Goal: Task Accomplishment & Management: Complete application form

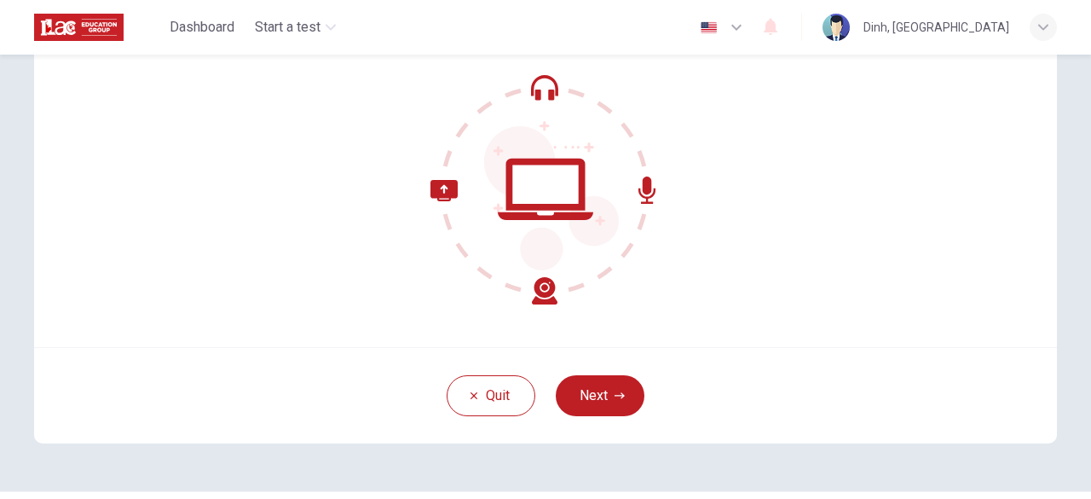
scroll to position [182, 0]
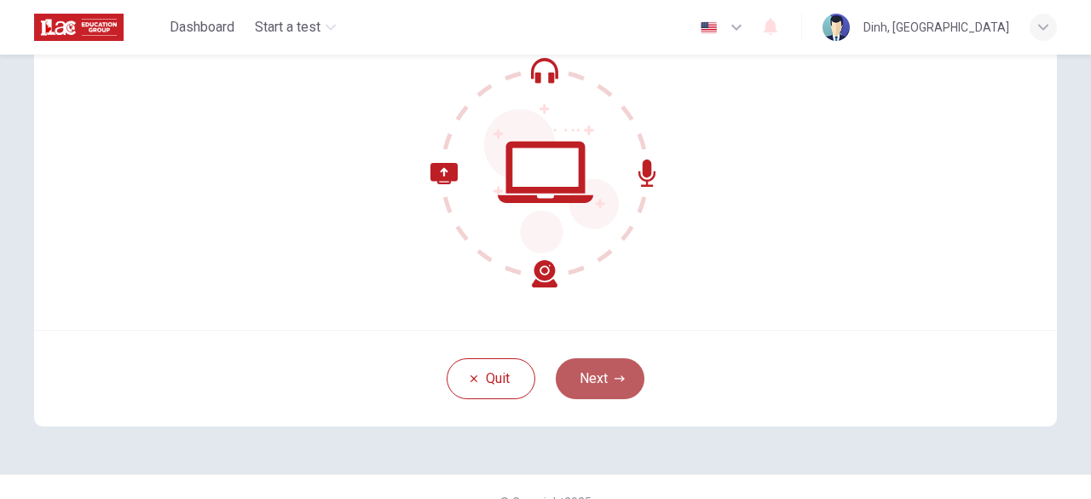
click at [598, 382] on button "Next" at bounding box center [600, 378] width 89 height 41
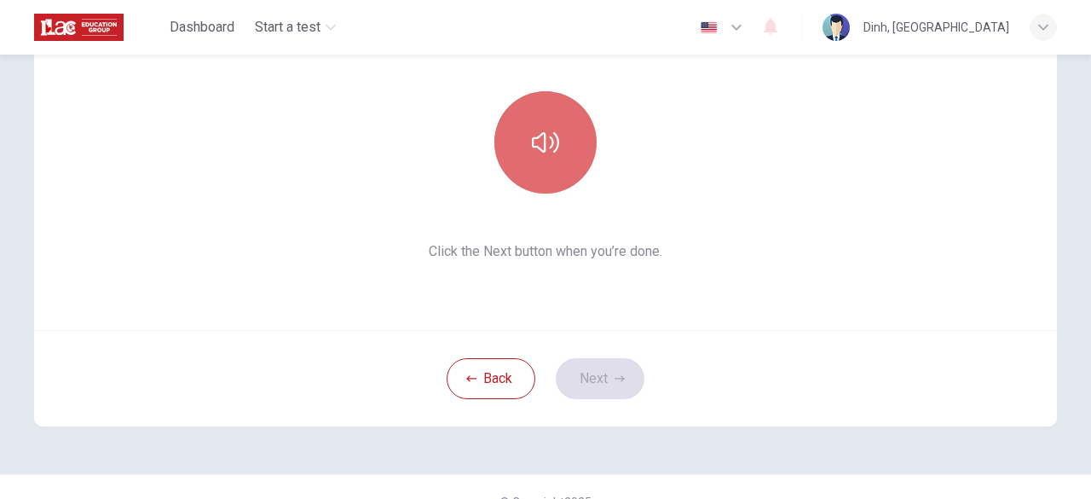
click at [539, 171] on button "button" at bounding box center [545, 142] width 102 height 102
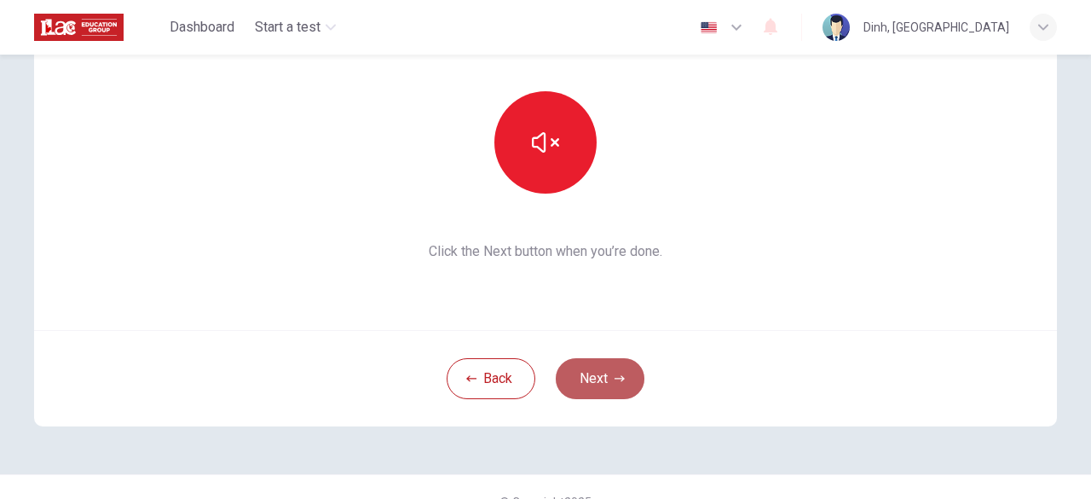
click at [598, 381] on button "Next" at bounding box center [600, 378] width 89 height 41
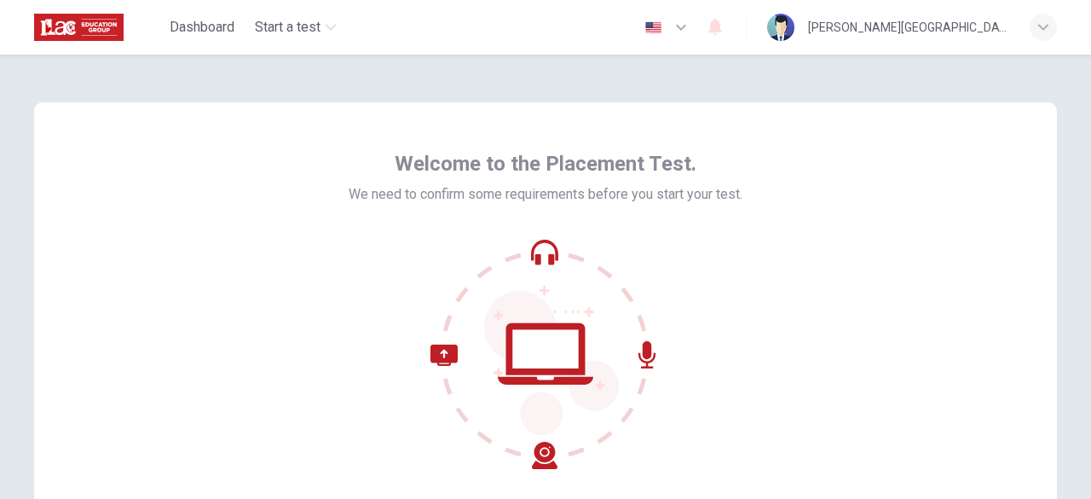
scroll to position [211, 0]
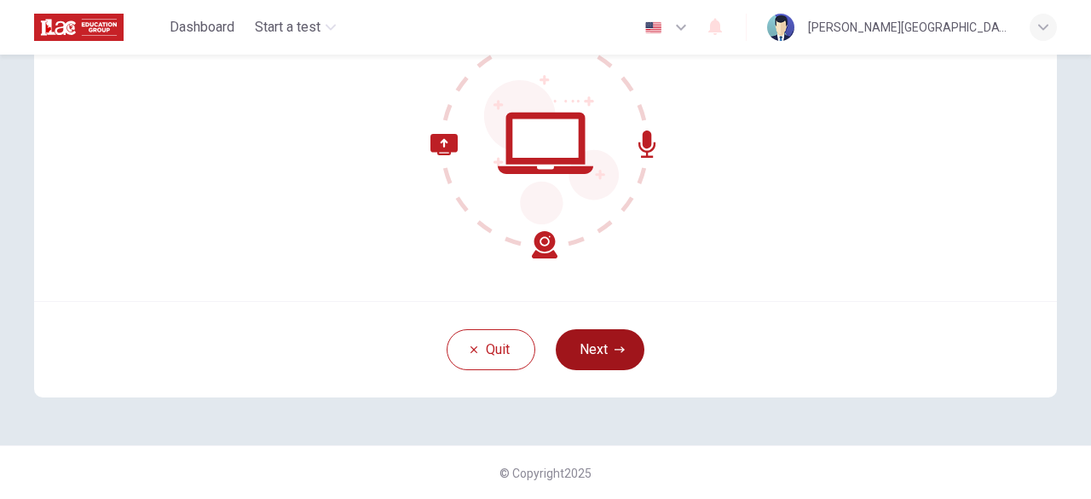
click at [583, 352] on button "Next" at bounding box center [600, 349] width 89 height 41
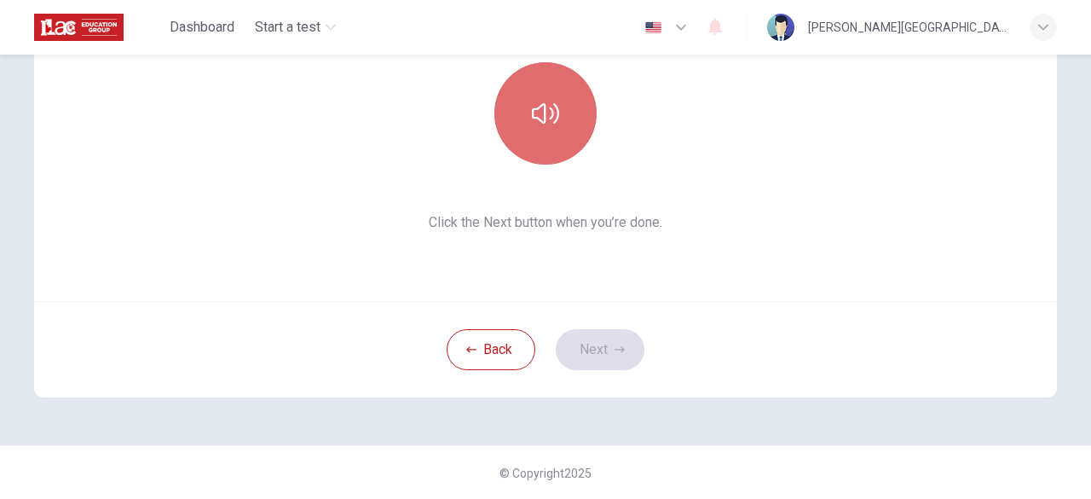
click at [573, 142] on button "button" at bounding box center [545, 113] width 102 height 102
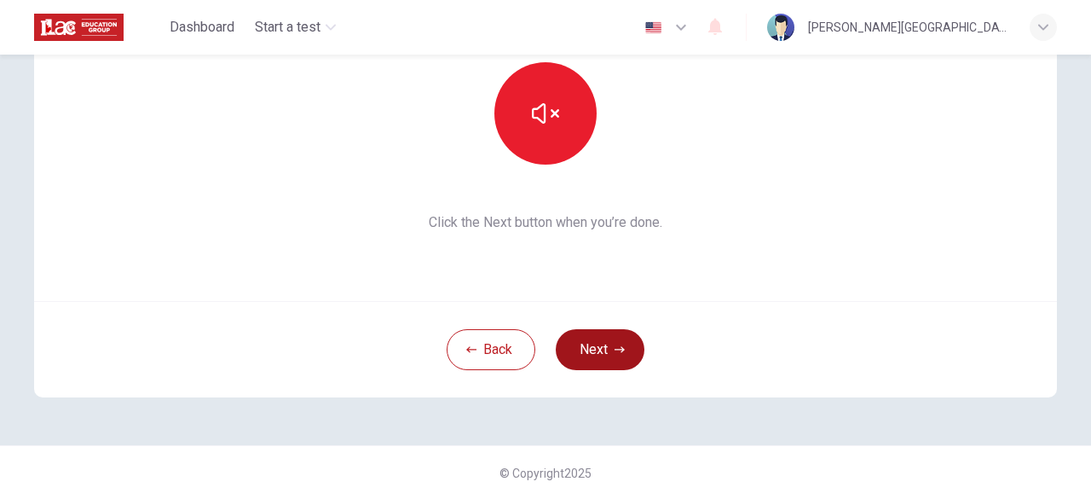
click at [581, 345] on button "Next" at bounding box center [600, 349] width 89 height 41
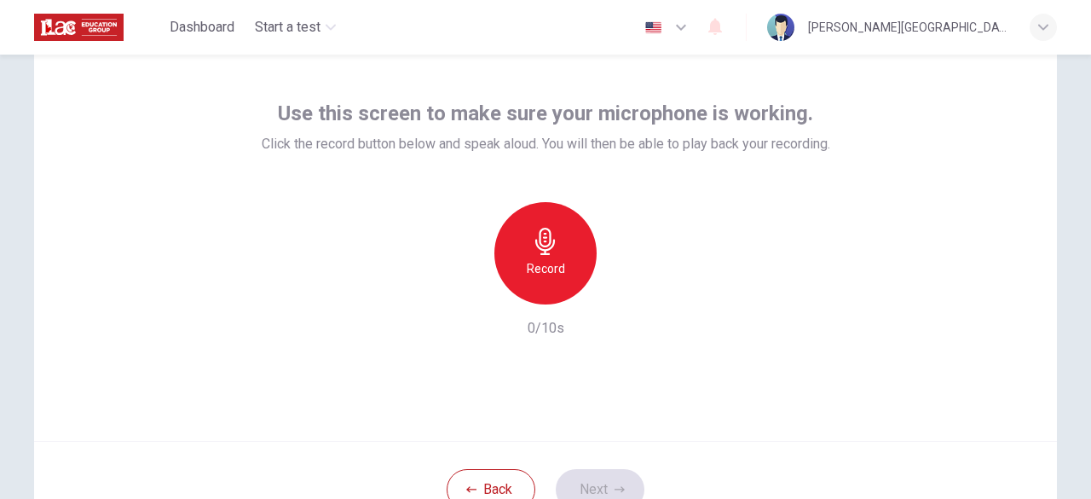
scroll to position [85, 0]
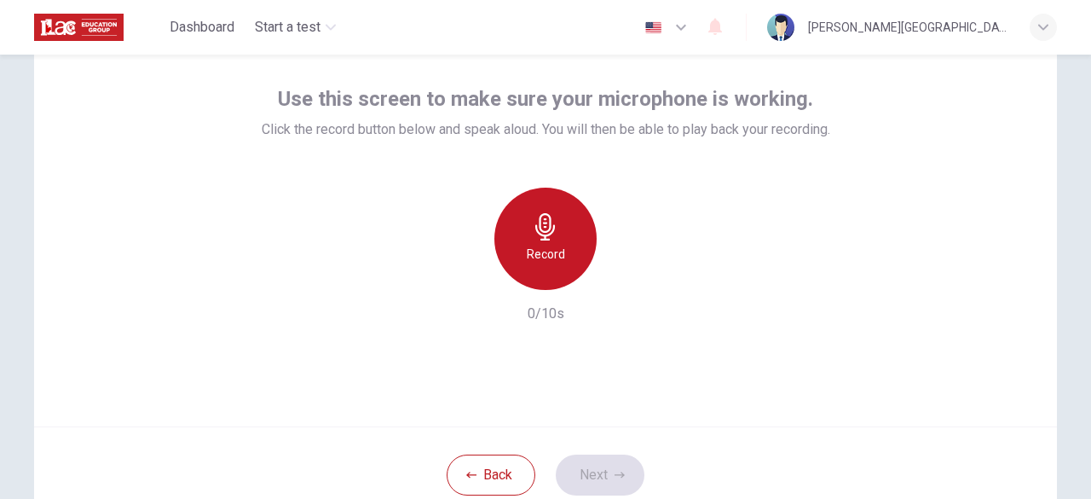
click at [545, 199] on div "Record" at bounding box center [545, 239] width 102 height 102
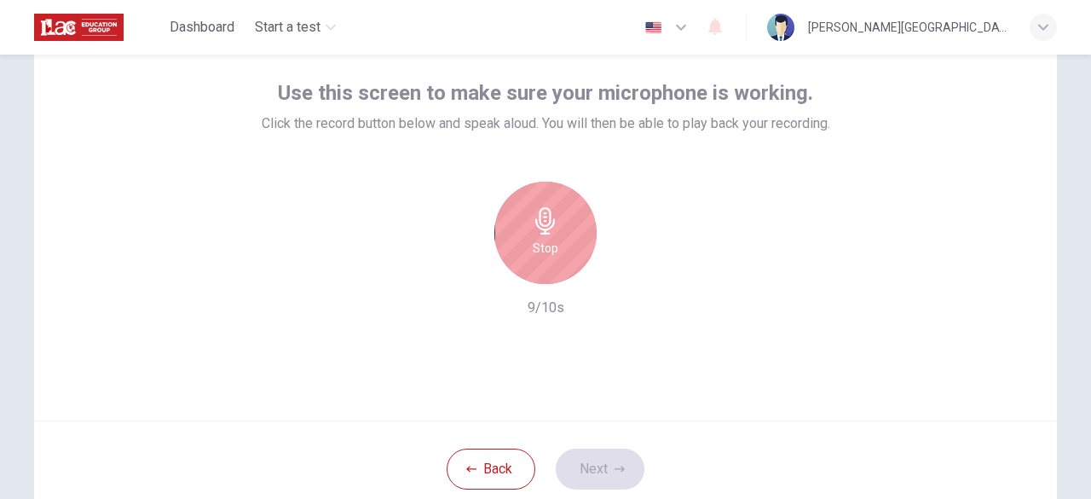
scroll to position [90, 0]
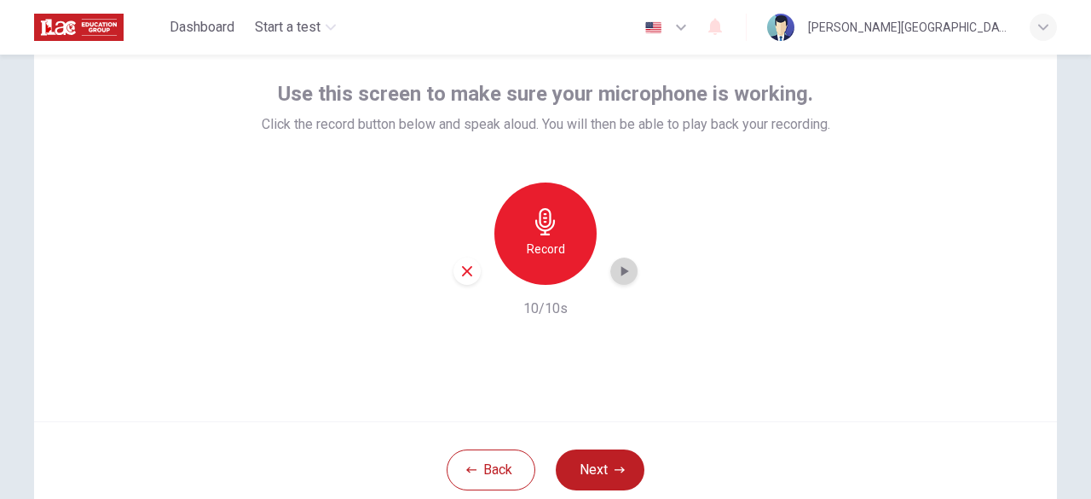
click at [621, 270] on icon "button" at bounding box center [625, 271] width 8 height 10
click at [569, 469] on button "Next" at bounding box center [600, 469] width 89 height 41
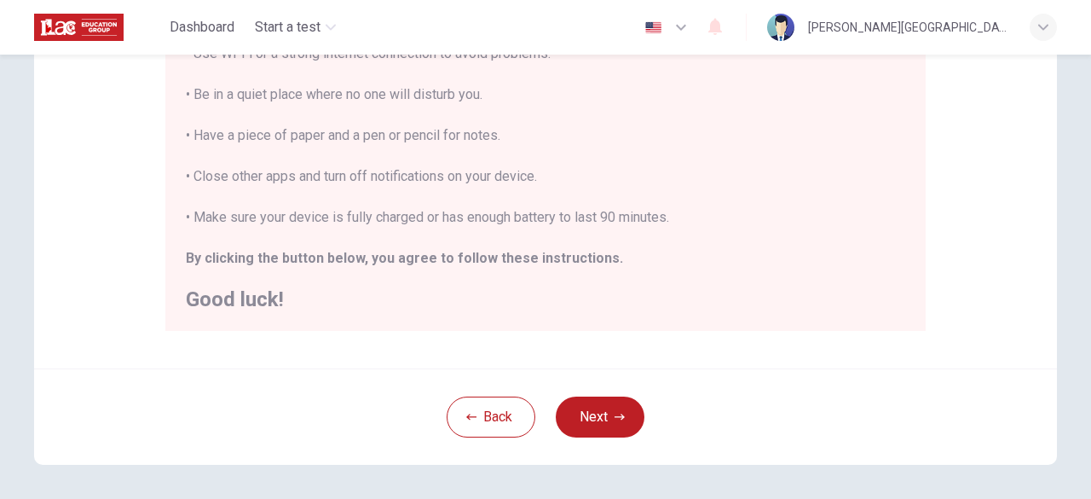
scroll to position [448, 0]
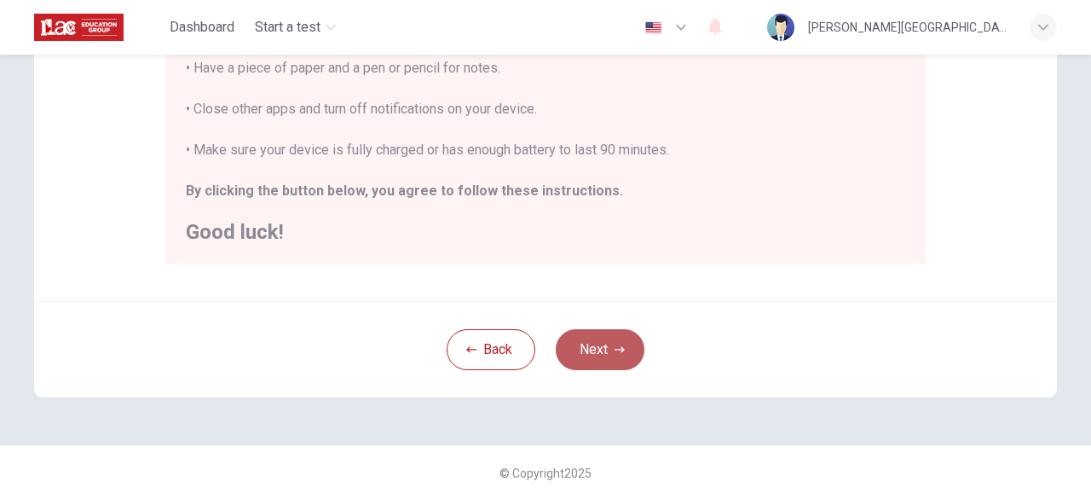
click at [614, 333] on button "Next" at bounding box center [600, 349] width 89 height 41
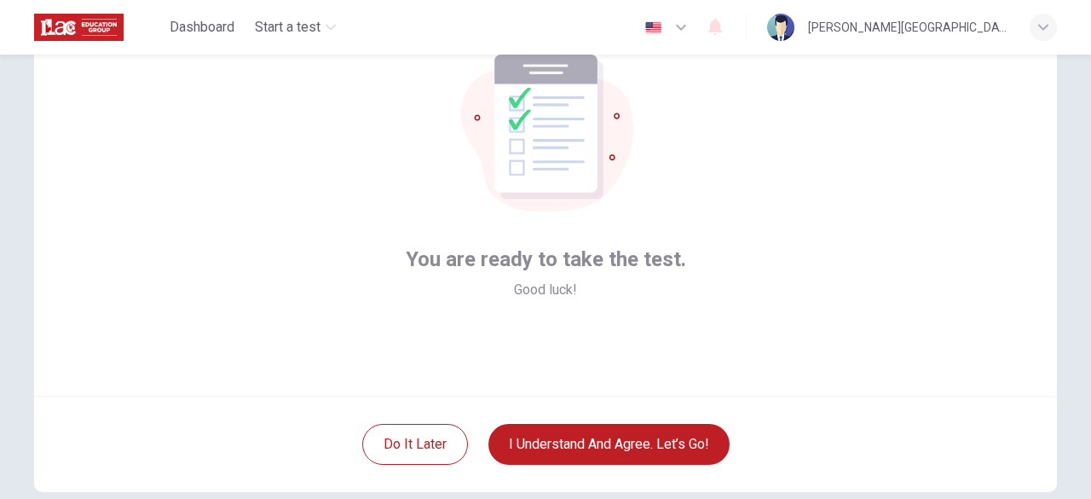
scroll to position [114, 0]
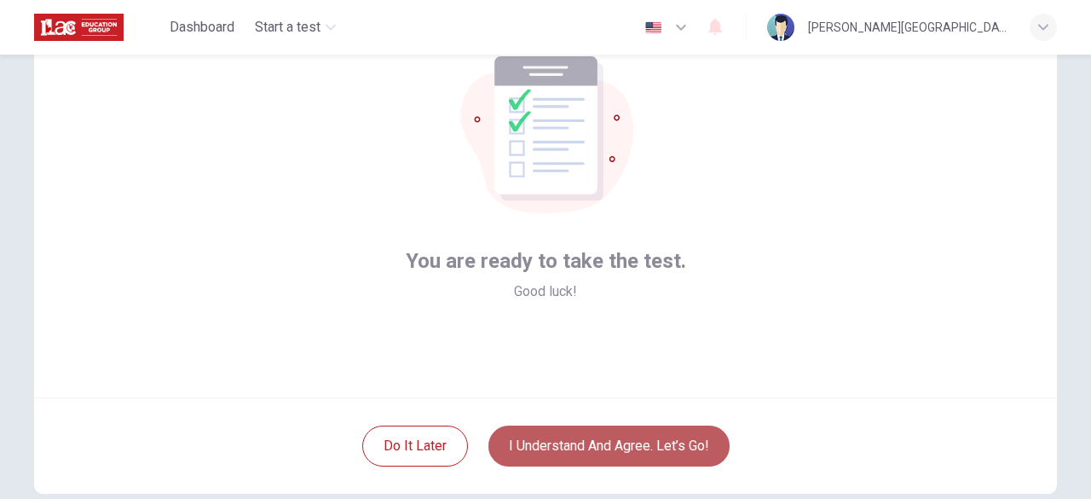
click at [563, 441] on button "I understand and agree. Let’s go!" at bounding box center [608, 445] width 241 height 41
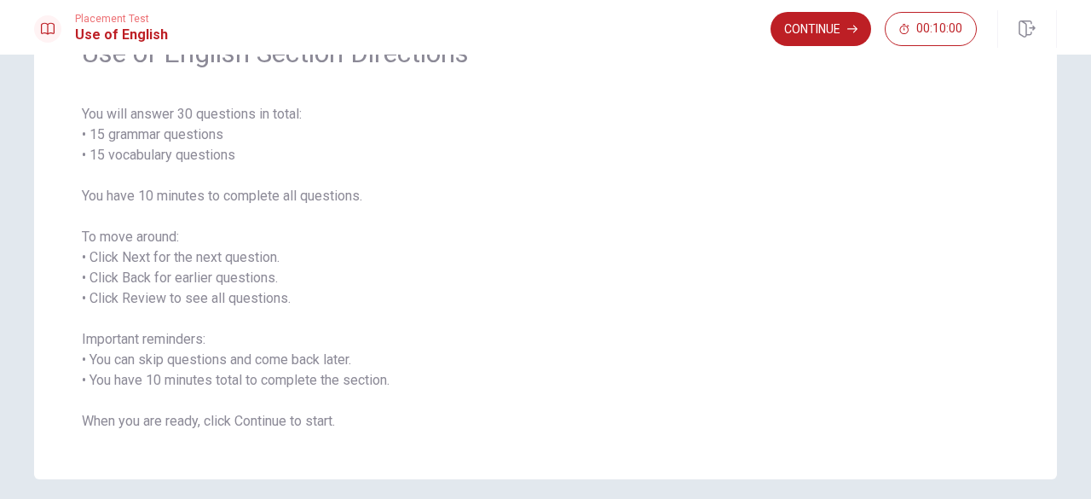
scroll to position [101, 0]
click at [852, 27] on icon "button" at bounding box center [852, 29] width 10 height 10
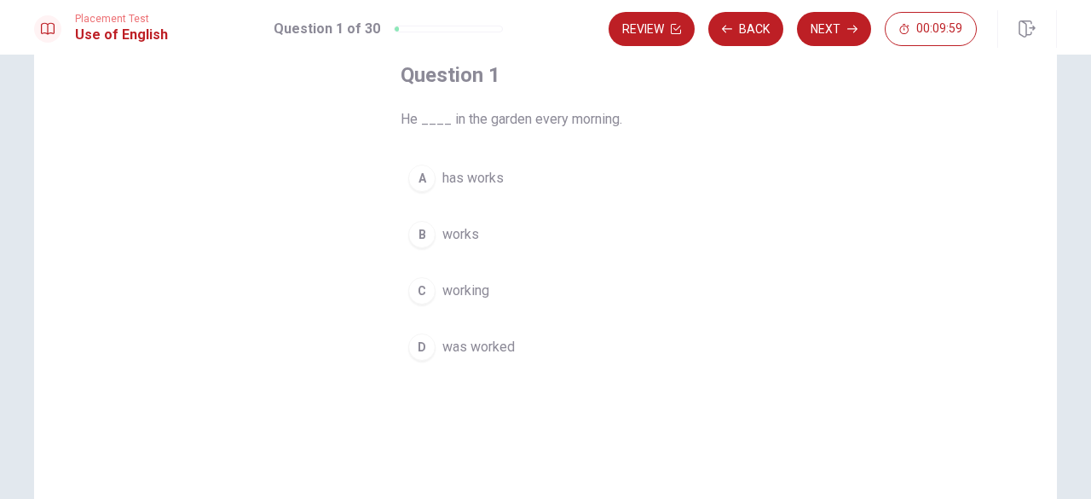
scroll to position [95, 0]
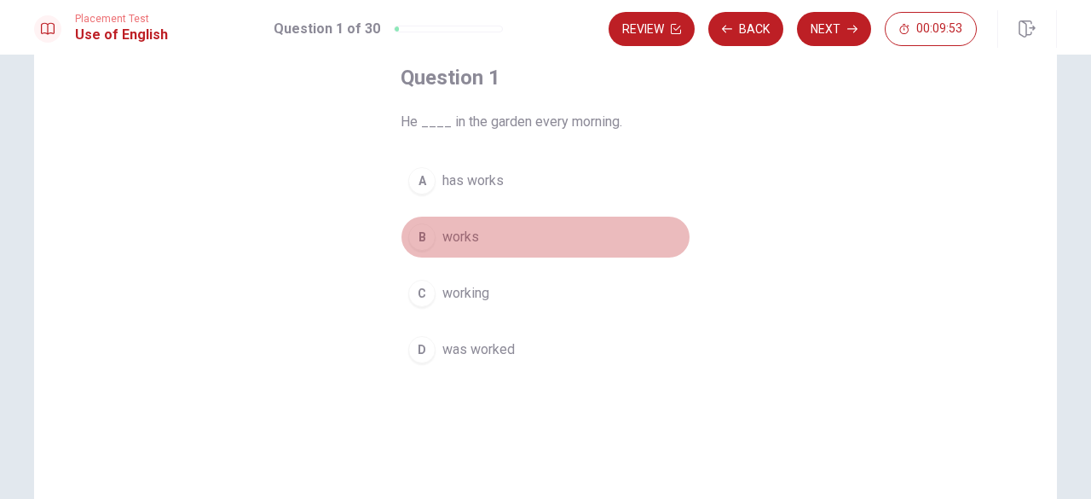
click at [456, 234] on span "works" at bounding box center [460, 237] width 37 height 20
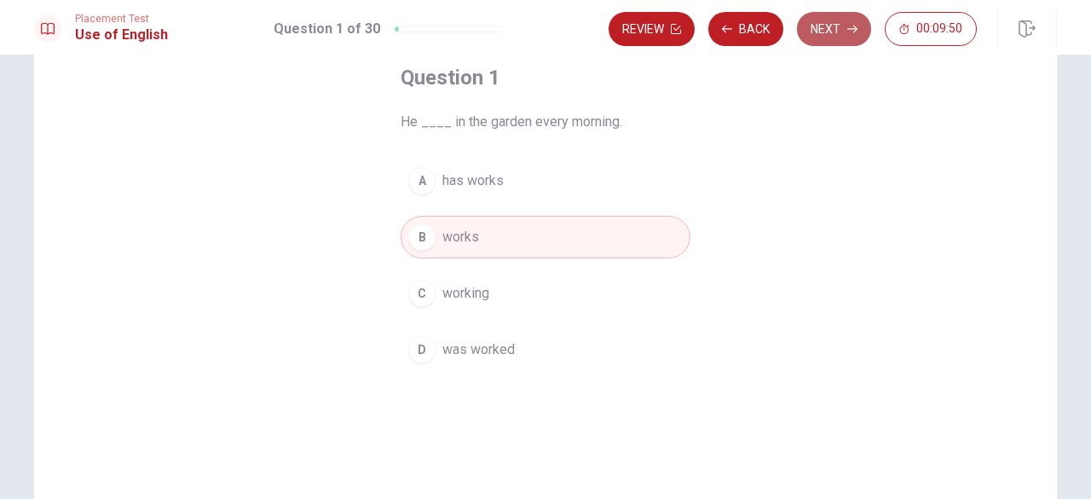
click at [823, 24] on button "Next" at bounding box center [834, 29] width 74 height 34
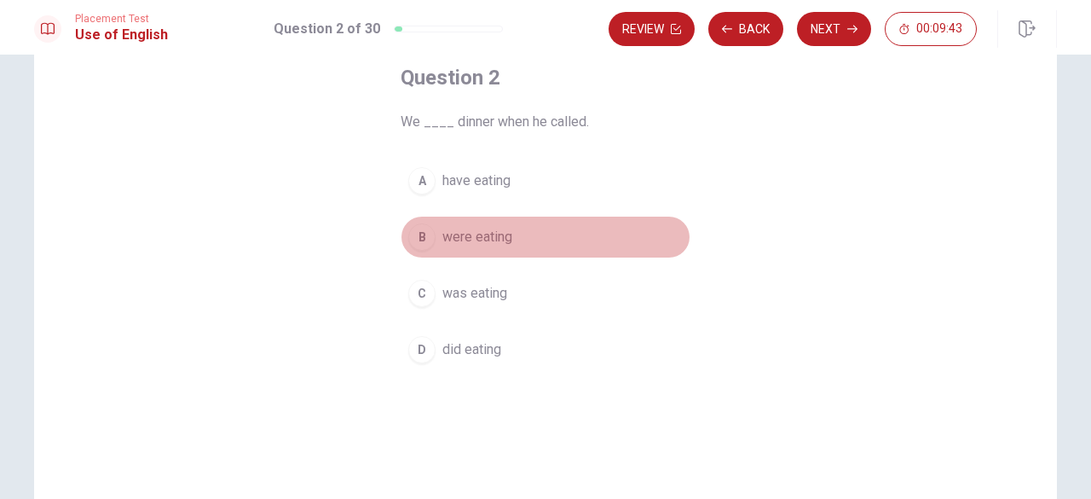
click at [464, 238] on span "were eating" at bounding box center [477, 237] width 70 height 20
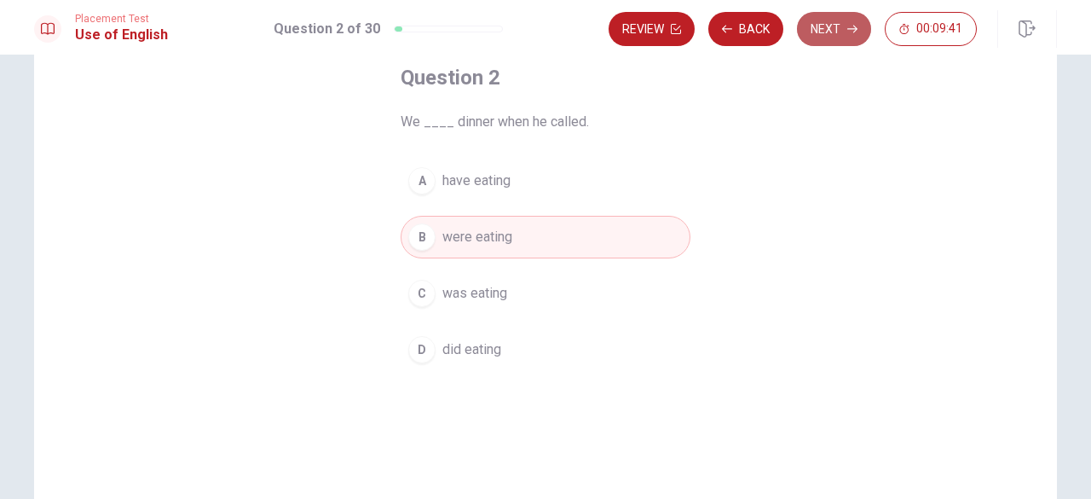
click at [835, 32] on button "Next" at bounding box center [834, 29] width 74 height 34
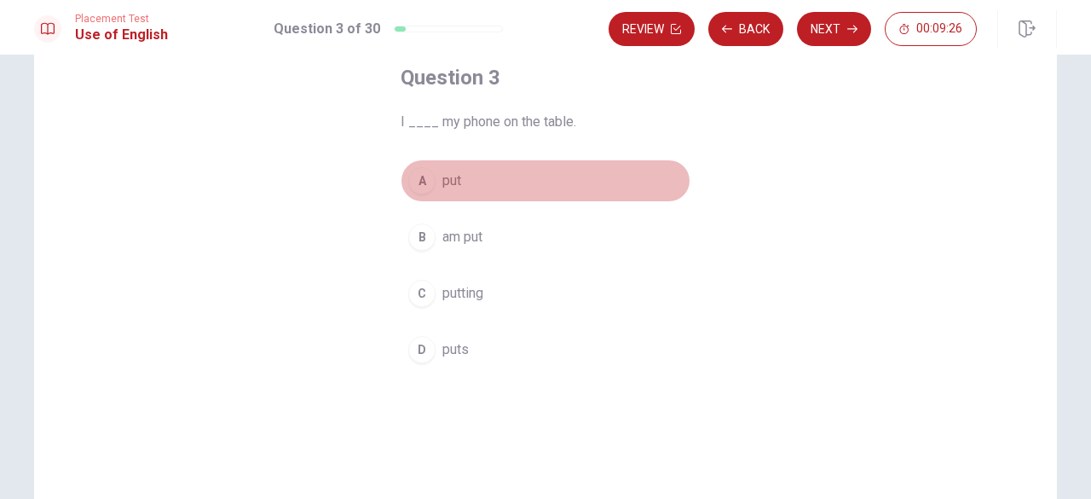
click at [435, 179] on button "A put" at bounding box center [546, 180] width 290 height 43
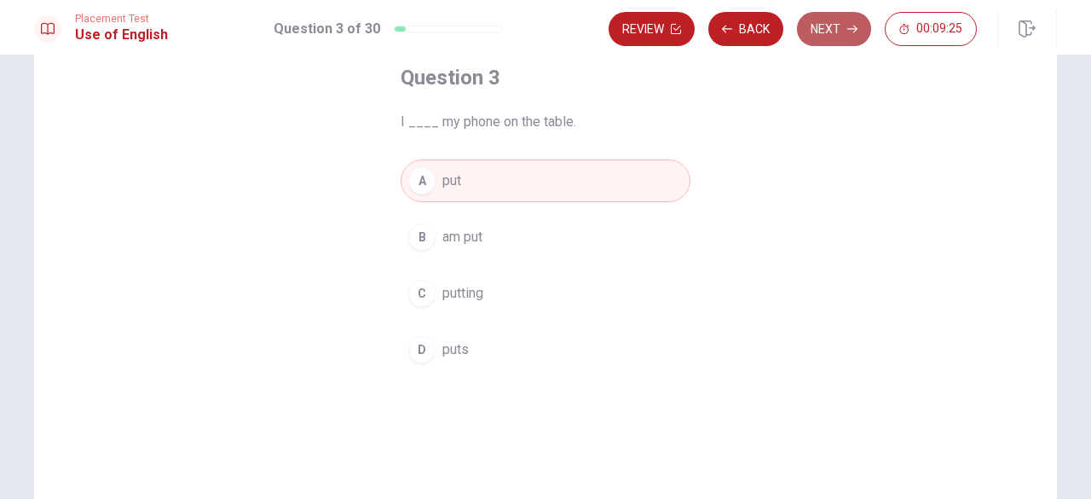
click at [820, 28] on button "Next" at bounding box center [834, 29] width 74 height 34
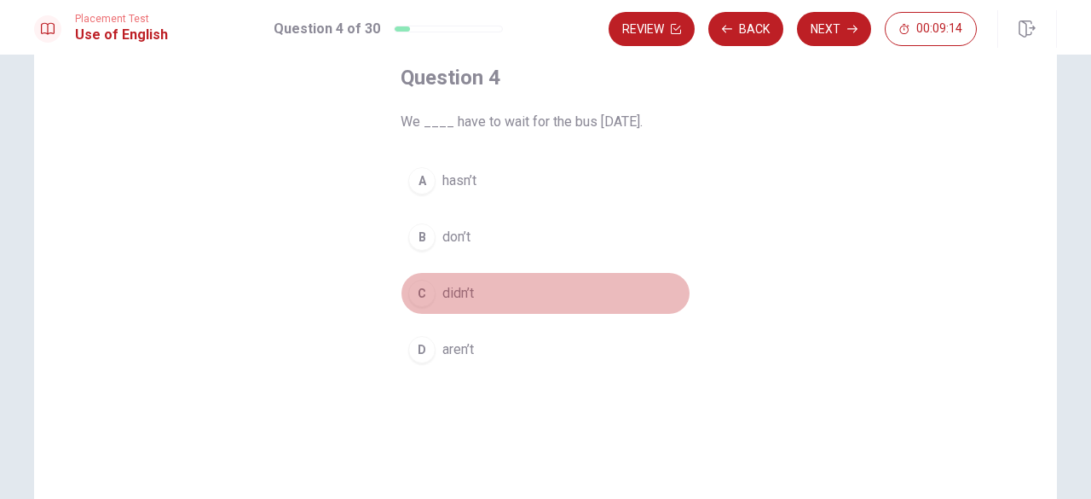
click at [460, 292] on span "didn’t" at bounding box center [458, 293] width 32 height 20
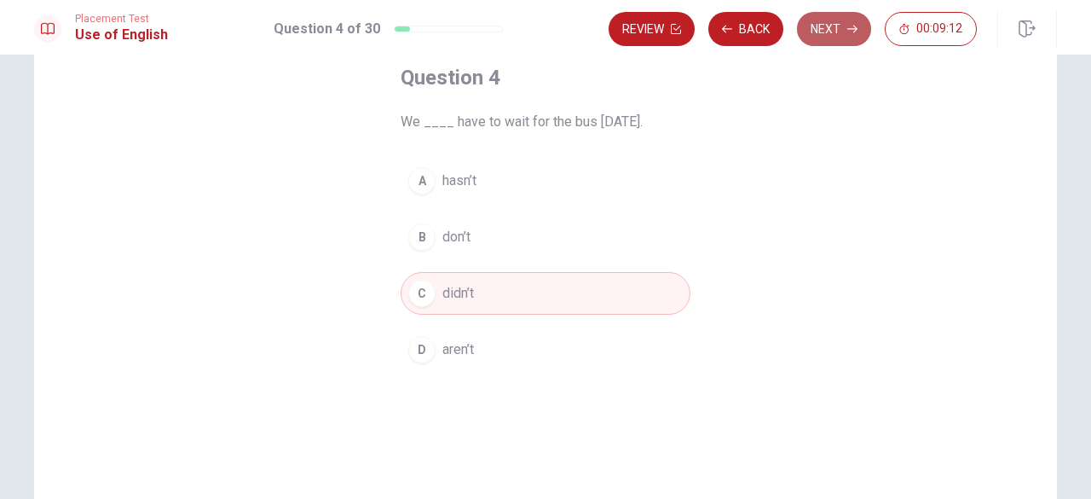
click at [841, 23] on button "Next" at bounding box center [834, 29] width 74 height 34
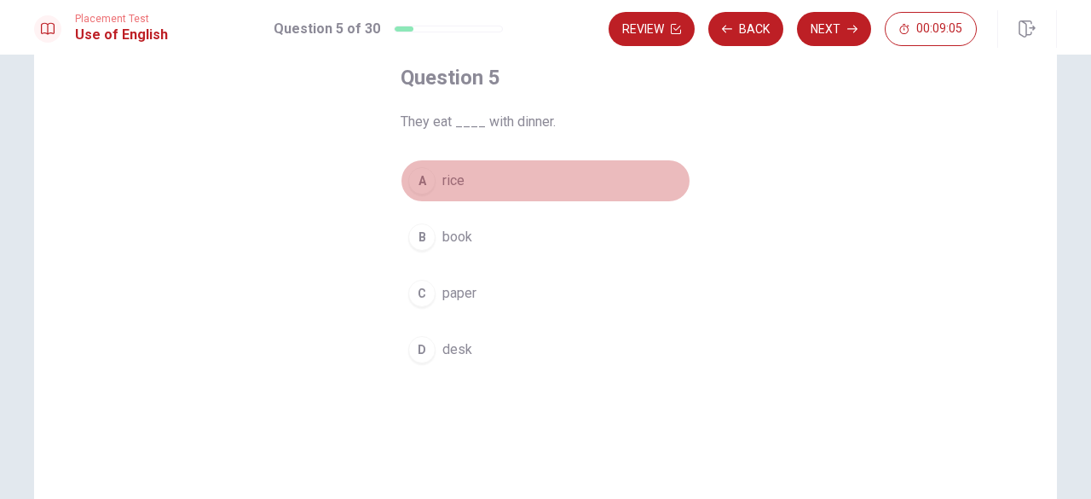
click at [450, 178] on span "rice" at bounding box center [453, 180] width 22 height 20
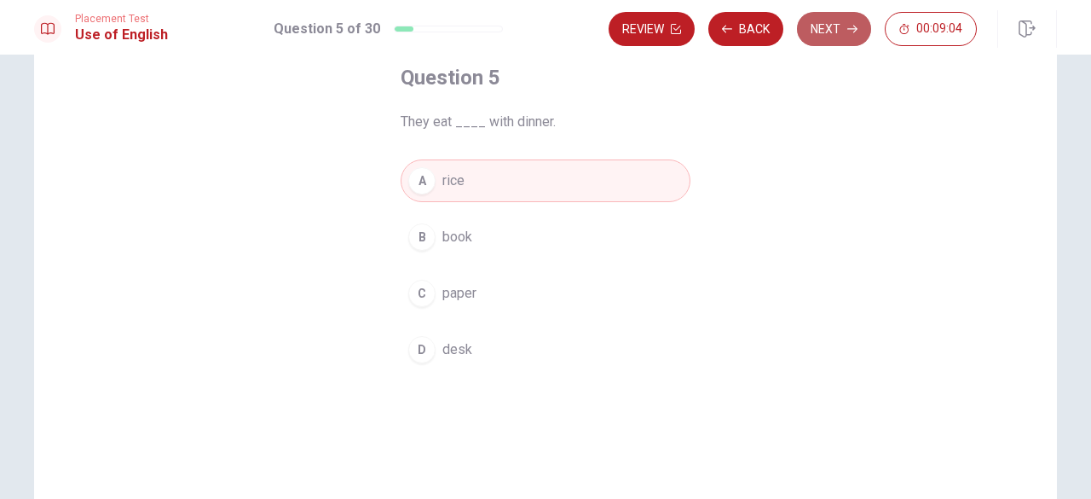
click at [841, 21] on button "Next" at bounding box center [834, 29] width 74 height 34
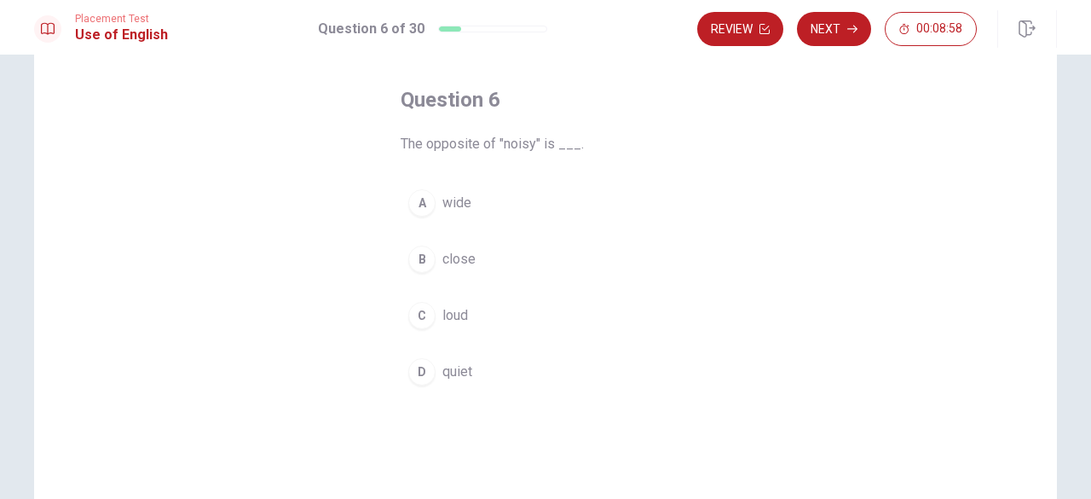
scroll to position [73, 0]
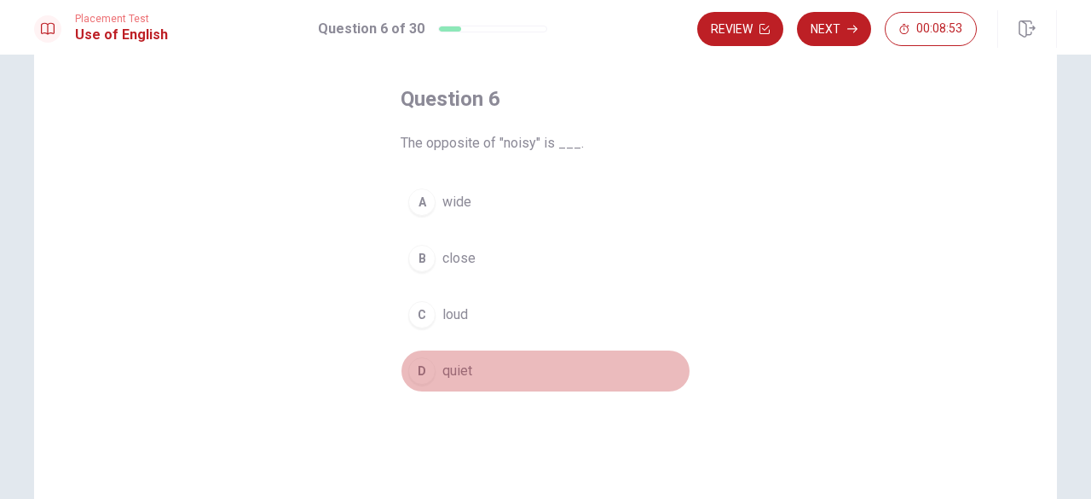
click at [426, 370] on div "D" at bounding box center [421, 370] width 27 height 27
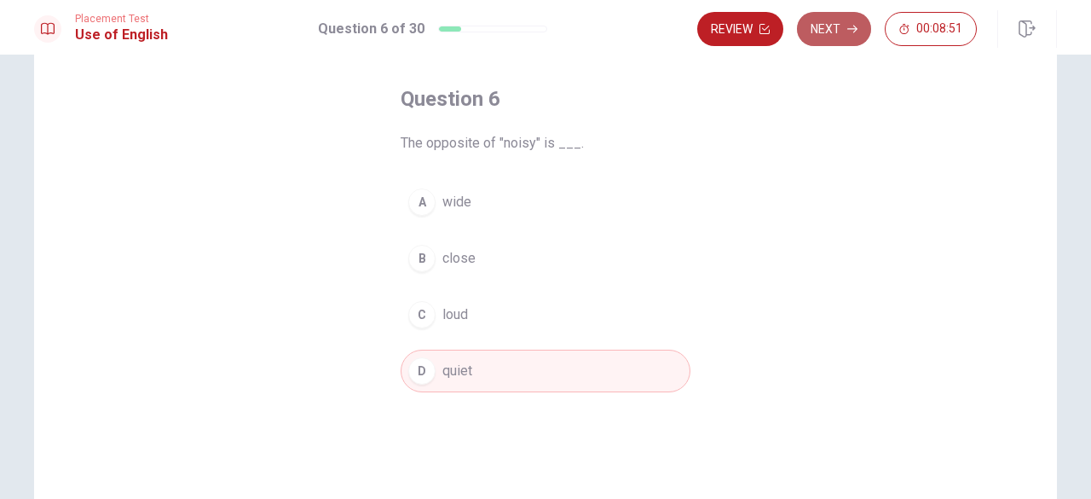
click at [832, 26] on button "Next" at bounding box center [834, 29] width 74 height 34
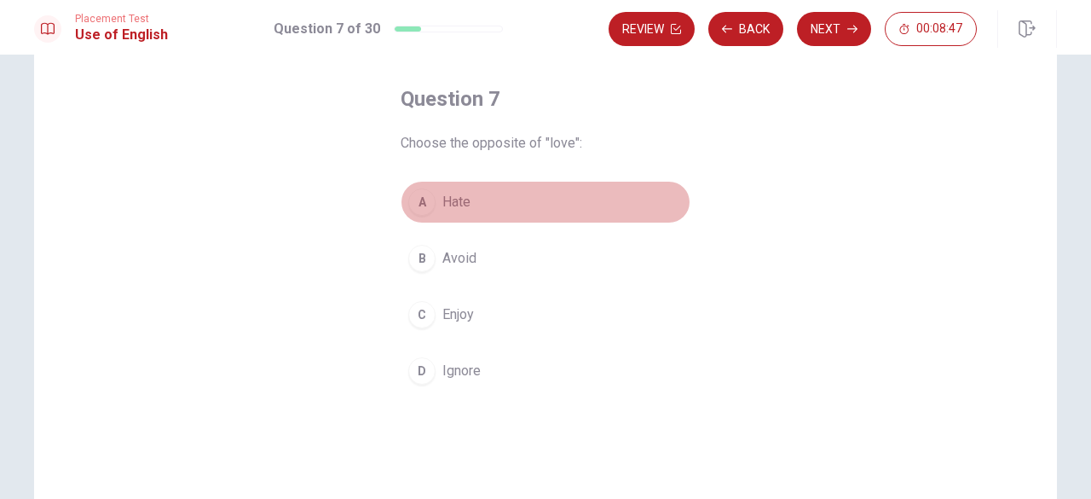
click at [433, 205] on button "A Hate" at bounding box center [546, 202] width 290 height 43
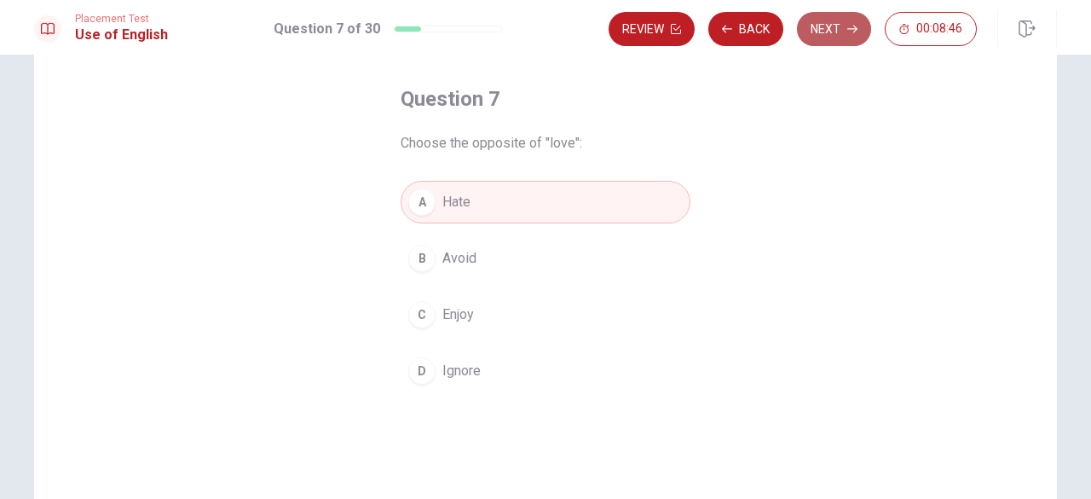
click at [840, 31] on button "Next" at bounding box center [834, 29] width 74 height 34
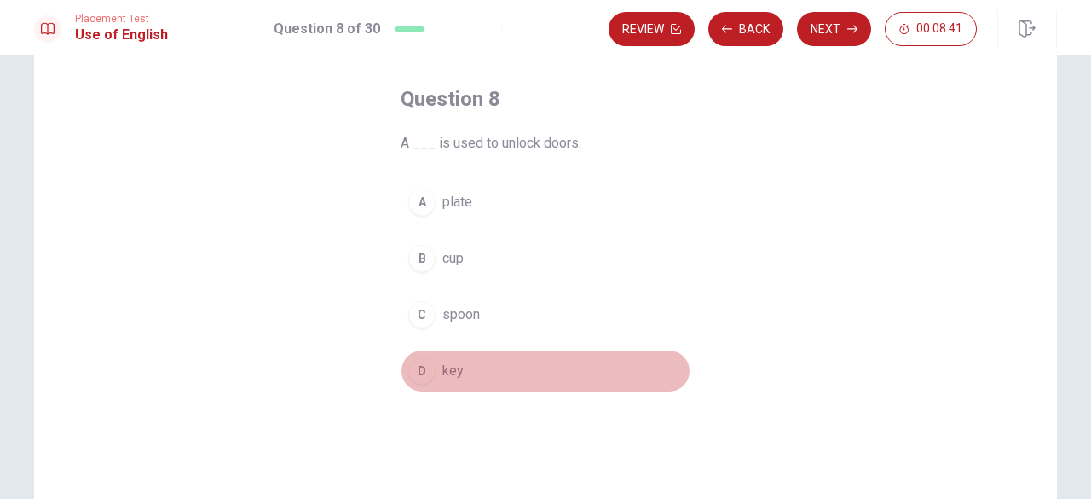
click at [432, 362] on button "D key" at bounding box center [546, 371] width 290 height 43
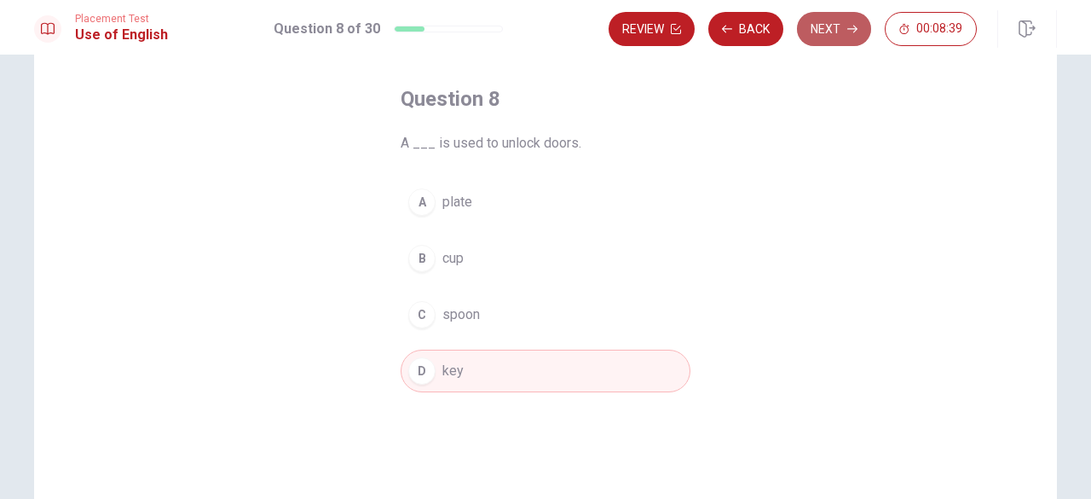
click at [822, 25] on button "Next" at bounding box center [834, 29] width 74 height 34
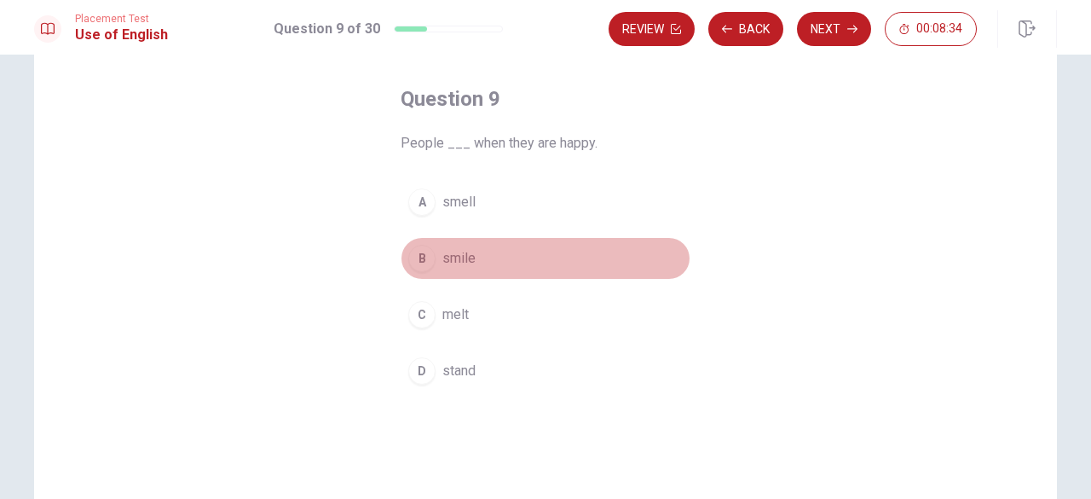
click at [431, 256] on button "B smile" at bounding box center [546, 258] width 290 height 43
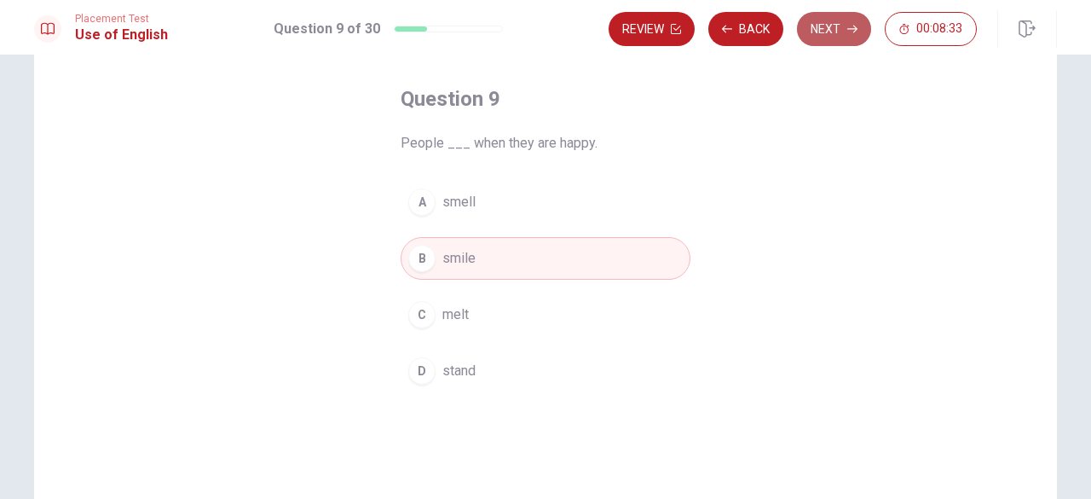
click at [823, 33] on button "Next" at bounding box center [834, 29] width 74 height 34
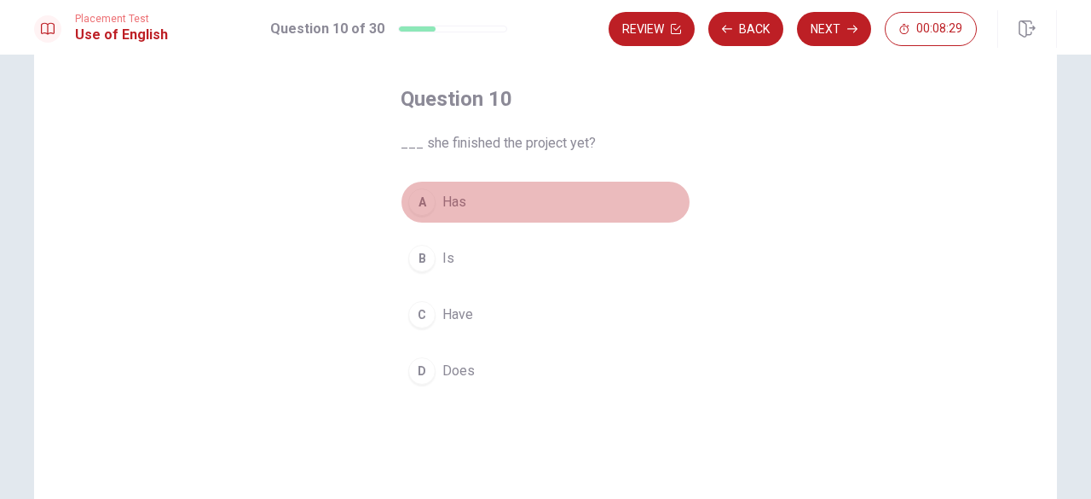
click at [436, 196] on button "A Has" at bounding box center [546, 202] width 290 height 43
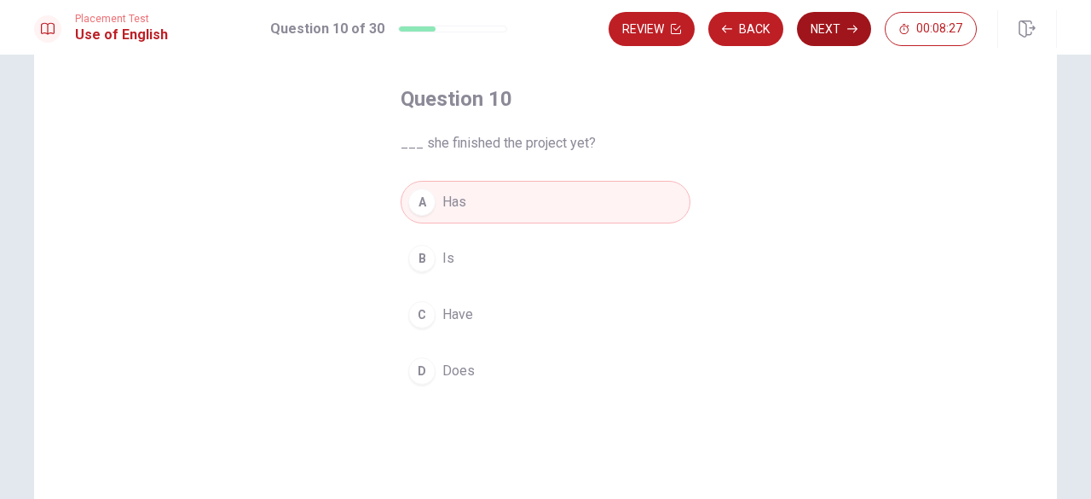
click at [807, 29] on button "Next" at bounding box center [834, 29] width 74 height 34
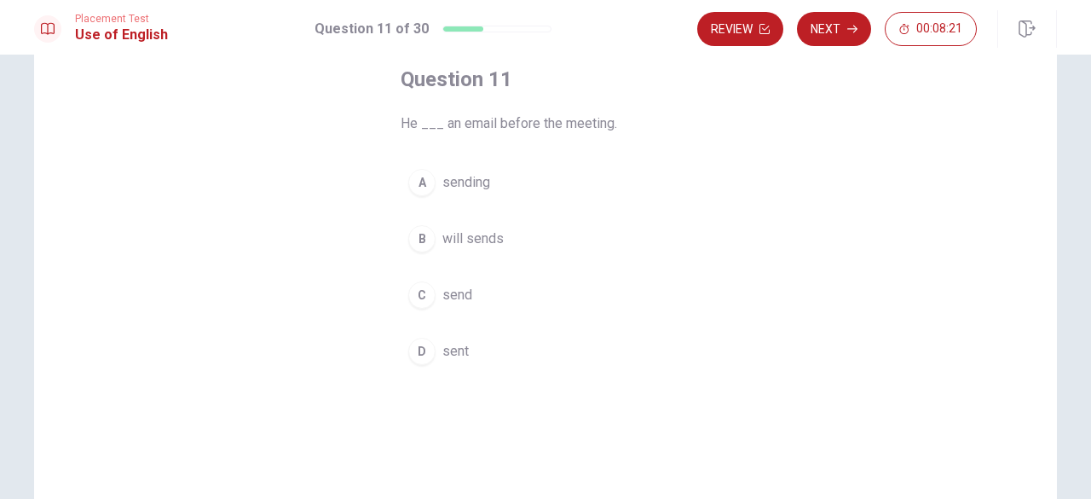
scroll to position [90, 0]
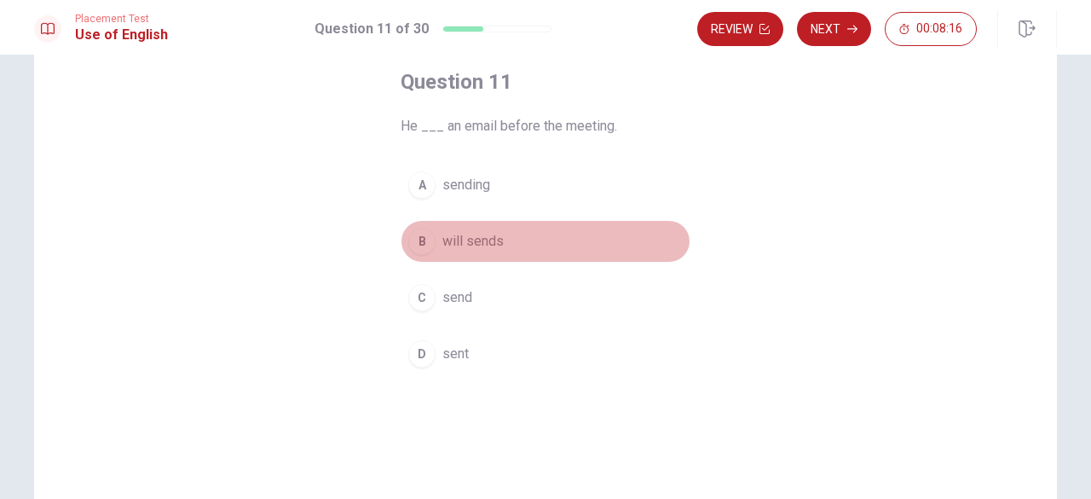
click at [471, 246] on span "will sends" at bounding box center [472, 241] width 61 height 20
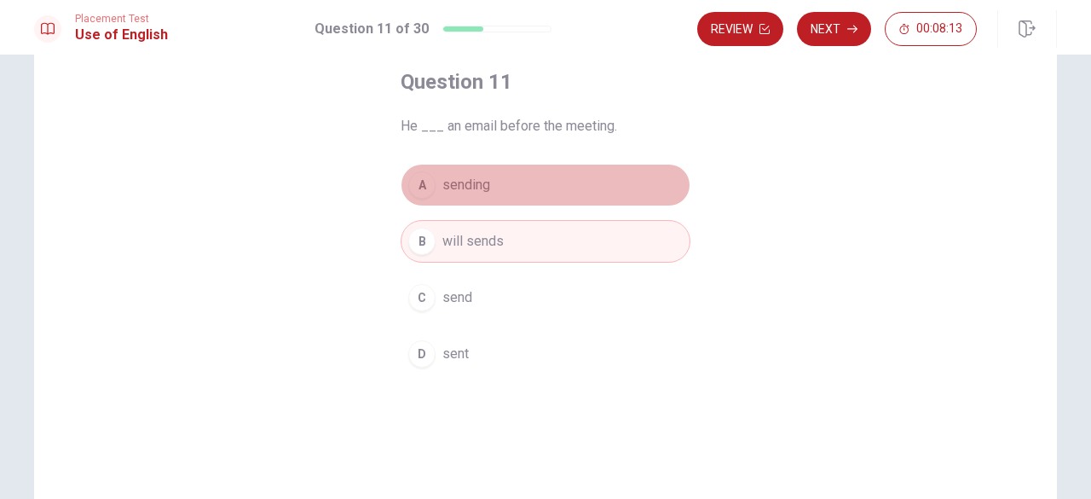
click at [499, 187] on button "A sending" at bounding box center [546, 185] width 290 height 43
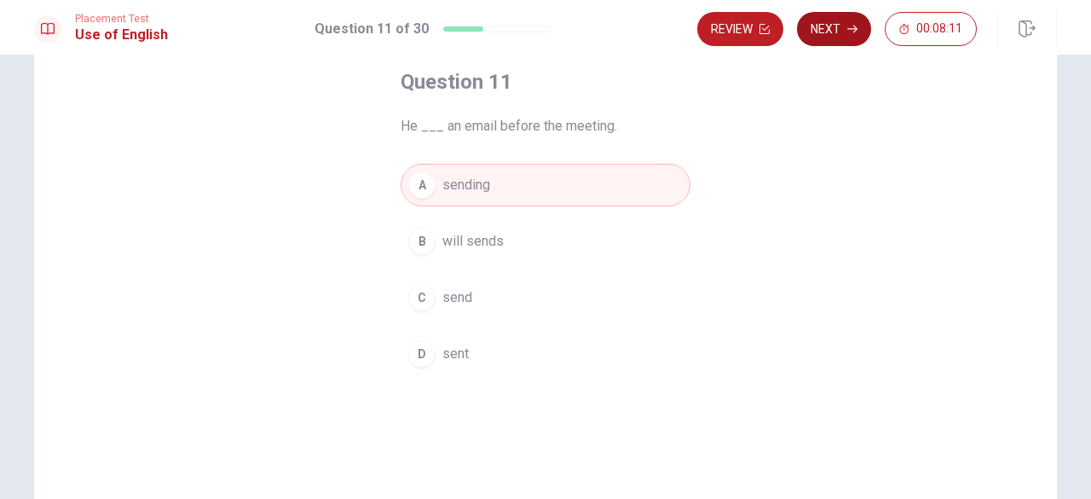
click at [837, 27] on button "Next" at bounding box center [834, 29] width 74 height 34
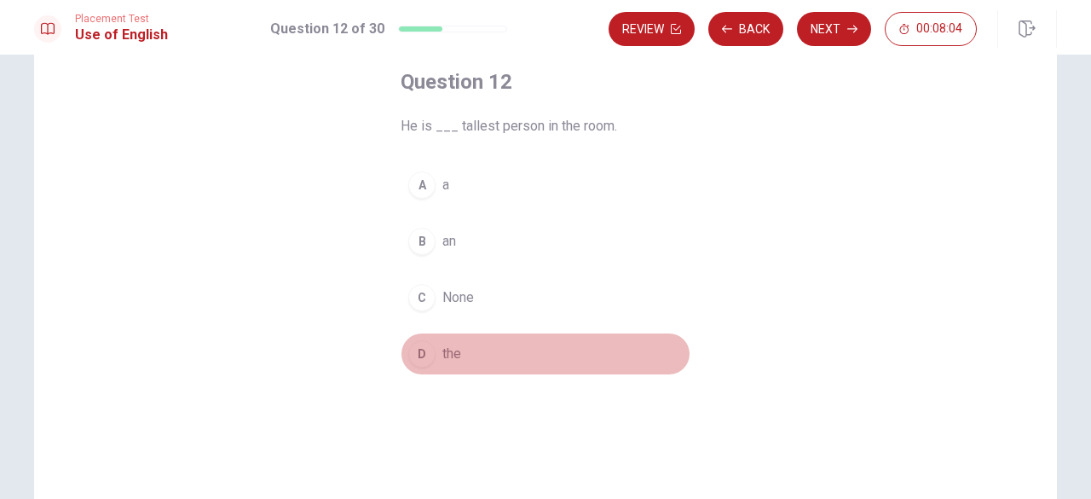
click at [436, 345] on button "D the" at bounding box center [546, 353] width 290 height 43
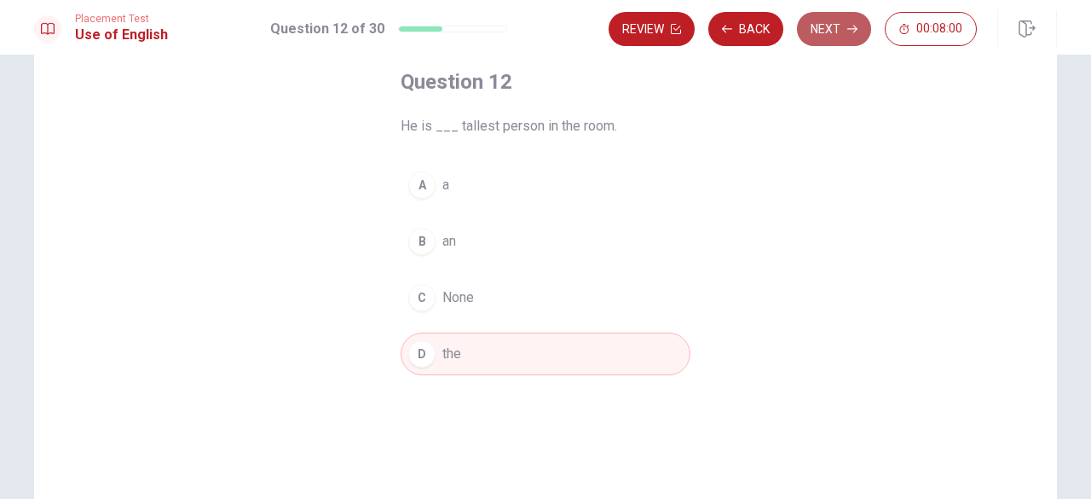
click at [818, 26] on button "Next" at bounding box center [834, 29] width 74 height 34
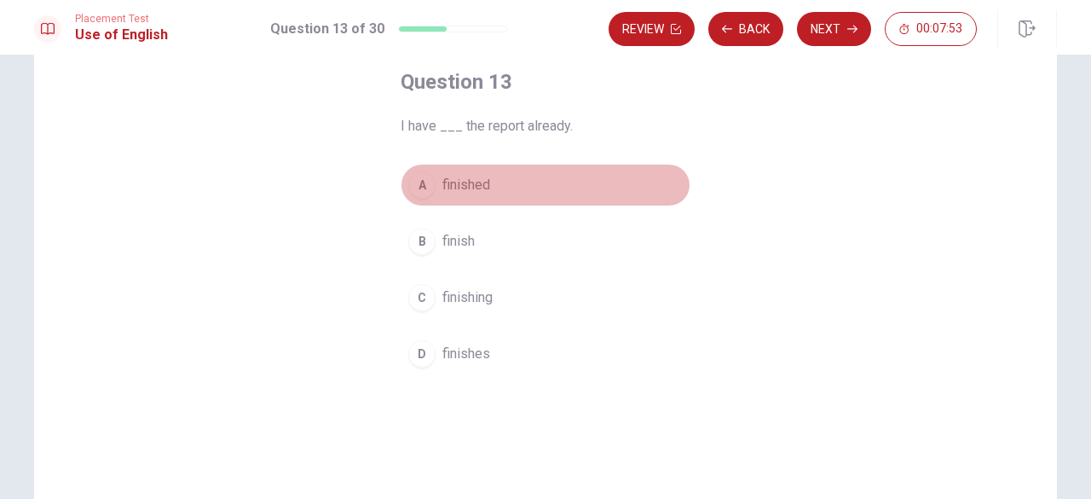
click at [472, 185] on span "finished" at bounding box center [466, 185] width 48 height 20
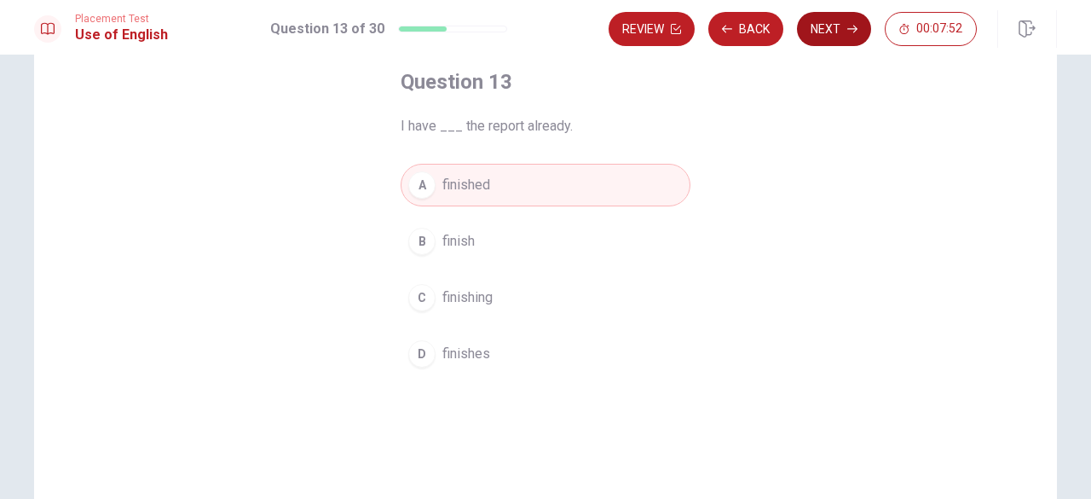
click at [849, 25] on icon "button" at bounding box center [852, 29] width 10 height 10
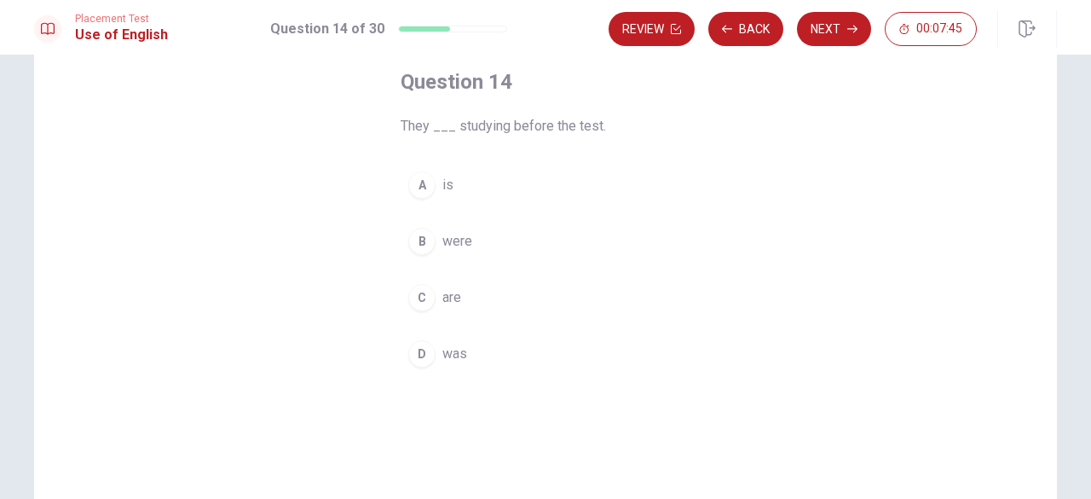
click at [433, 240] on button "B were" at bounding box center [546, 241] width 290 height 43
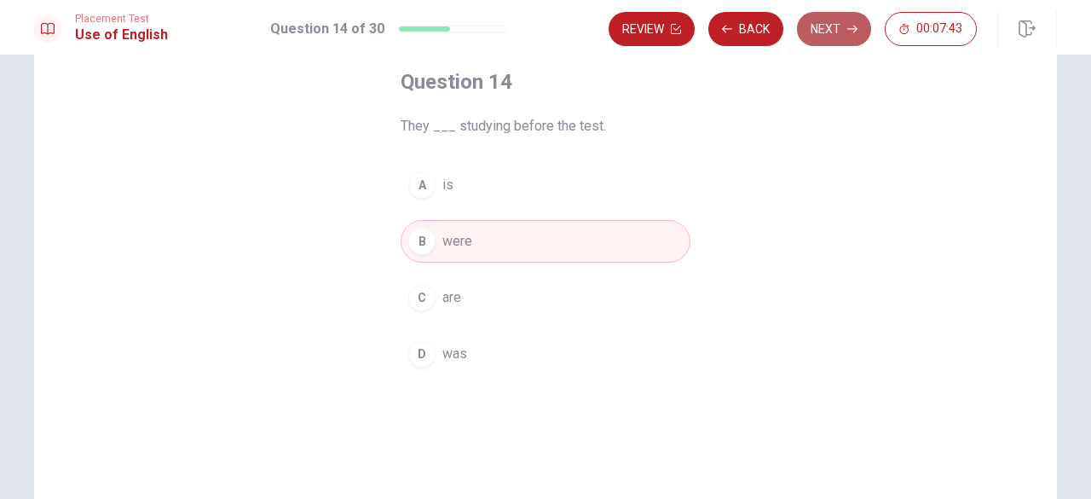
click at [835, 34] on button "Next" at bounding box center [834, 29] width 74 height 34
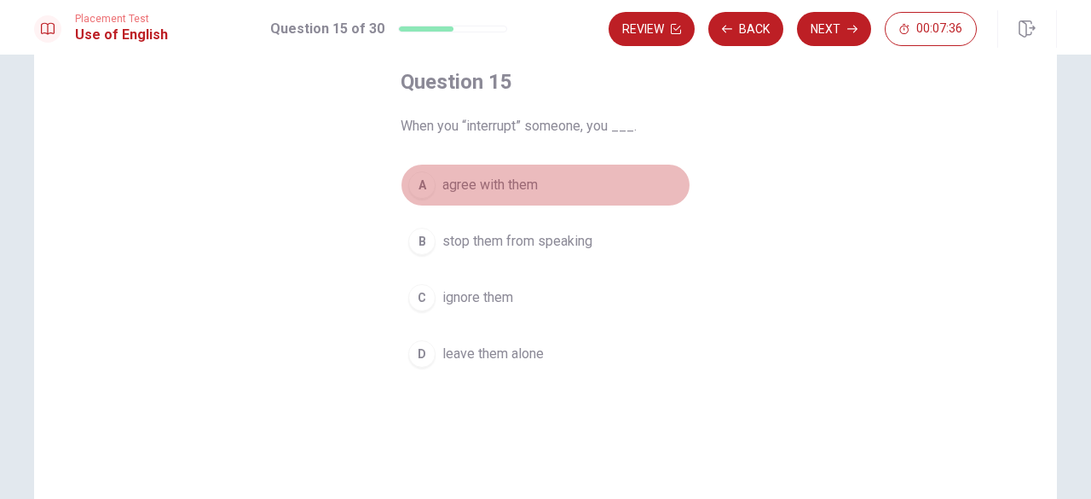
click at [515, 180] on span "agree with them" at bounding box center [489, 185] width 95 height 20
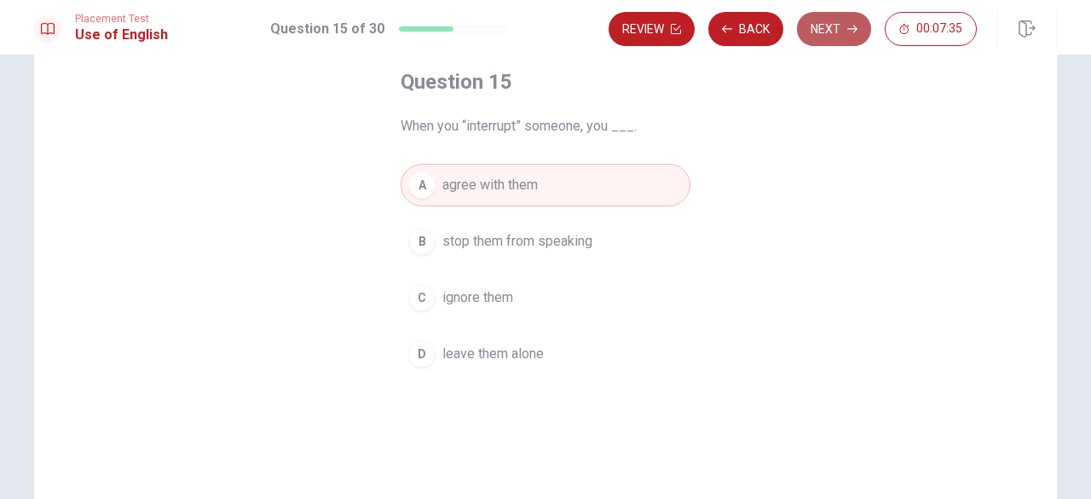
click at [823, 25] on button "Next" at bounding box center [834, 29] width 74 height 34
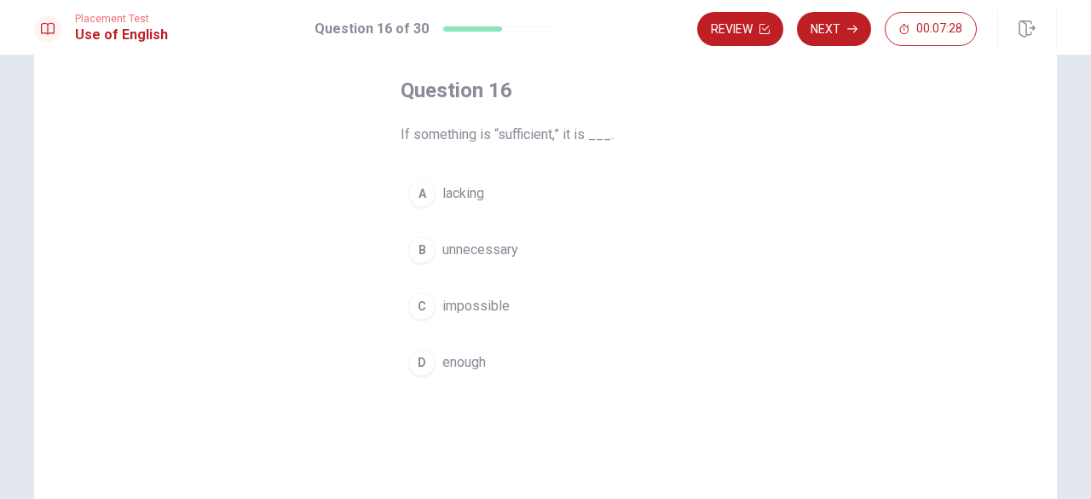
scroll to position [92, 0]
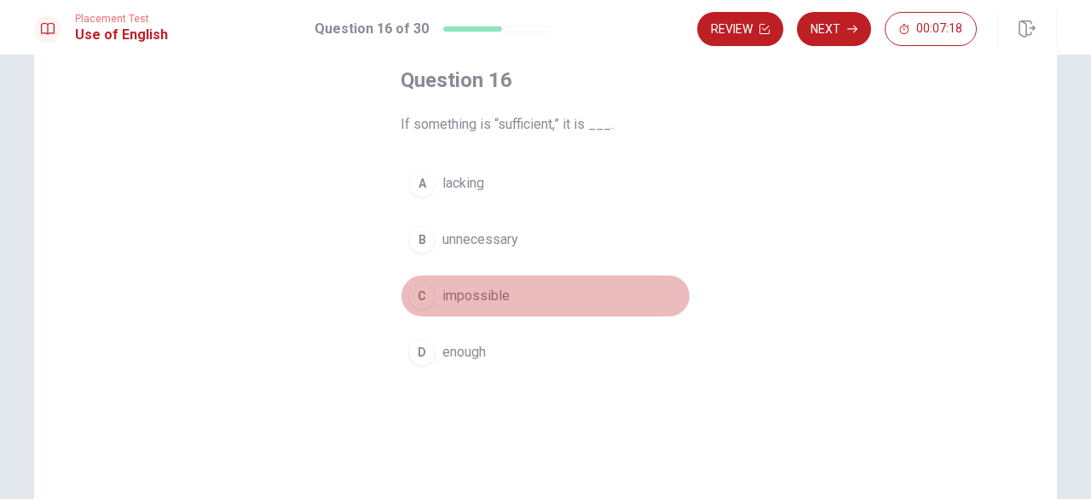
click at [427, 296] on div "C" at bounding box center [421, 295] width 27 height 27
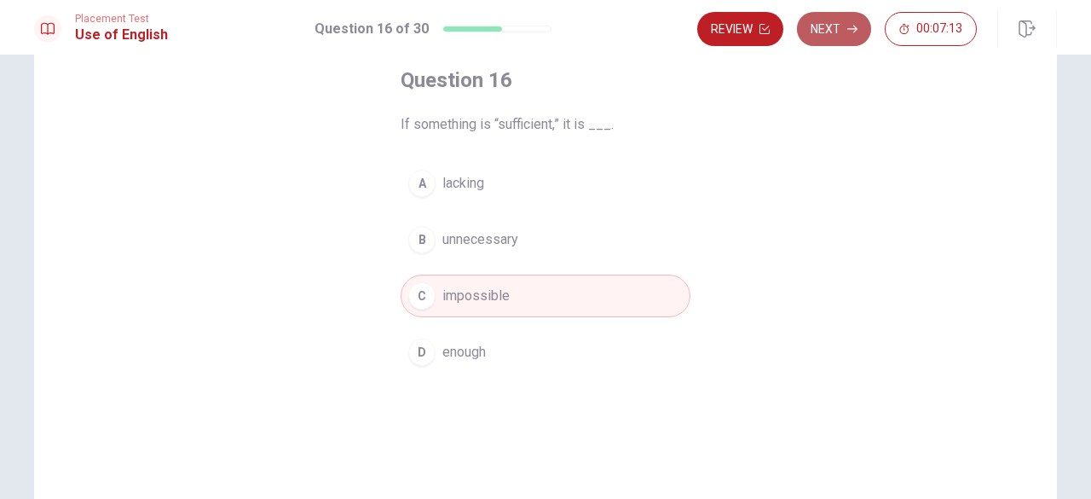
click at [846, 26] on button "Next" at bounding box center [834, 29] width 74 height 34
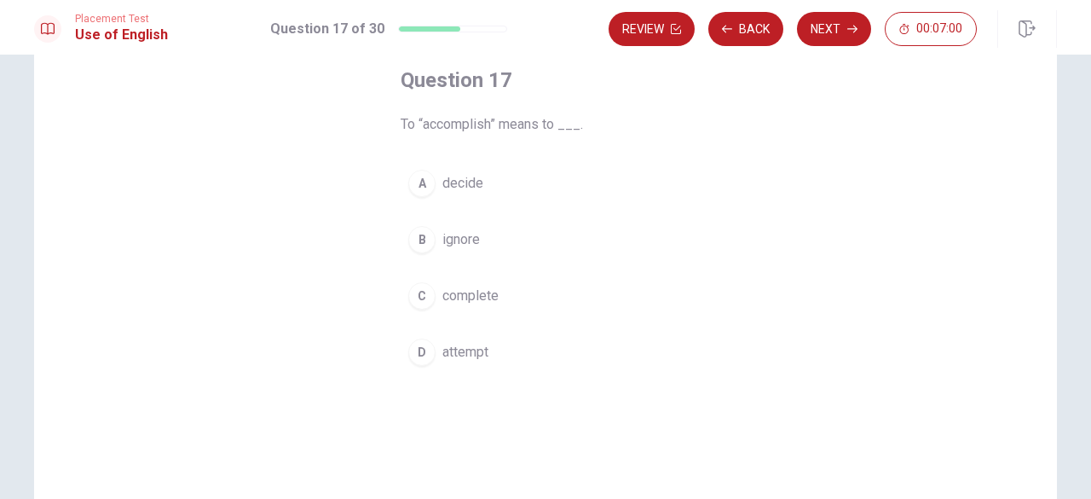
click at [443, 241] on span "ignore" at bounding box center [461, 239] width 38 height 20
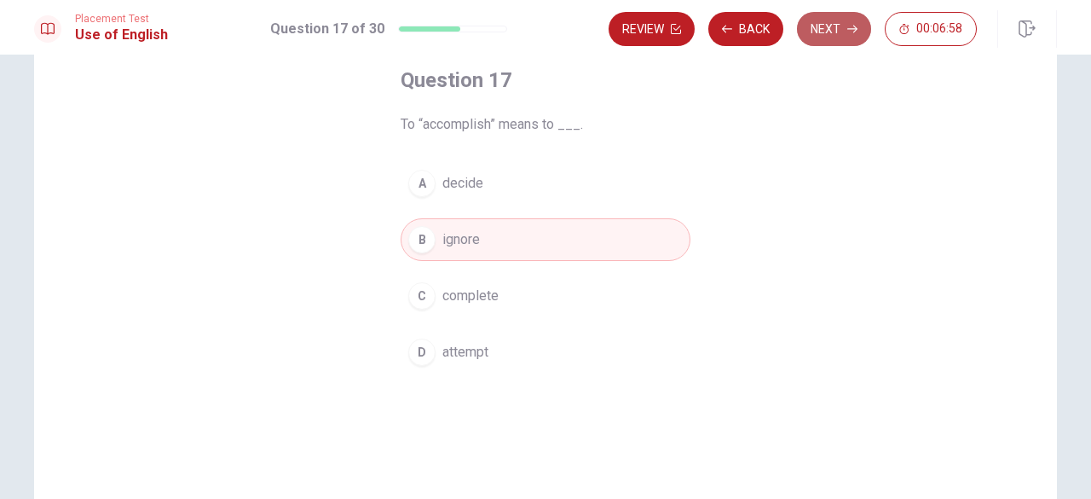
click at [845, 34] on button "Next" at bounding box center [834, 29] width 74 height 34
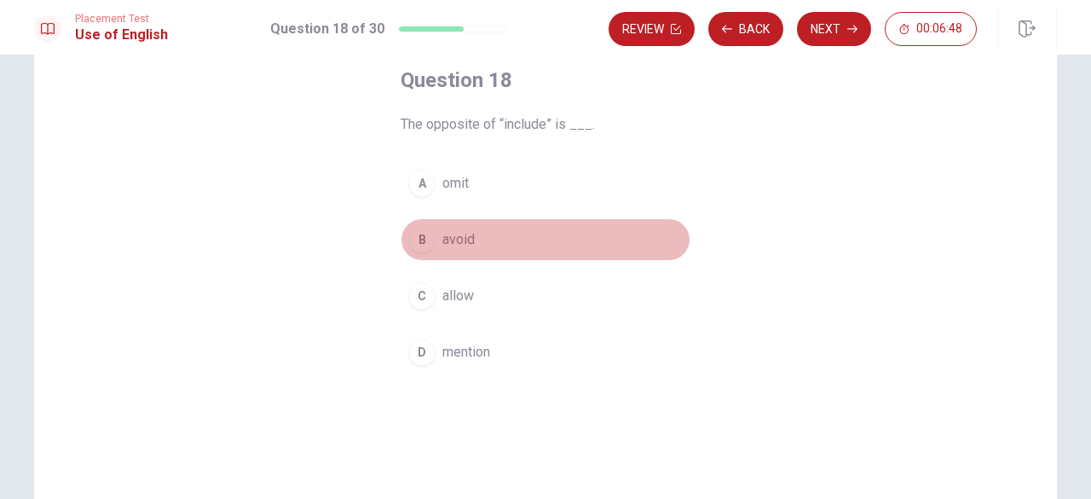
click at [442, 238] on span "avoid" at bounding box center [458, 239] width 32 height 20
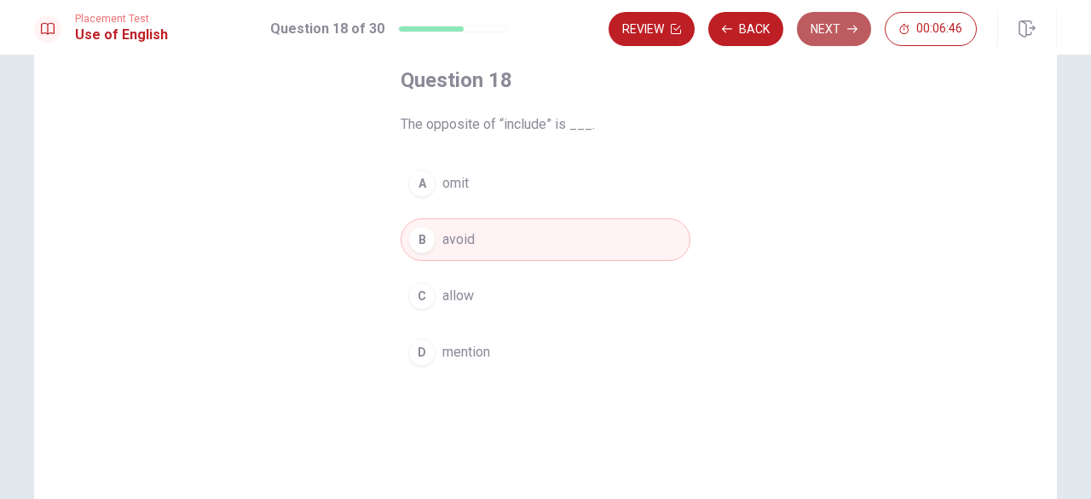
click at [843, 18] on button "Next" at bounding box center [834, 29] width 74 height 34
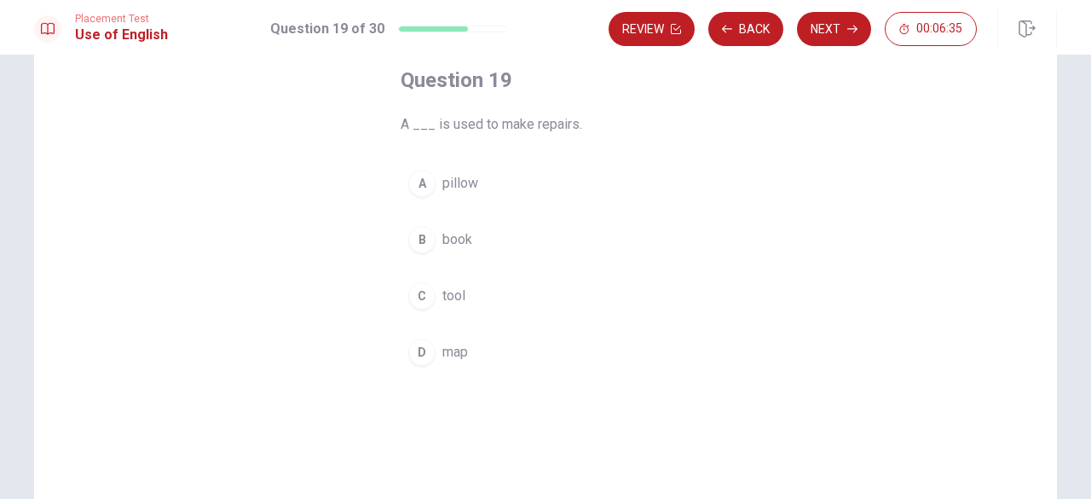
click at [426, 298] on div "C" at bounding box center [421, 295] width 27 height 27
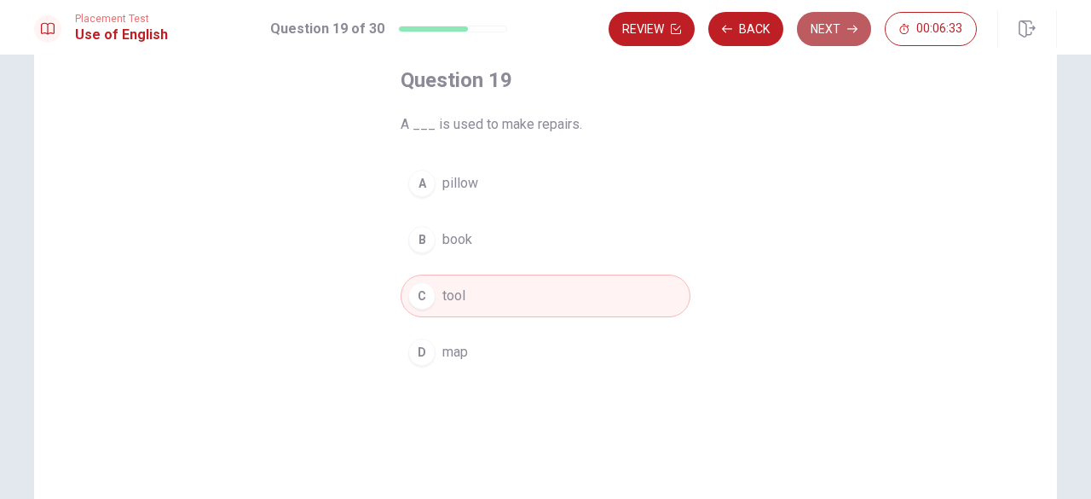
click at [836, 28] on button "Next" at bounding box center [834, 29] width 74 height 34
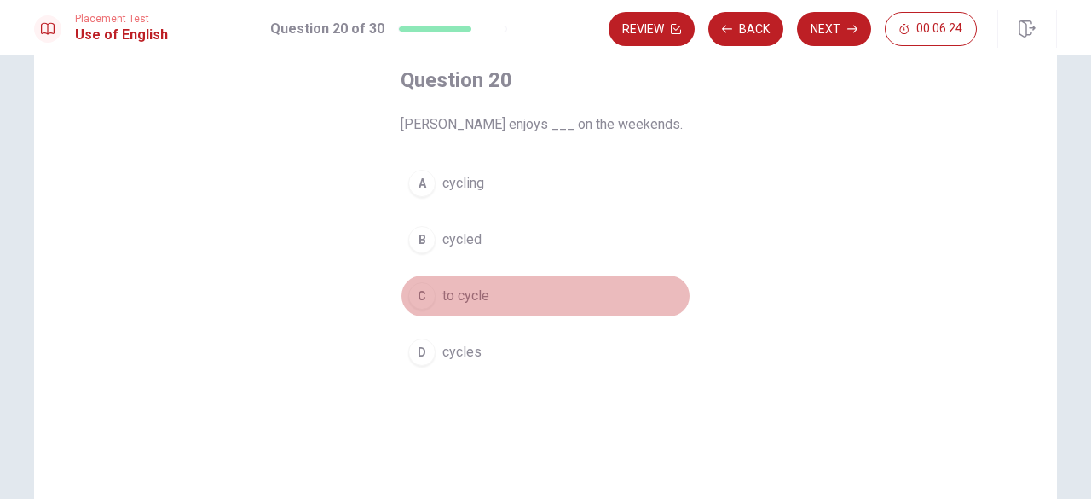
click at [430, 292] on div "C" at bounding box center [421, 295] width 27 height 27
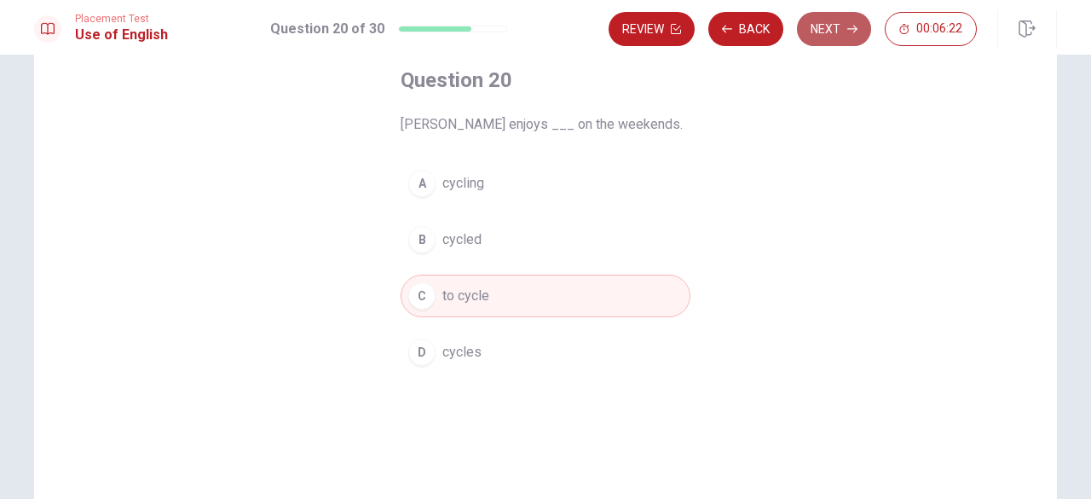
click at [851, 24] on icon "button" at bounding box center [852, 29] width 10 height 10
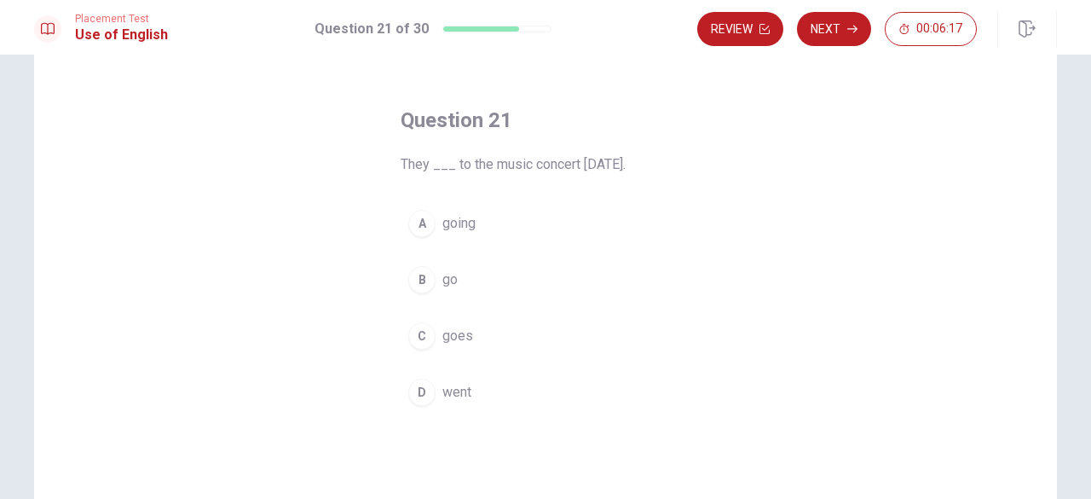
scroll to position [75, 0]
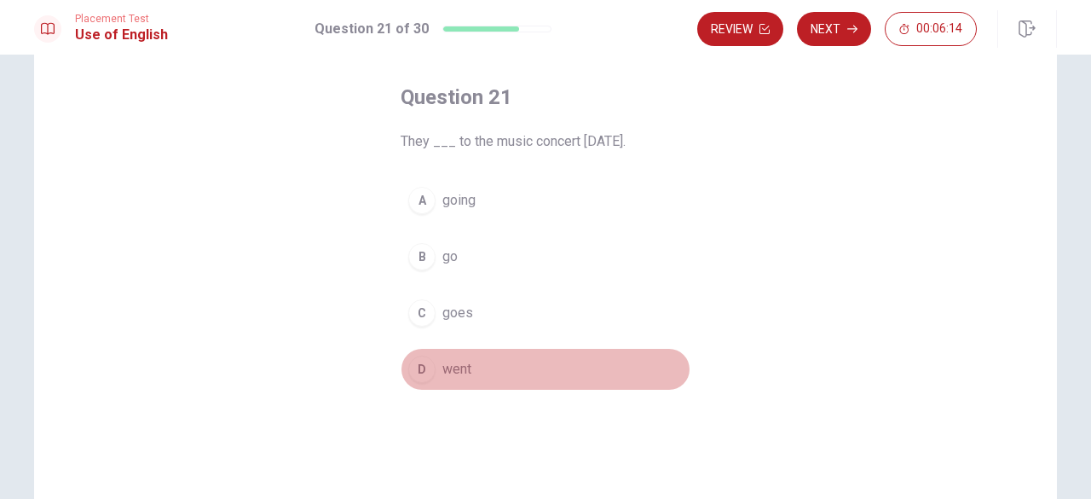
click at [422, 365] on div "D" at bounding box center [421, 368] width 27 height 27
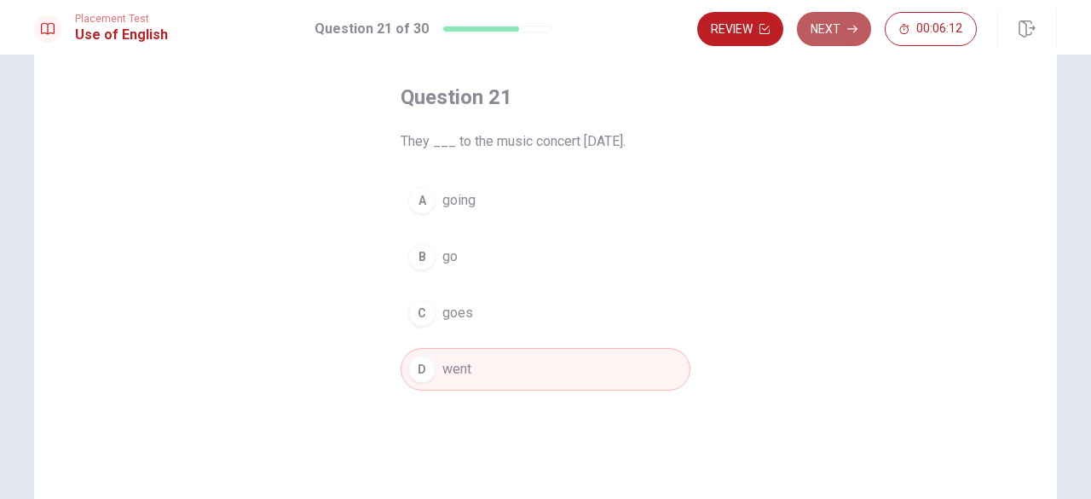
click at [832, 28] on button "Next" at bounding box center [834, 29] width 74 height 34
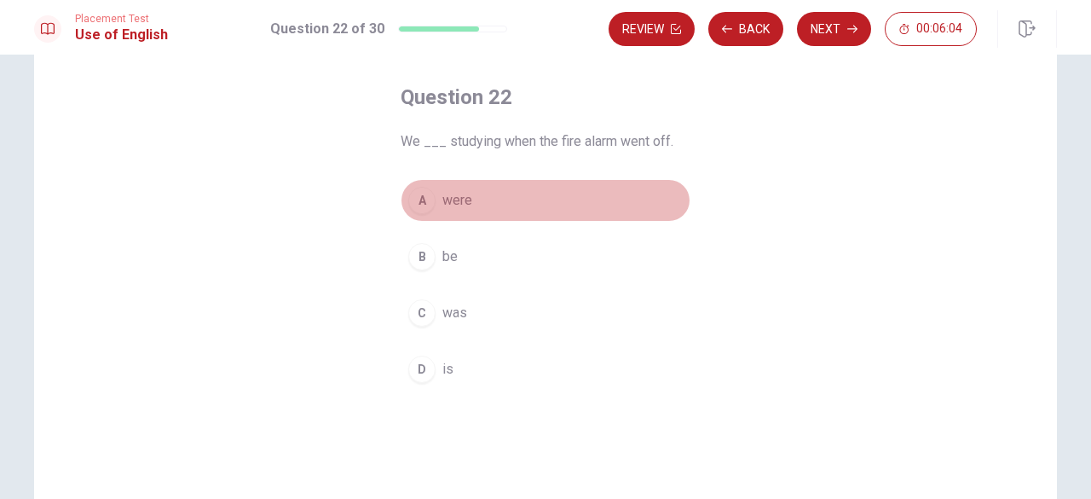
click at [416, 195] on div "A" at bounding box center [421, 200] width 27 height 27
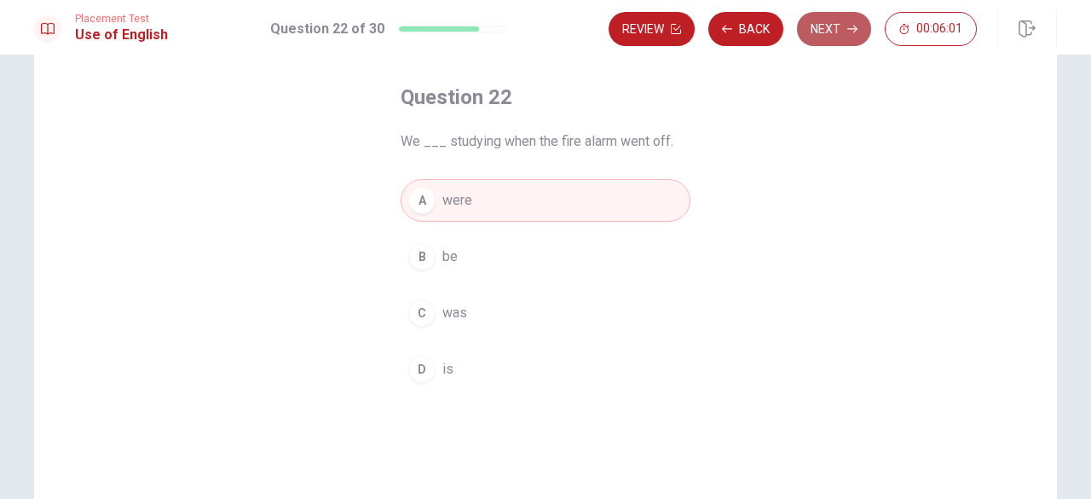
click at [837, 32] on button "Next" at bounding box center [834, 29] width 74 height 34
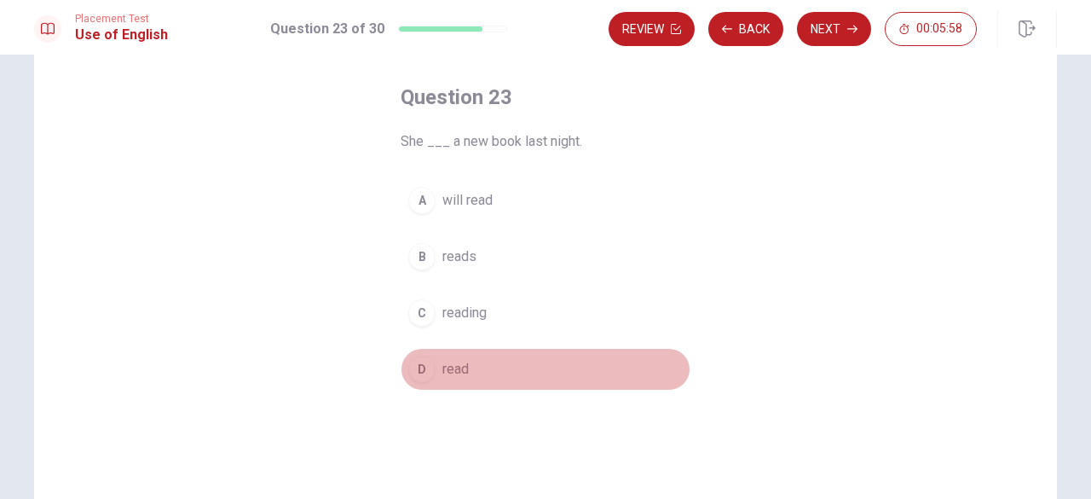
click at [409, 367] on div "D" at bounding box center [421, 368] width 27 height 27
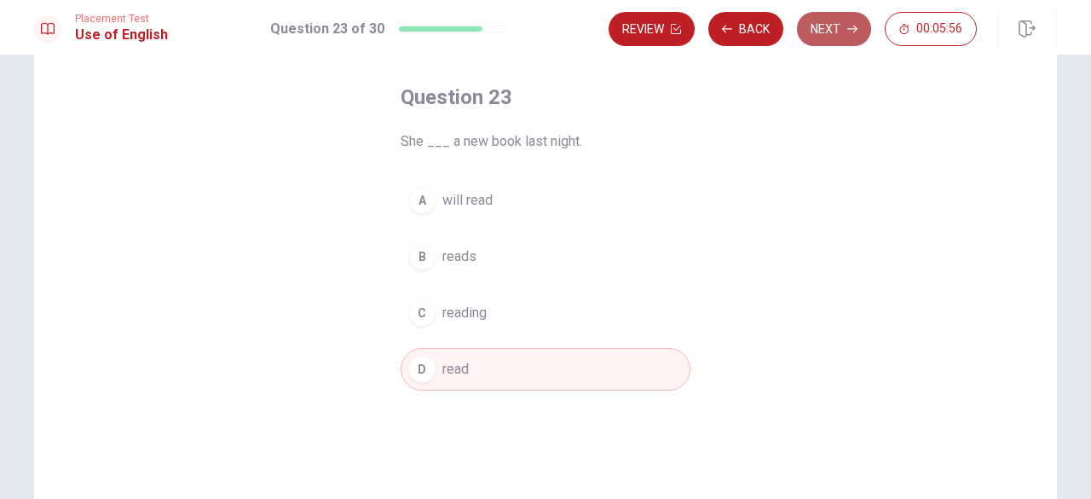
click at [835, 25] on button "Next" at bounding box center [834, 29] width 74 height 34
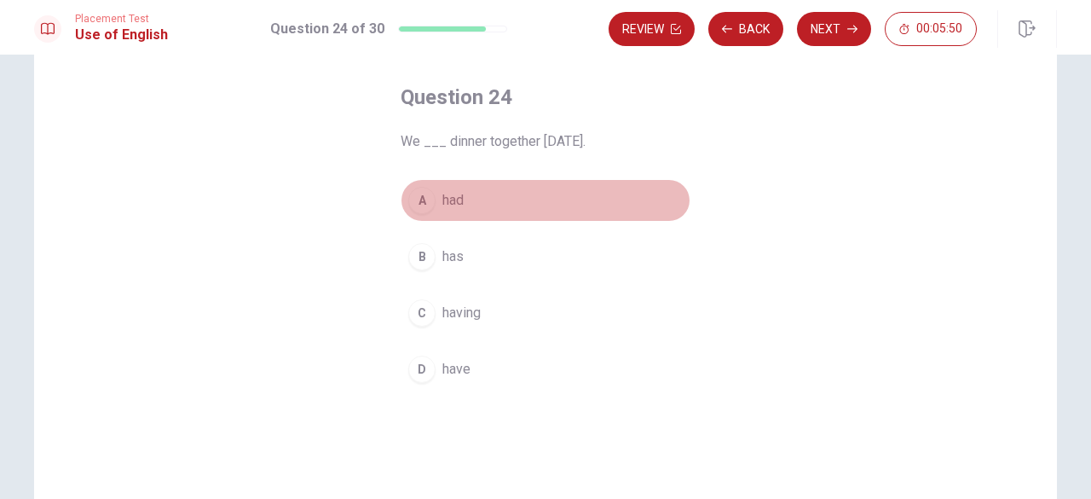
click at [414, 204] on div "A" at bounding box center [421, 200] width 27 height 27
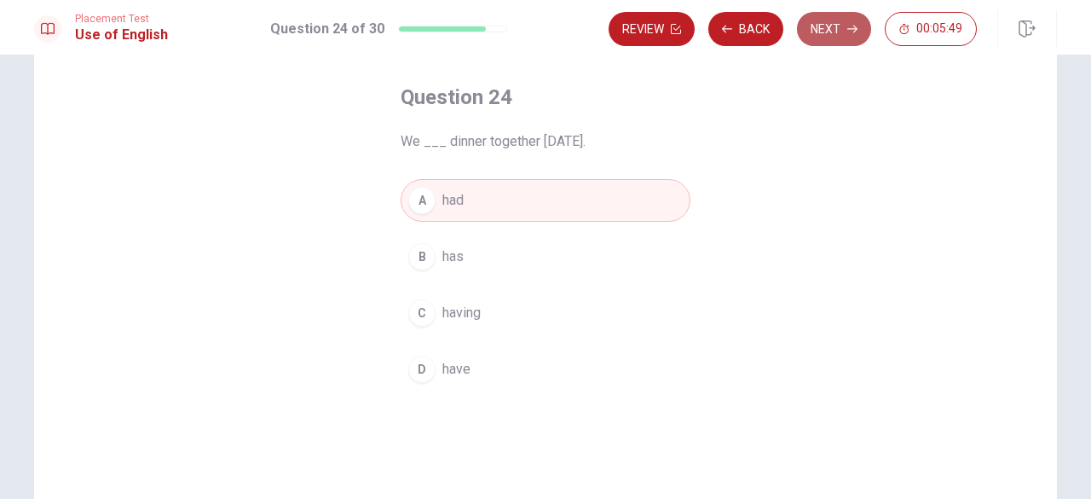
click at [831, 14] on button "Next" at bounding box center [834, 29] width 74 height 34
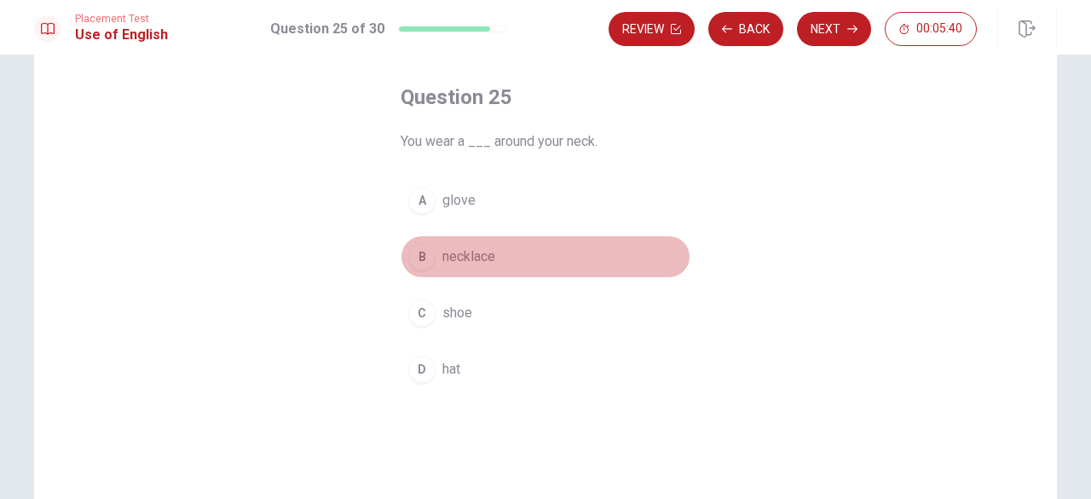
click at [418, 248] on div "B" at bounding box center [421, 256] width 27 height 27
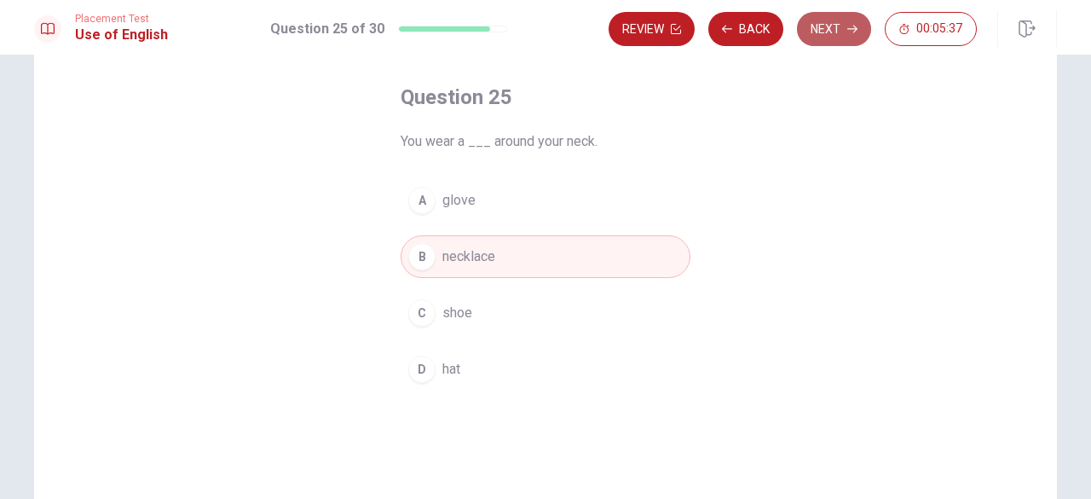
click at [845, 23] on button "Next" at bounding box center [834, 29] width 74 height 34
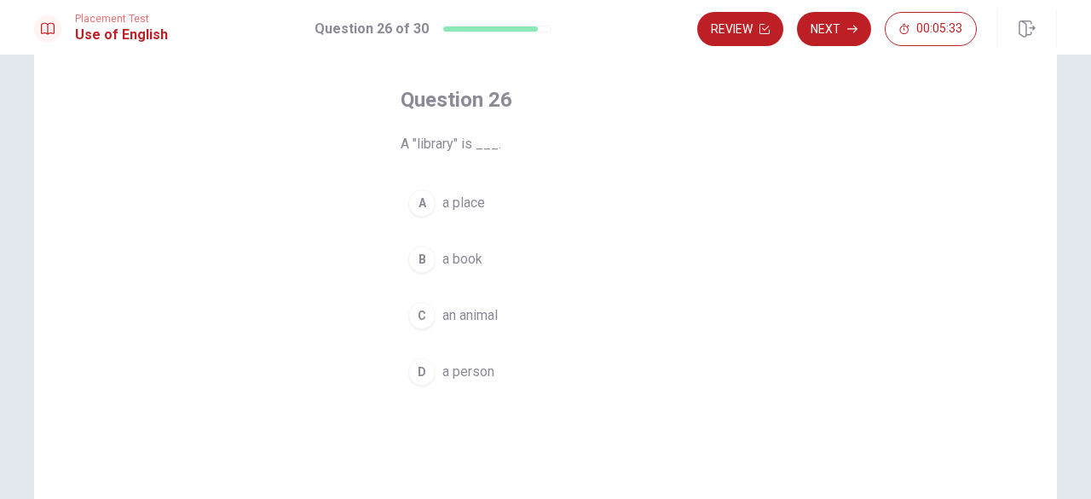
scroll to position [82, 0]
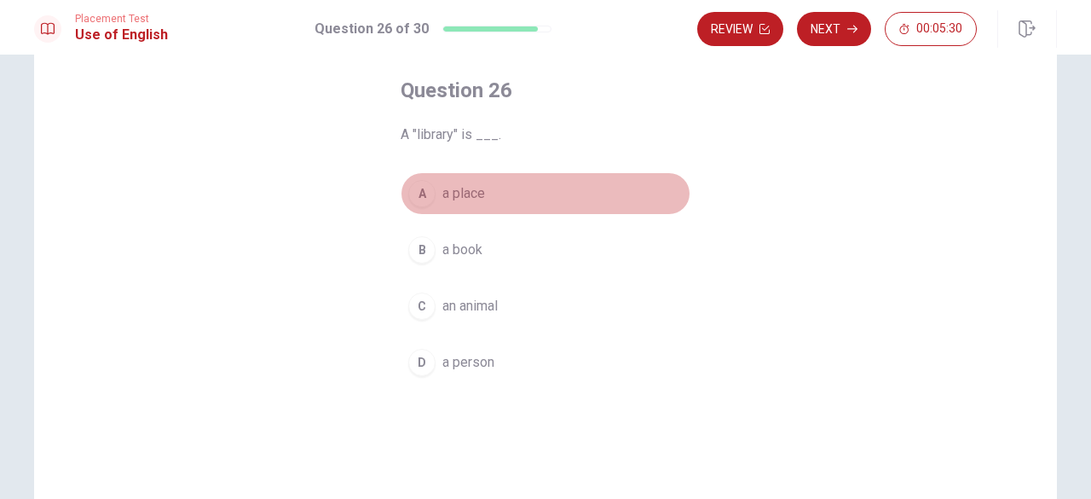
click at [418, 192] on div "A" at bounding box center [421, 193] width 27 height 27
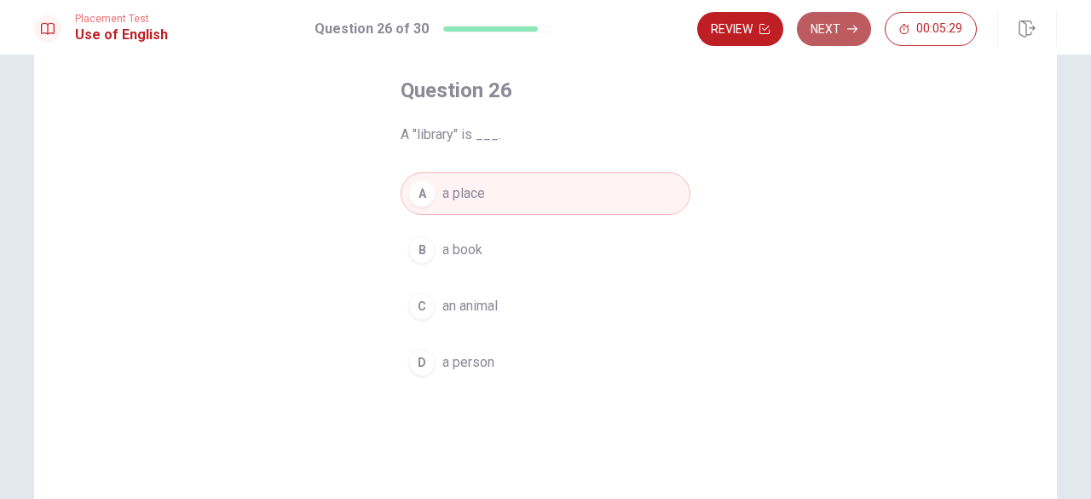
click at [832, 35] on button "Next" at bounding box center [834, 29] width 74 height 34
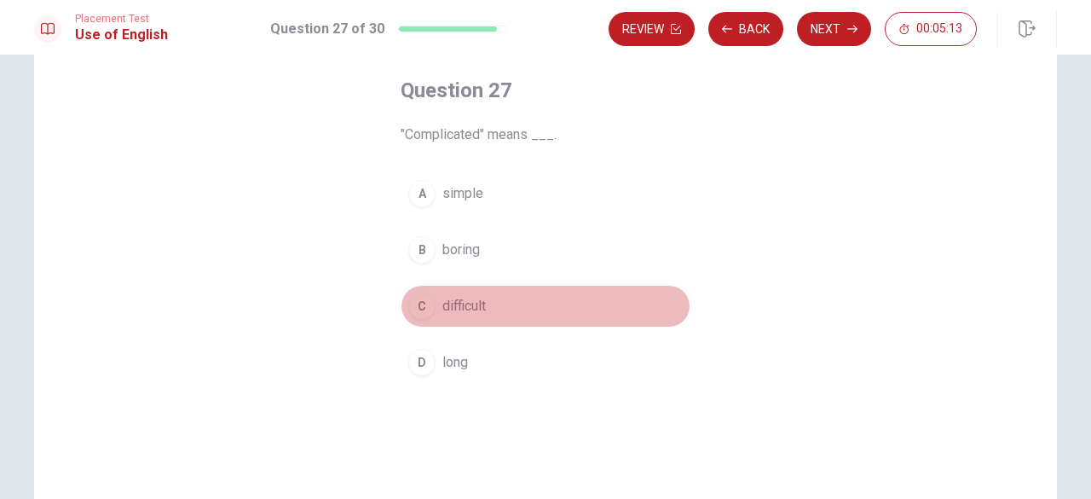
click at [423, 302] on div "C" at bounding box center [421, 305] width 27 height 27
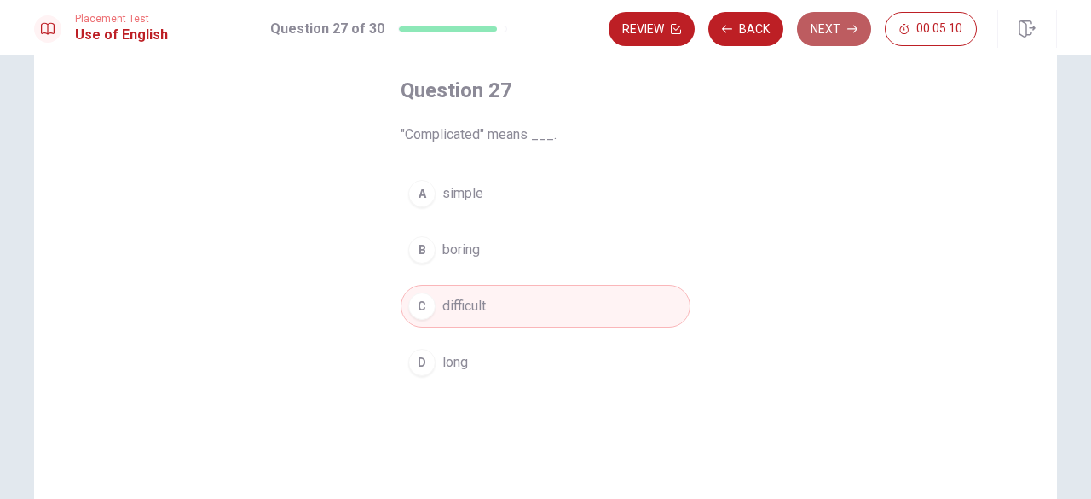
click at [813, 26] on button "Next" at bounding box center [834, 29] width 74 height 34
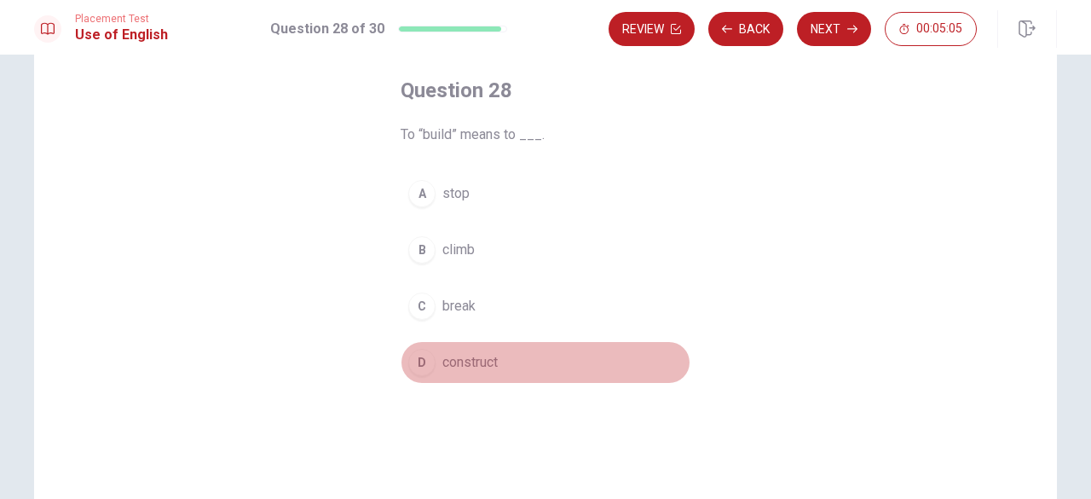
click at [430, 369] on button "D construct" at bounding box center [546, 362] width 290 height 43
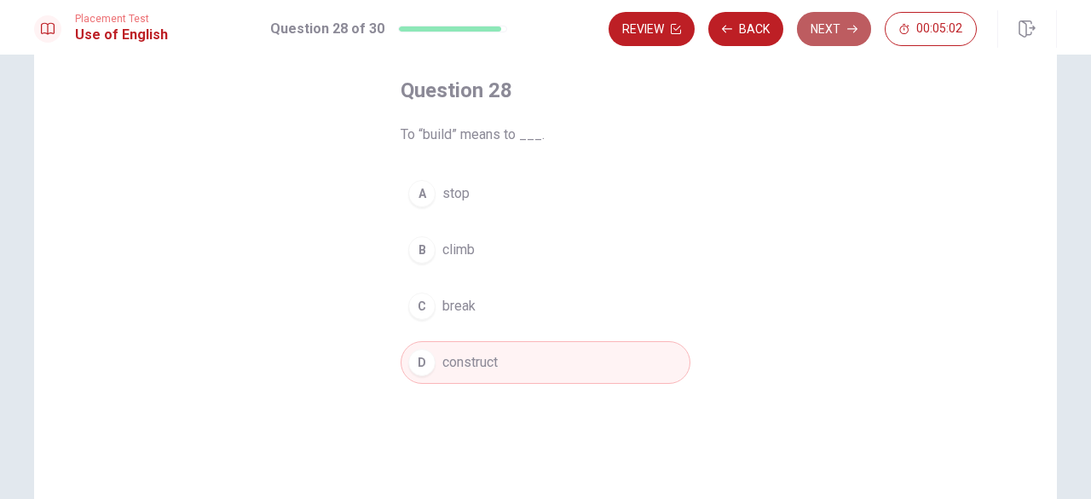
click at [834, 33] on button "Next" at bounding box center [834, 29] width 74 height 34
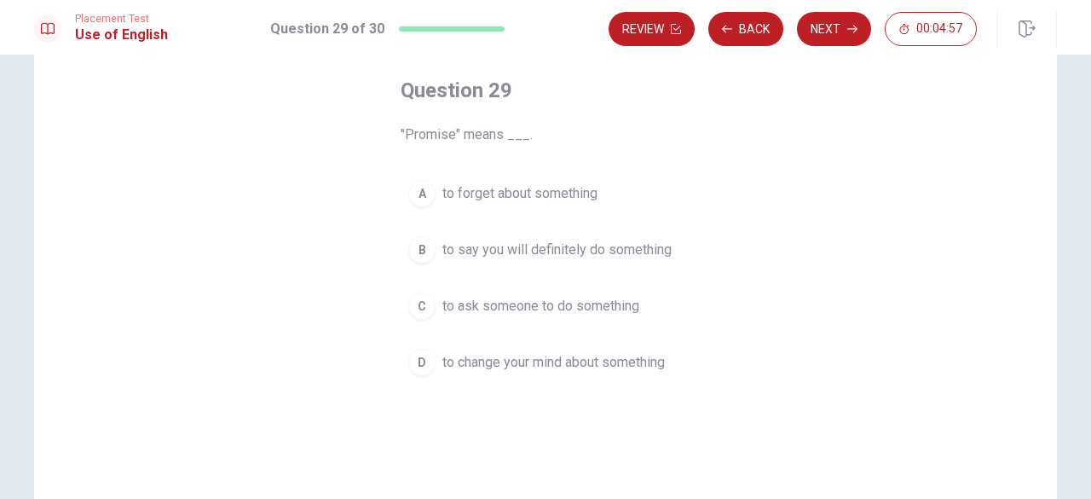
click at [414, 251] on div "B" at bounding box center [421, 249] width 27 height 27
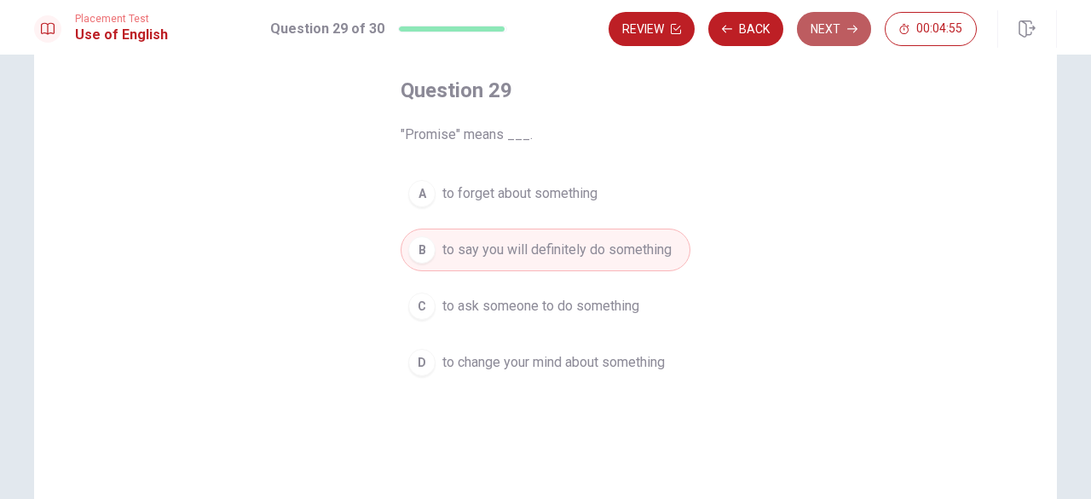
click at [827, 30] on button "Next" at bounding box center [834, 29] width 74 height 34
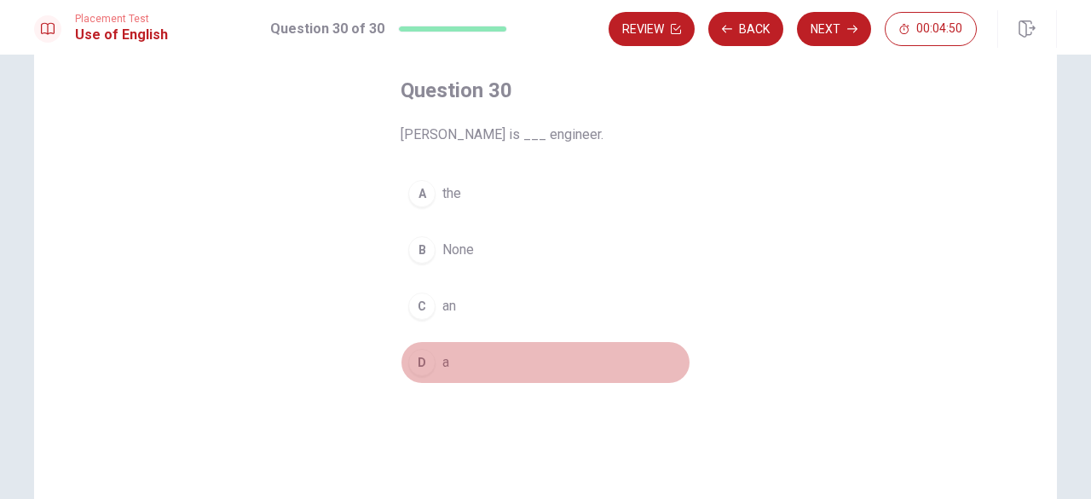
click at [414, 351] on div "D" at bounding box center [421, 362] width 27 height 27
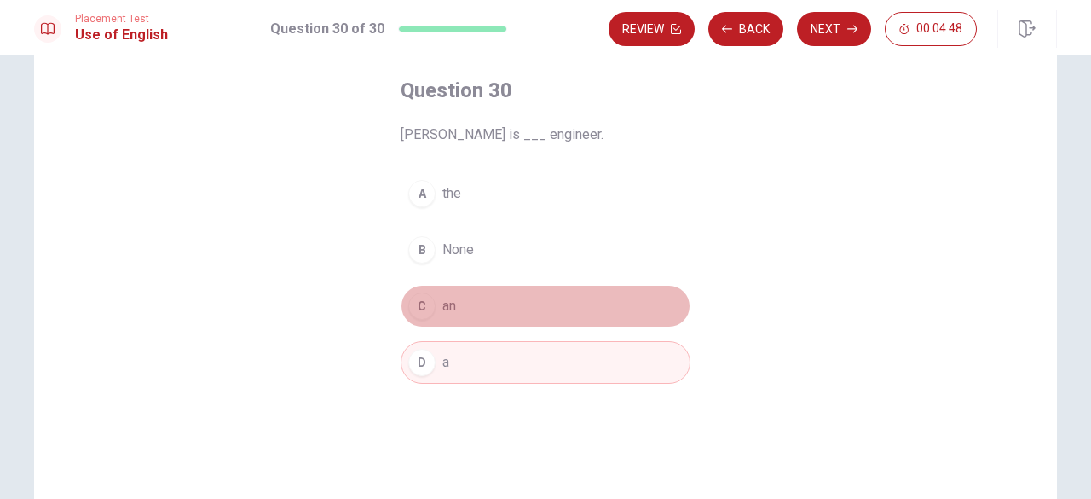
click at [424, 292] on div "C" at bounding box center [421, 305] width 27 height 27
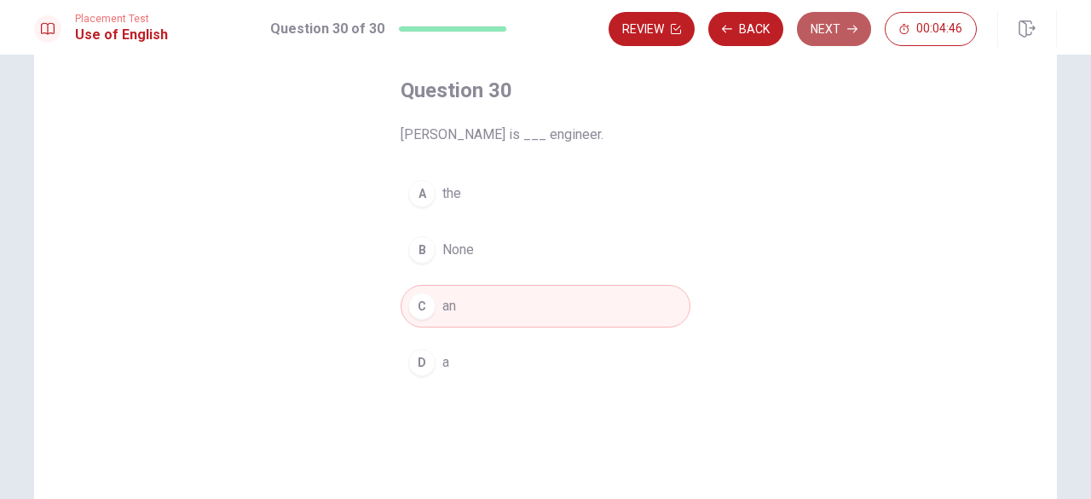
click at [830, 33] on button "Next" at bounding box center [834, 29] width 74 height 34
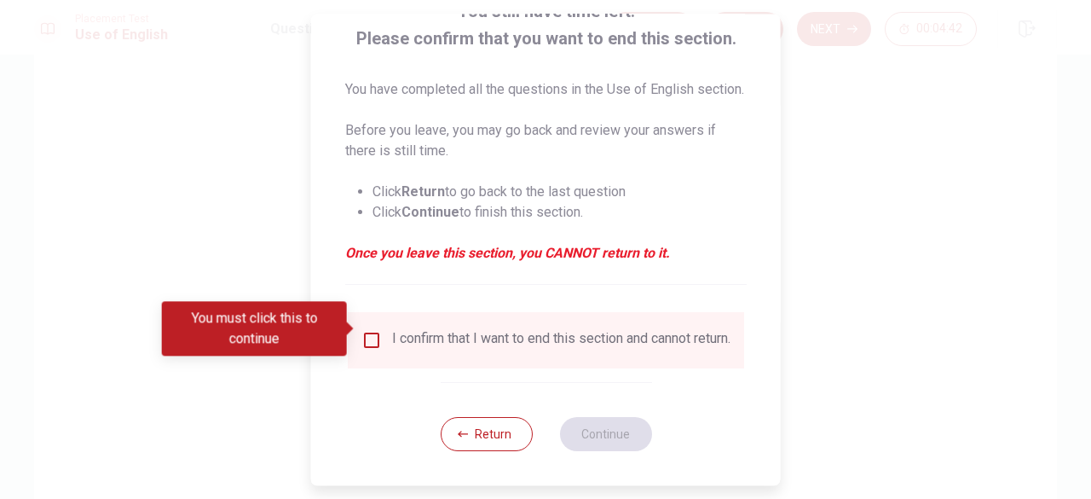
scroll to position [157, 0]
click at [367, 332] on input "You must click this to continue" at bounding box center [371, 340] width 20 height 20
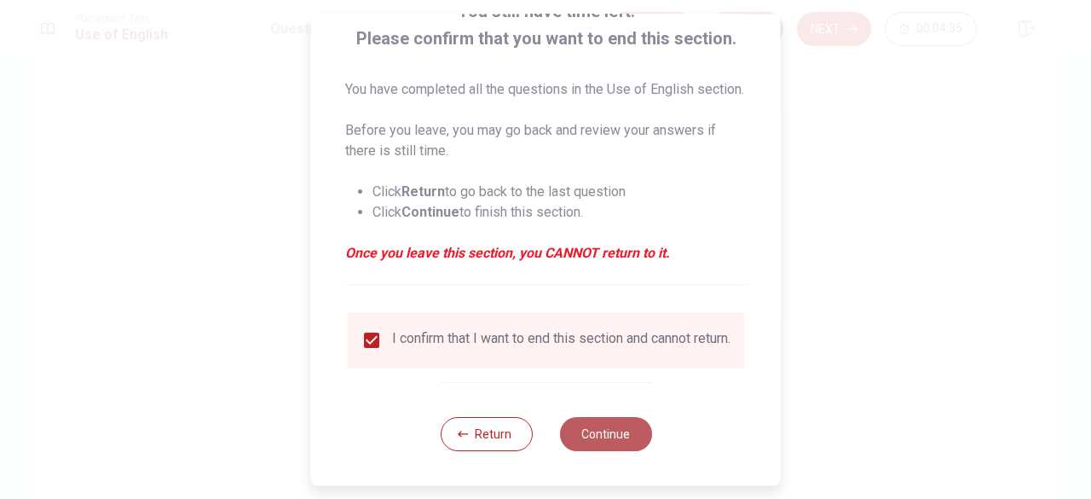
click at [619, 433] on button "Continue" at bounding box center [605, 434] width 92 height 34
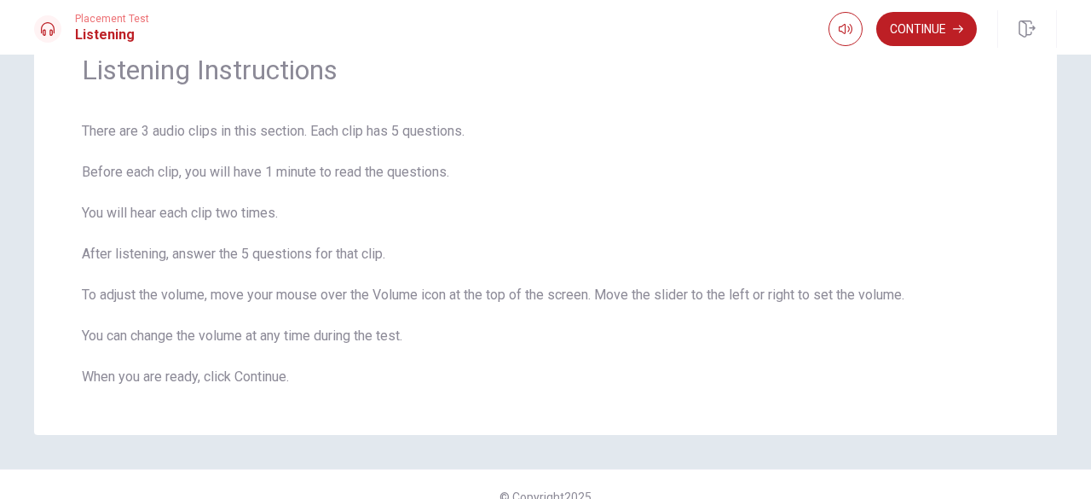
scroll to position [80, 0]
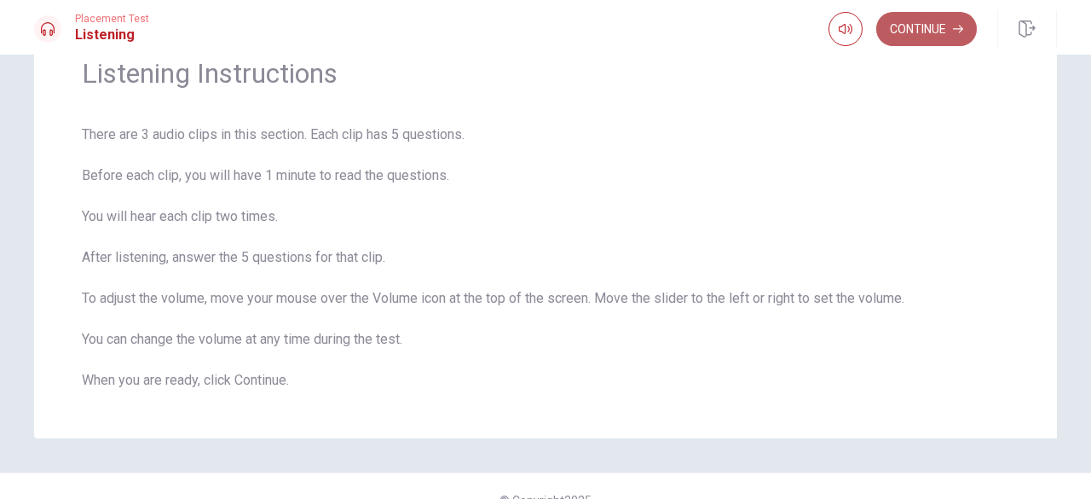
click at [921, 28] on button "Continue" at bounding box center [926, 29] width 101 height 34
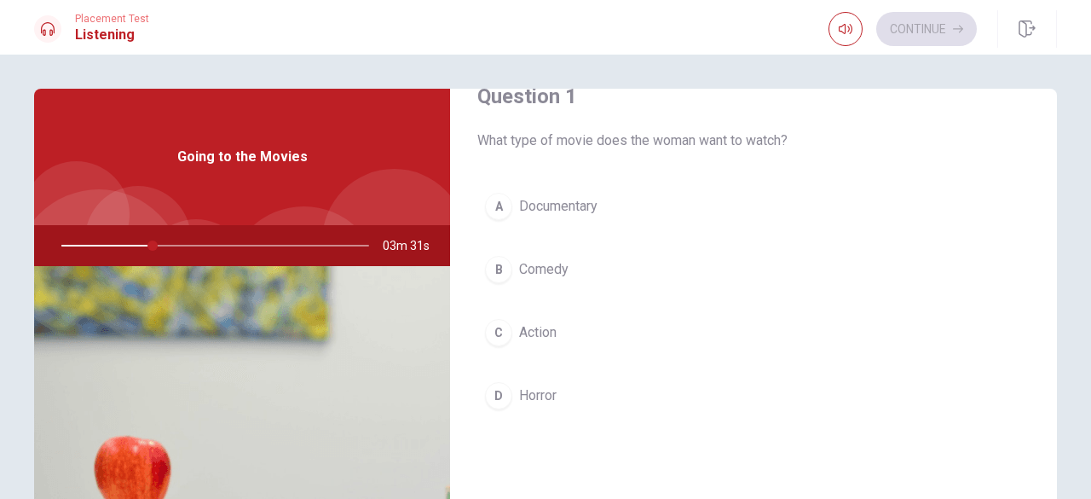
scroll to position [44, 0]
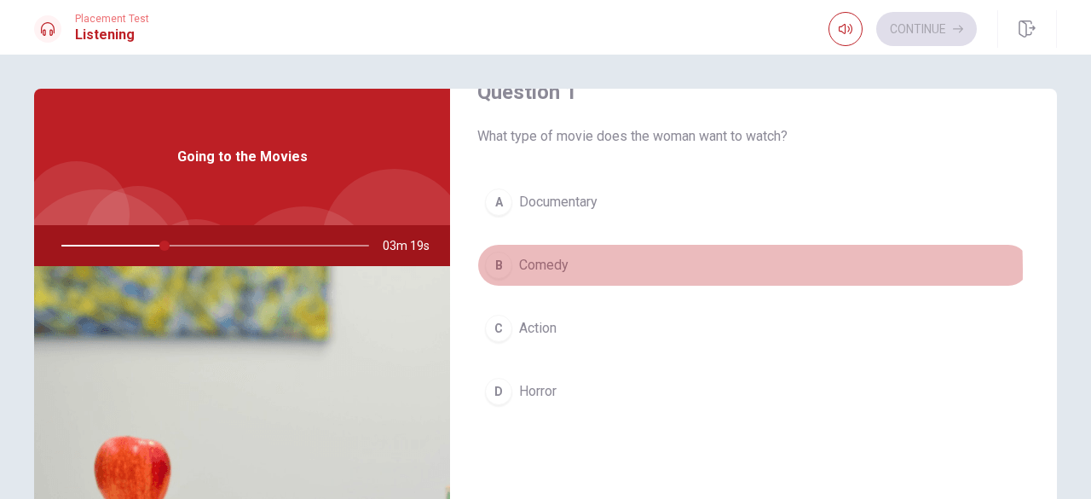
click at [532, 269] on span "Comedy" at bounding box center [543, 265] width 49 height 20
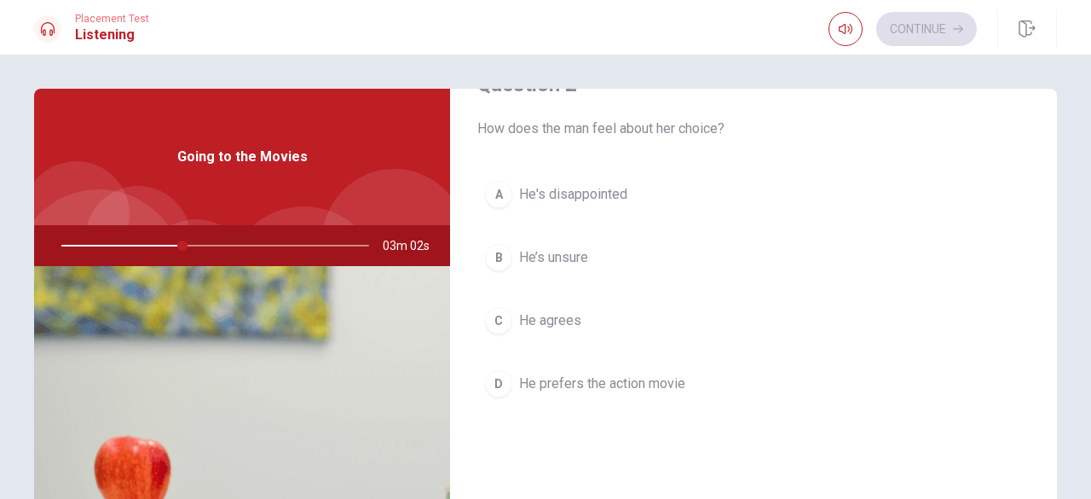
scroll to position [482, 0]
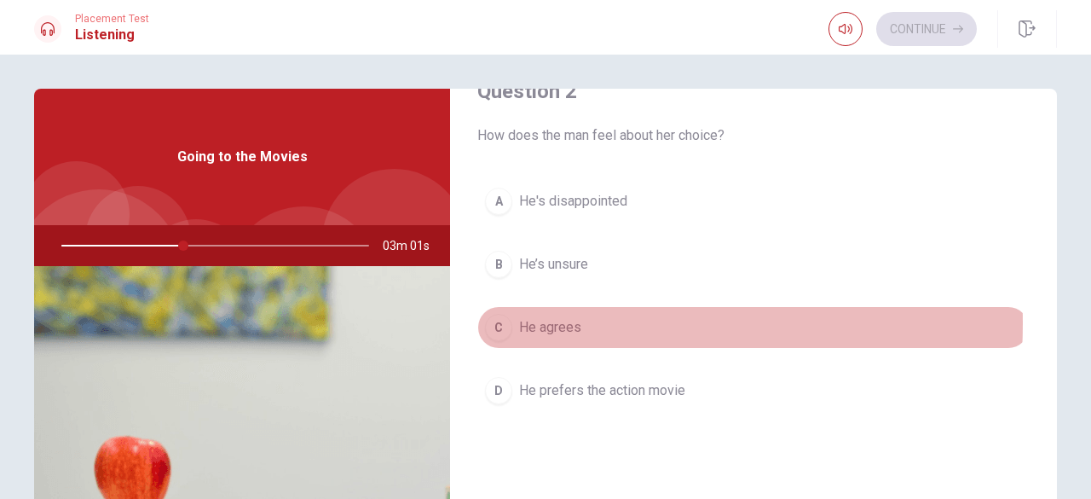
click at [521, 319] on span "He agrees" at bounding box center [550, 327] width 62 height 20
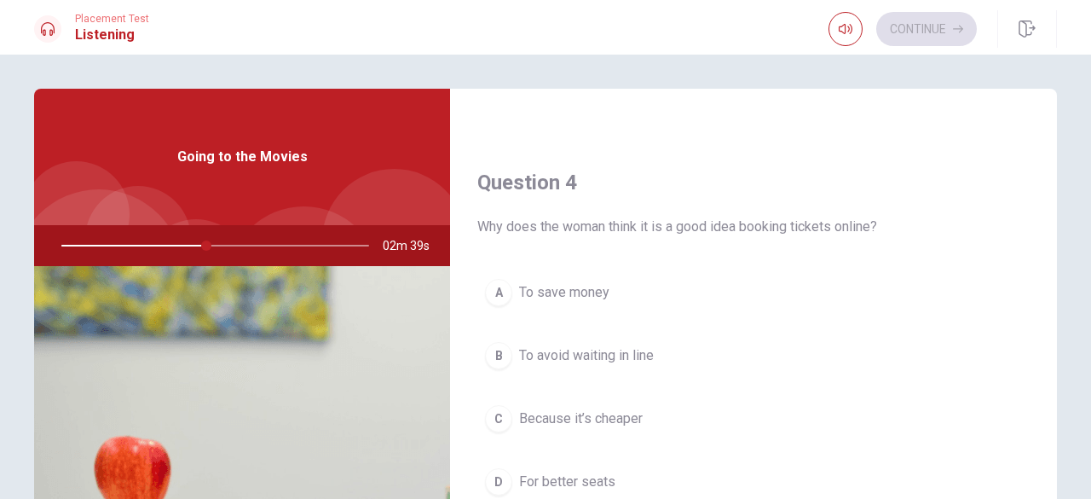
scroll to position [1308, 0]
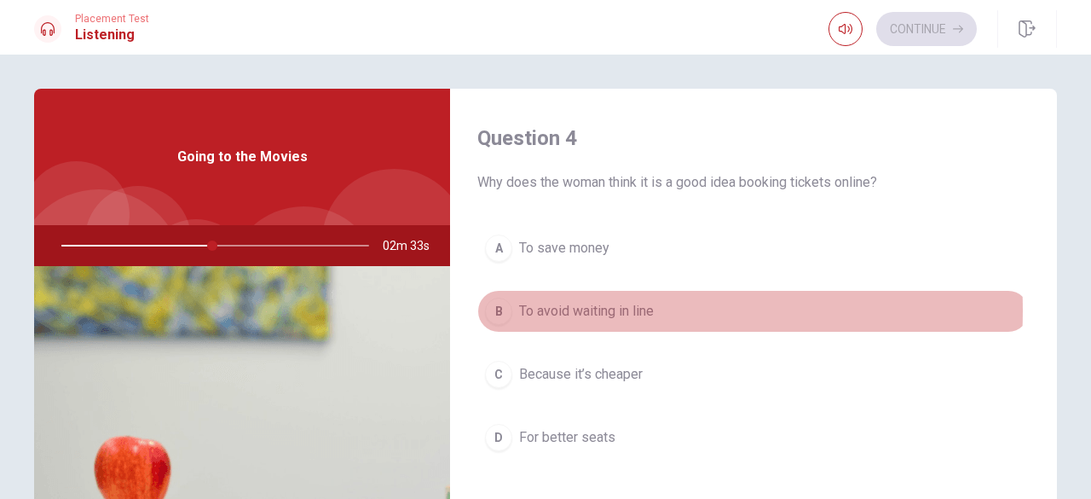
click at [575, 303] on span "To avoid waiting in line" at bounding box center [586, 311] width 135 height 20
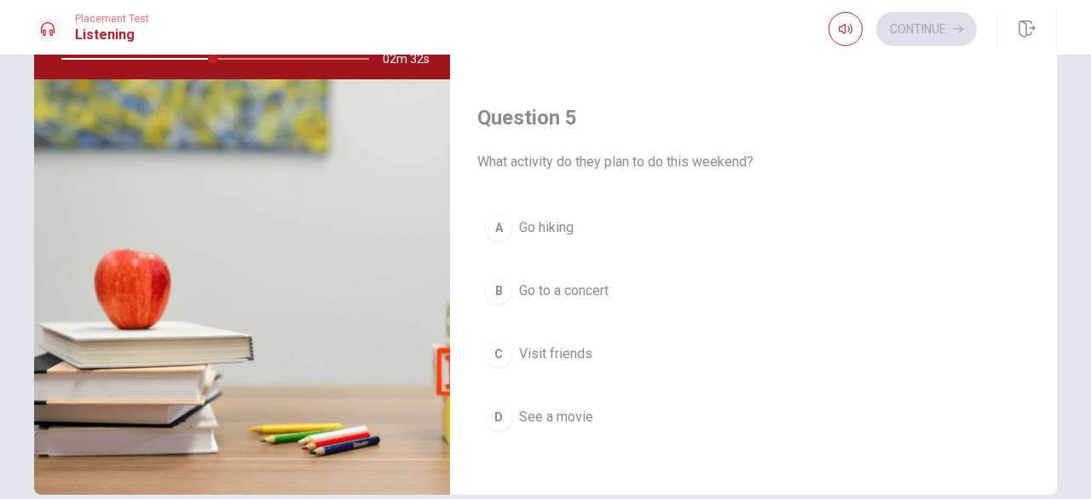
scroll to position [189, 0]
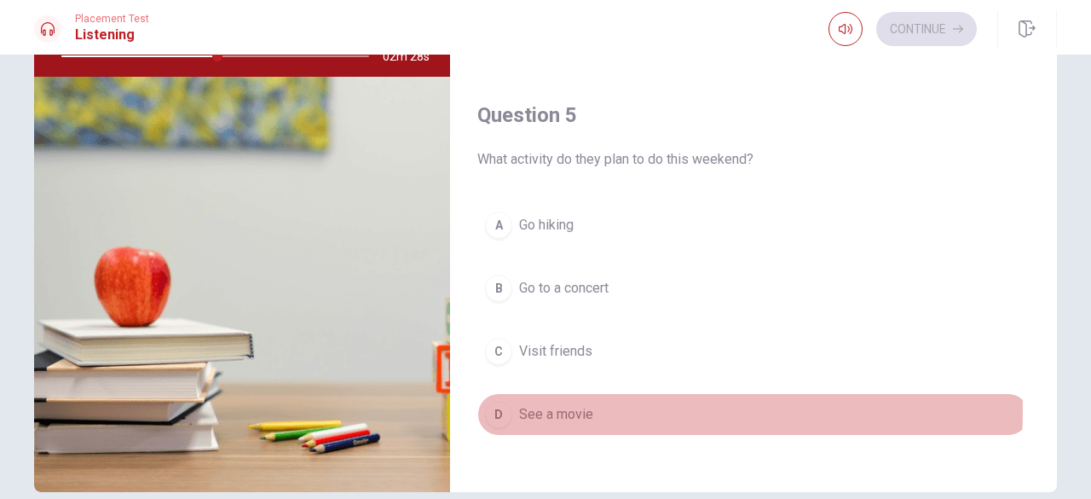
click at [527, 404] on span "See a movie" at bounding box center [556, 414] width 74 height 20
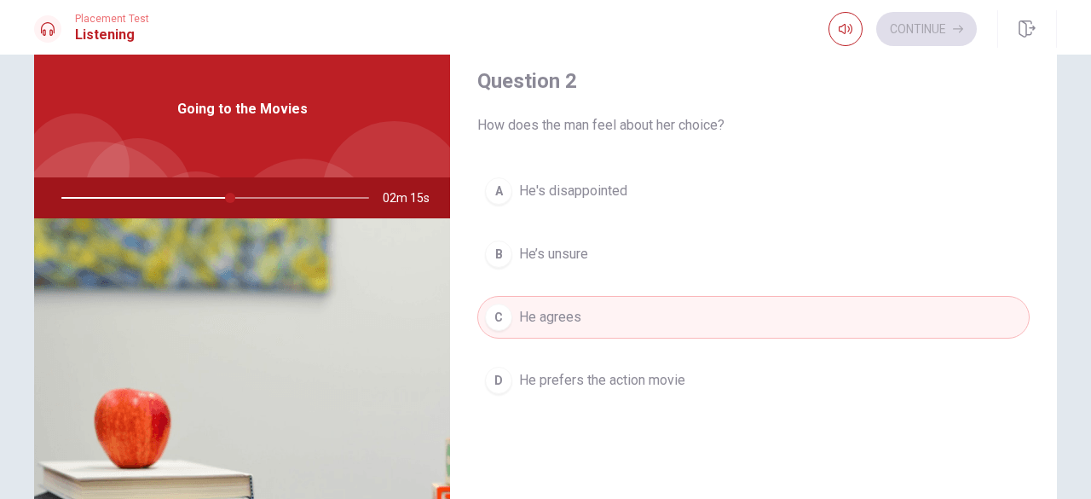
scroll to position [47, 0]
click at [179, 198] on div at bounding box center [212, 198] width 342 height 41
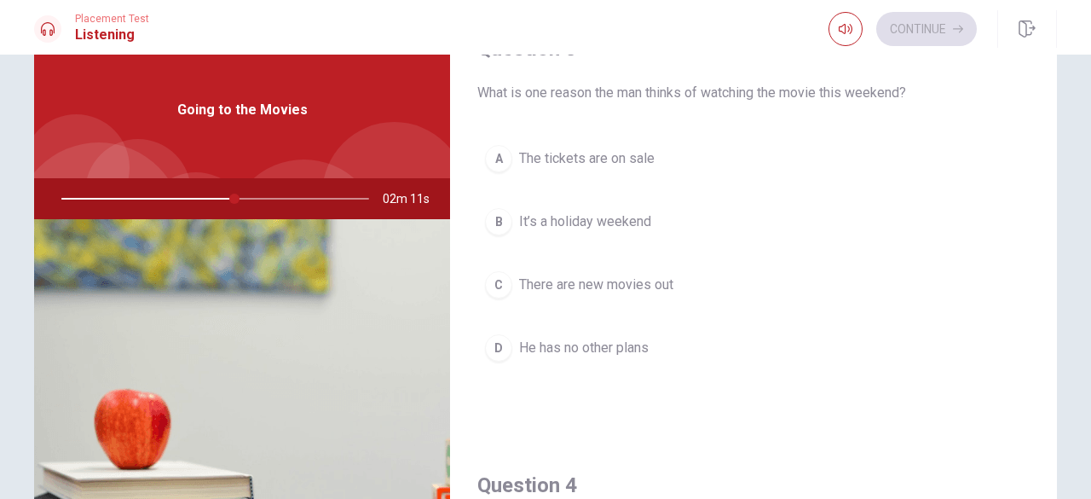
scroll to position [953, 0]
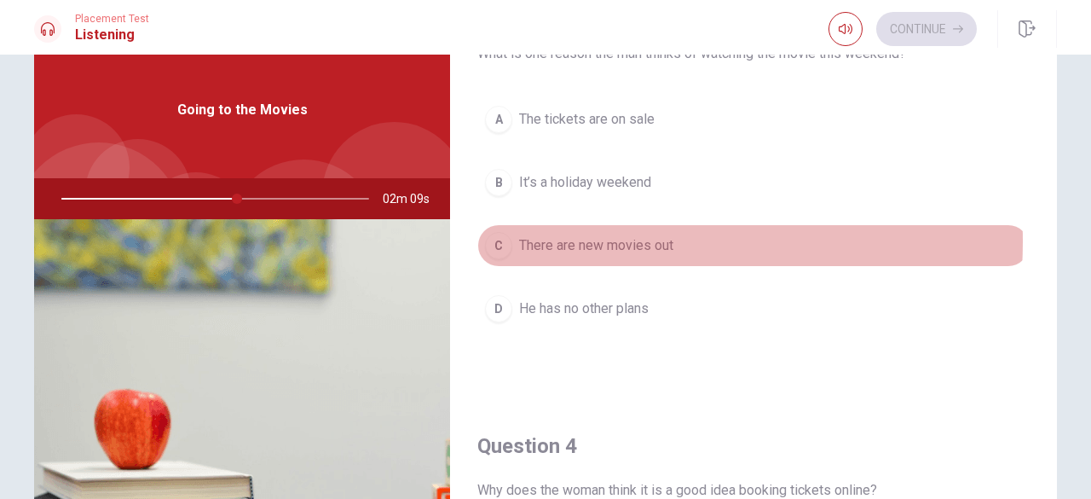
click at [578, 235] on span "There are new movies out" at bounding box center [596, 245] width 154 height 20
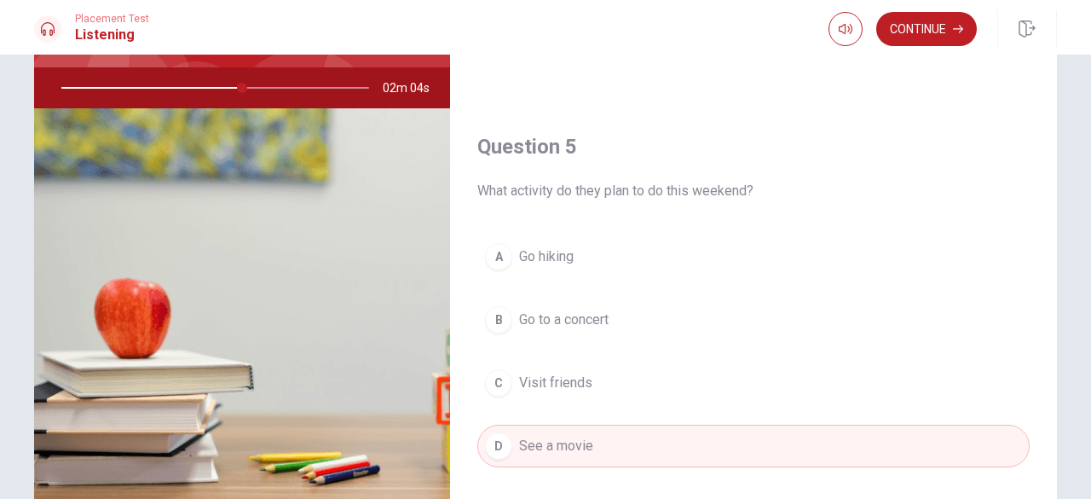
scroll to position [209, 0]
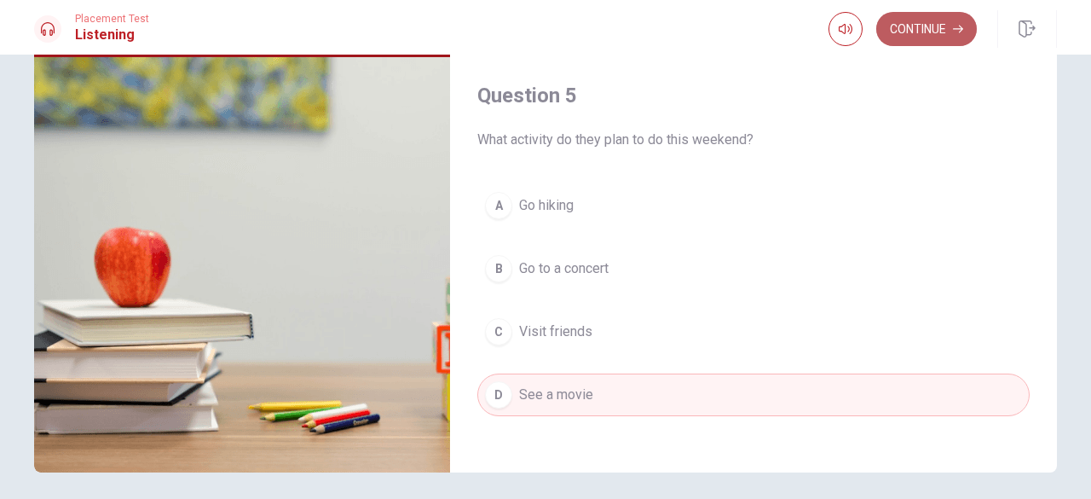
click at [910, 26] on button "Continue" at bounding box center [926, 29] width 101 height 34
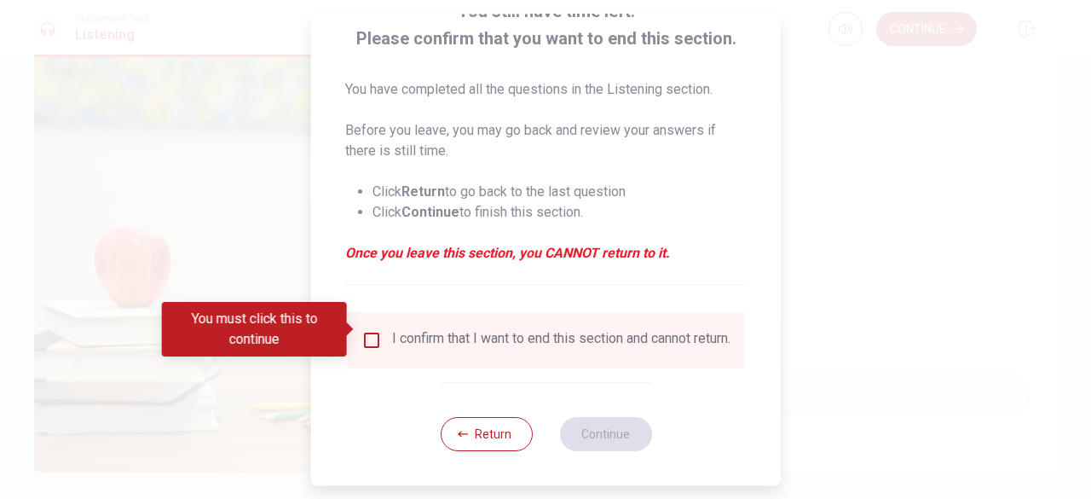
scroll to position [136, 0]
click at [366, 330] on input "You must click this to continue" at bounding box center [371, 340] width 20 height 20
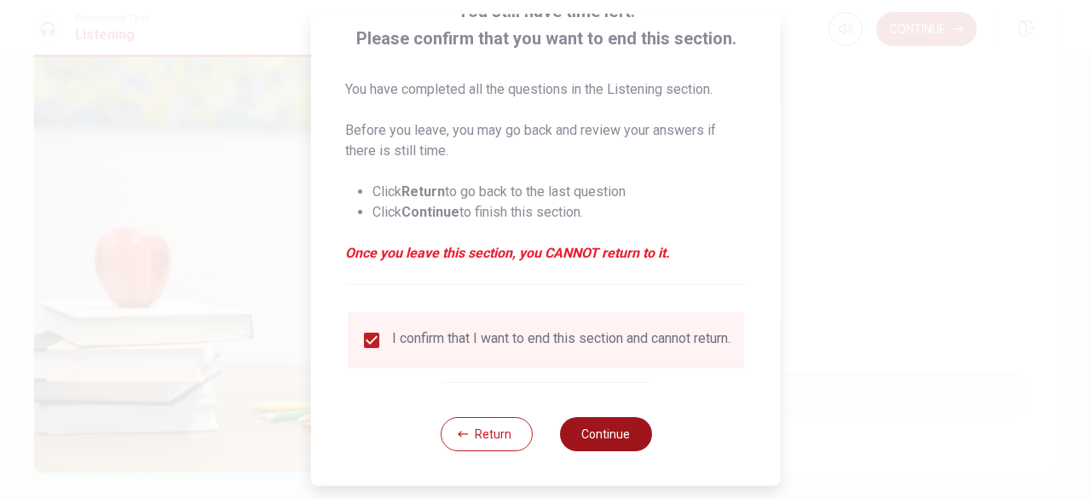
click at [602, 437] on button "Continue" at bounding box center [605, 434] width 92 height 34
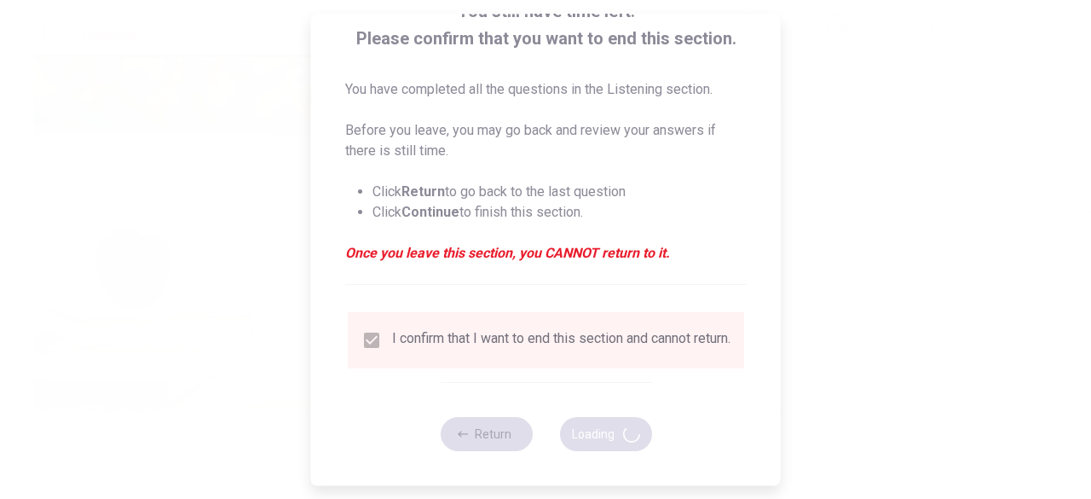
type input "63"
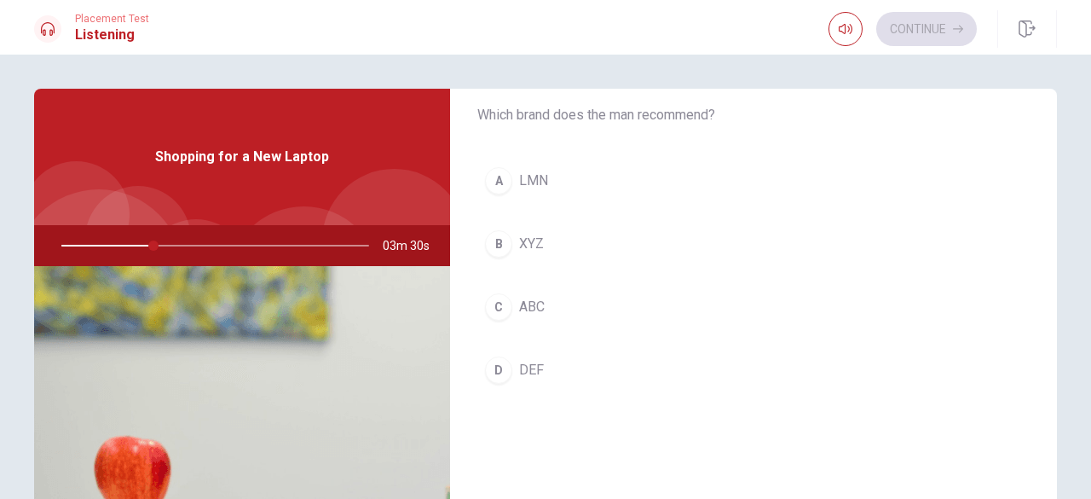
scroll to position [40, 0]
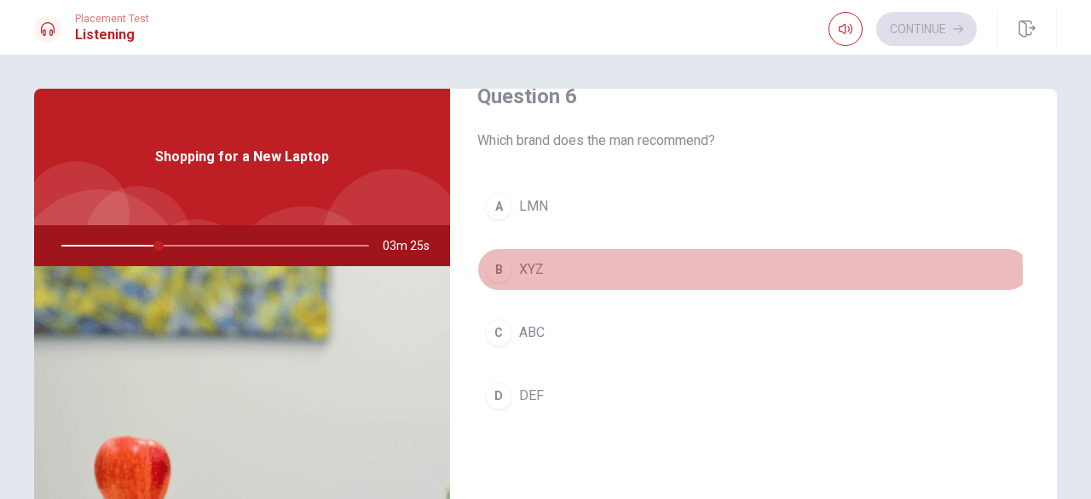
click at [523, 274] on span "XYZ" at bounding box center [531, 269] width 25 height 20
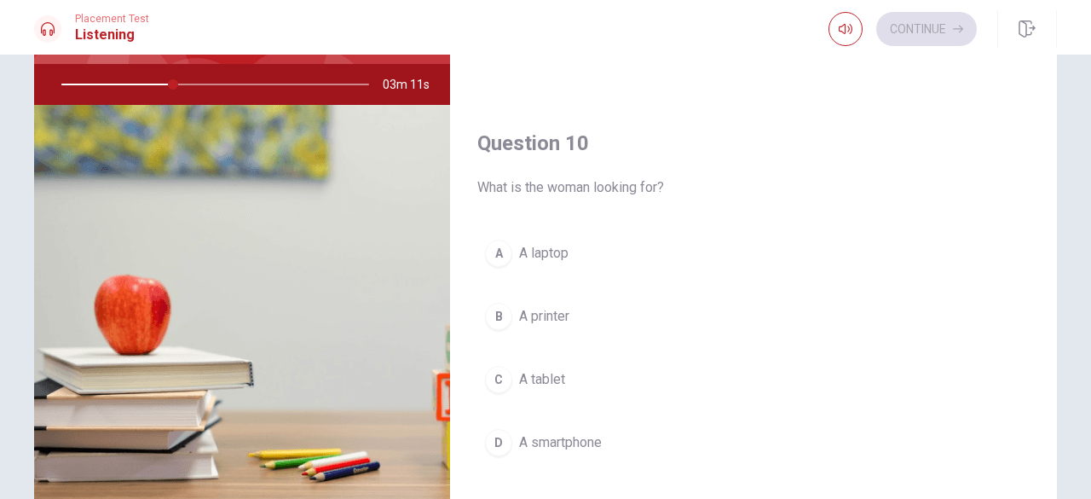
scroll to position [160, 0]
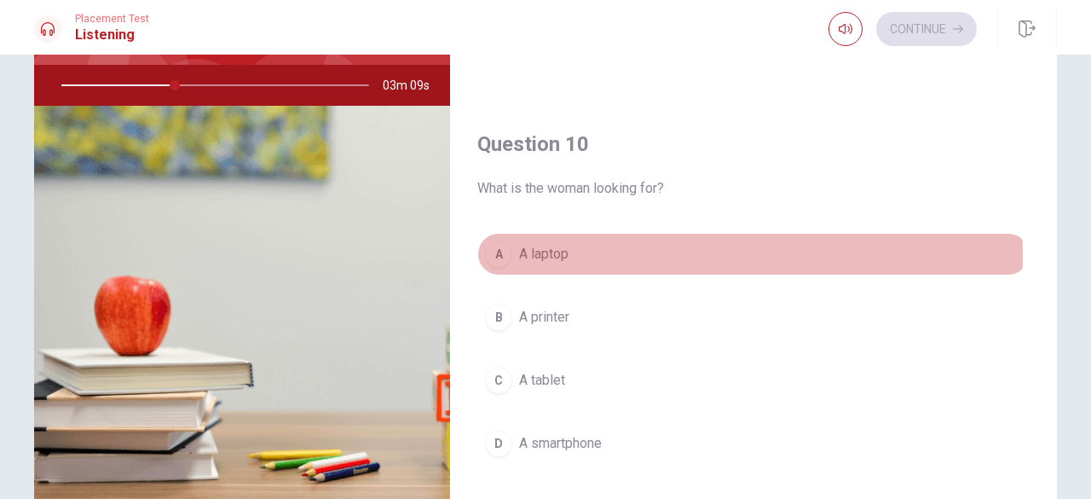
click at [551, 247] on span "A laptop" at bounding box center [543, 254] width 49 height 20
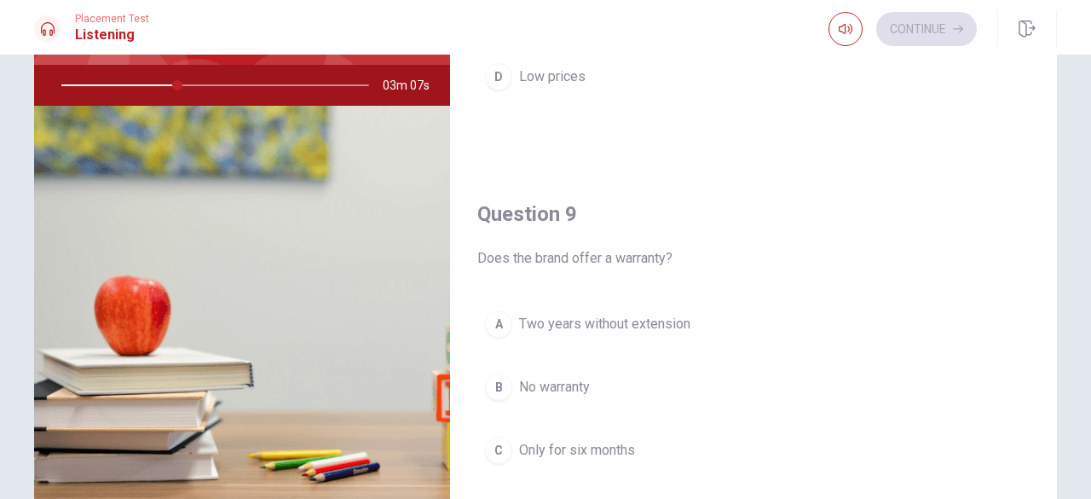
scroll to position [1182, 0]
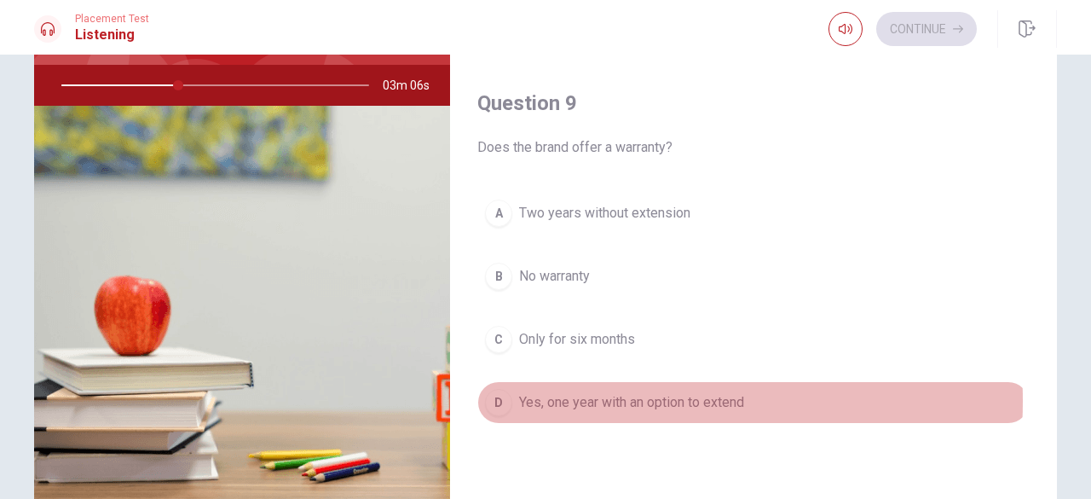
click at [568, 392] on span "Yes, one year with an option to extend" at bounding box center [631, 402] width 225 height 20
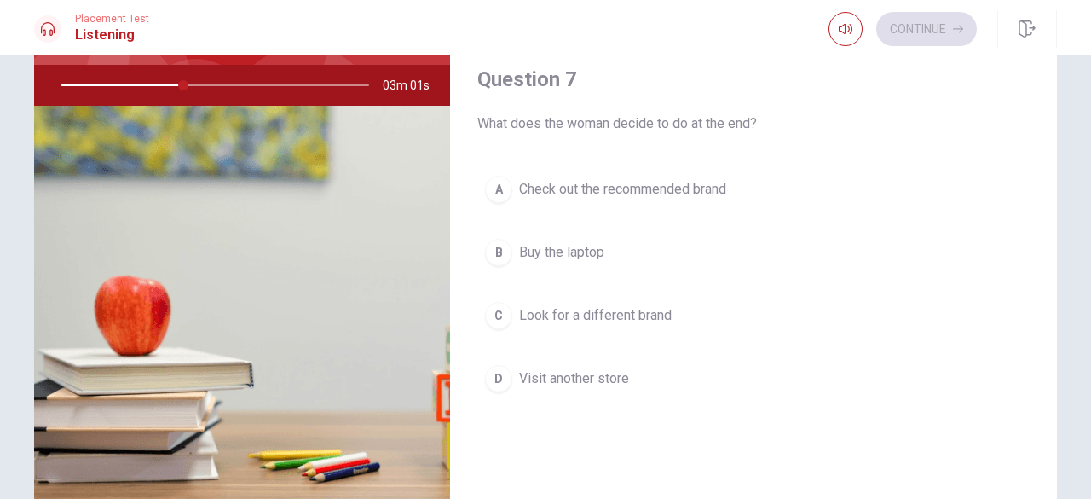
scroll to position [347, 0]
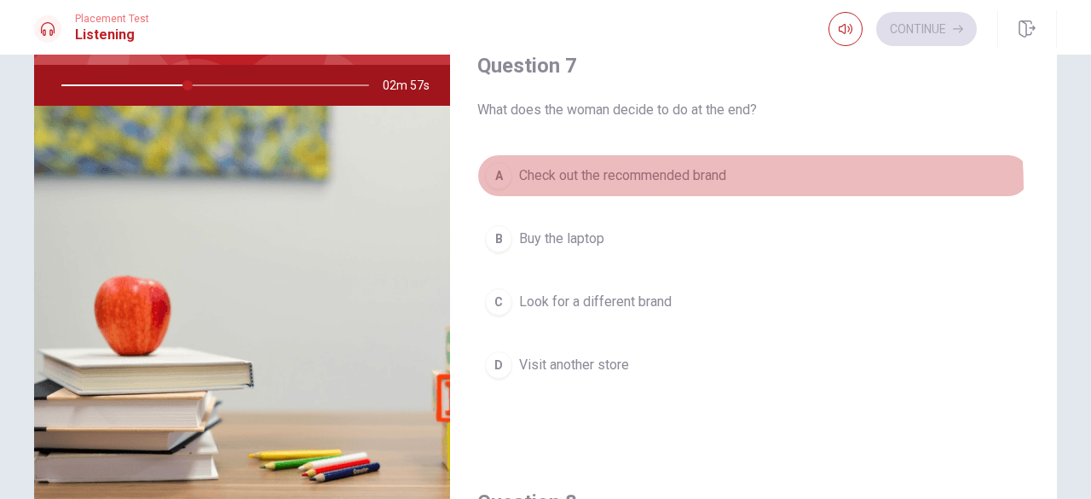
click at [591, 187] on button "A Check out the recommended brand" at bounding box center [753, 175] width 552 height 43
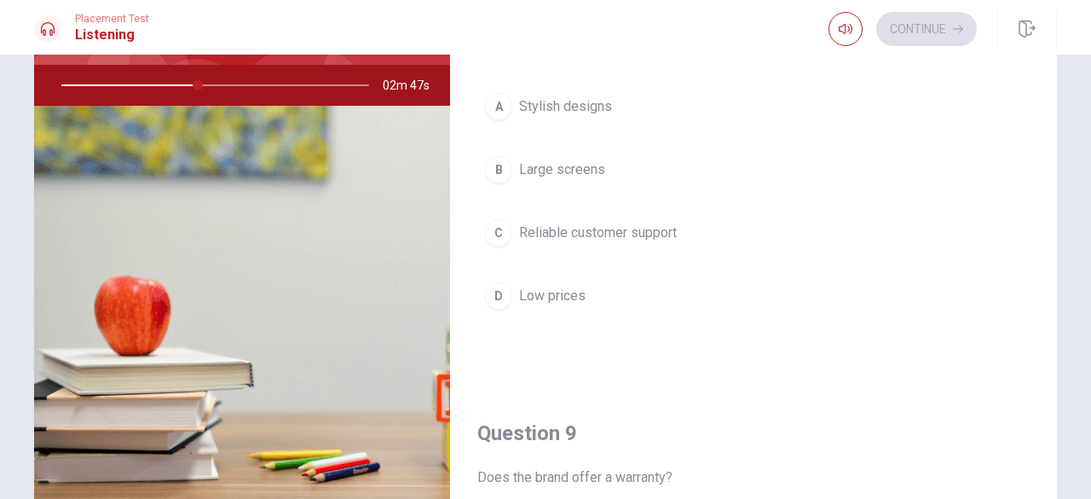
scroll to position [852, 0]
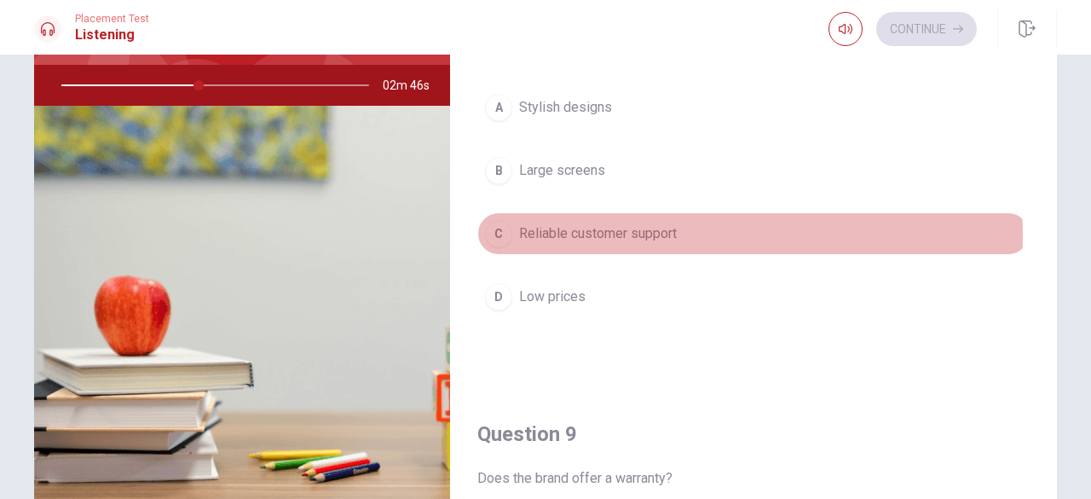
click at [580, 229] on span "Reliable customer support" at bounding box center [598, 233] width 158 height 20
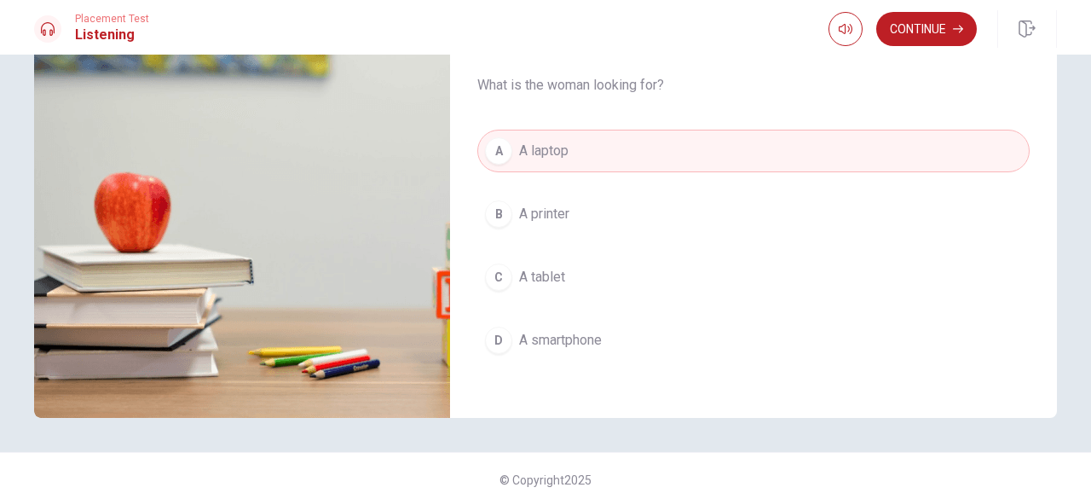
scroll to position [271, 0]
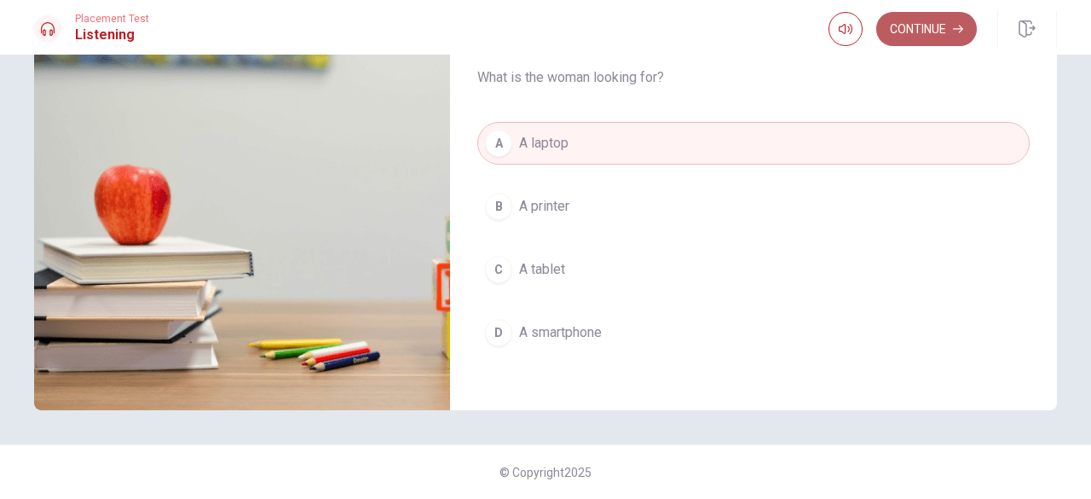
click at [917, 24] on button "Continue" at bounding box center [926, 29] width 101 height 34
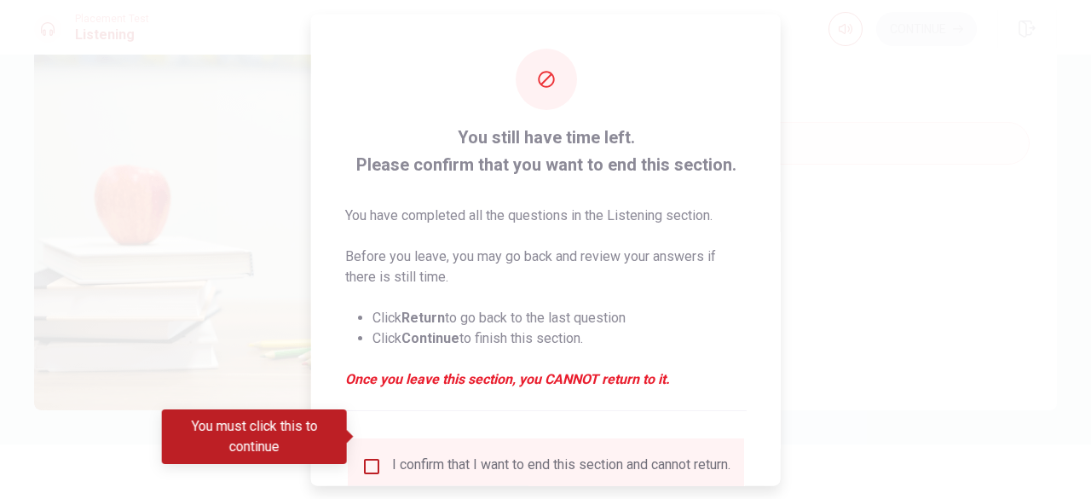
scroll to position [43, 0]
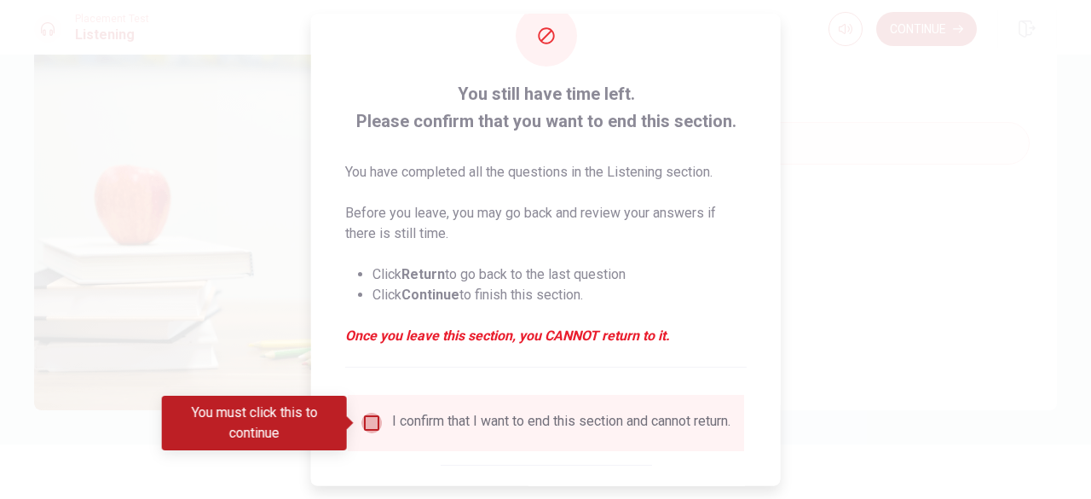
click at [377, 427] on input "You must click this to continue" at bounding box center [371, 423] width 20 height 20
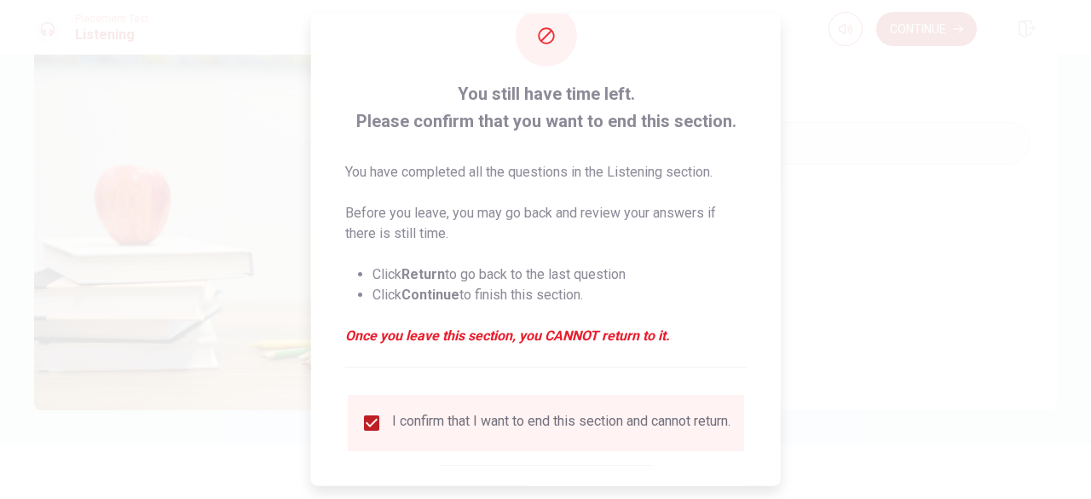
scroll to position [136, 0]
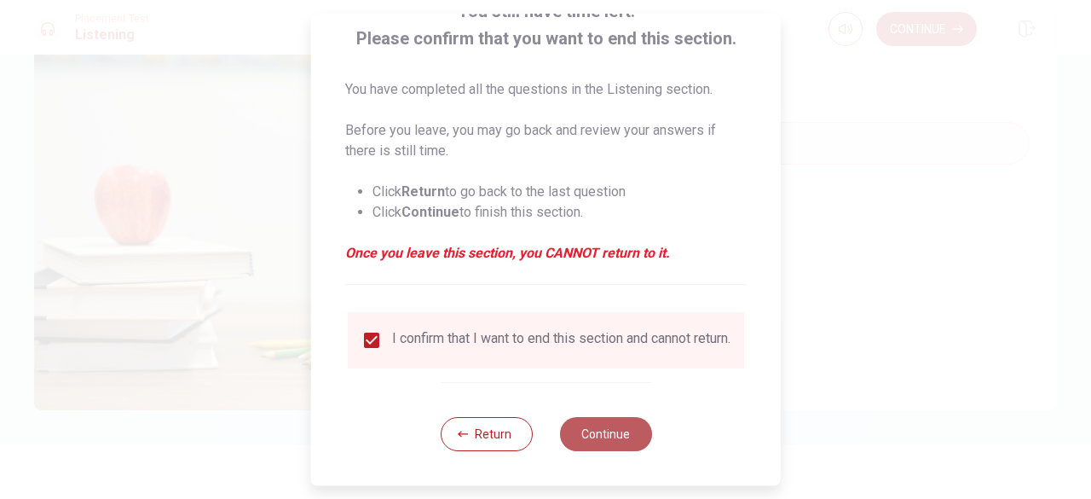
click at [596, 431] on button "Continue" at bounding box center [605, 434] width 92 height 34
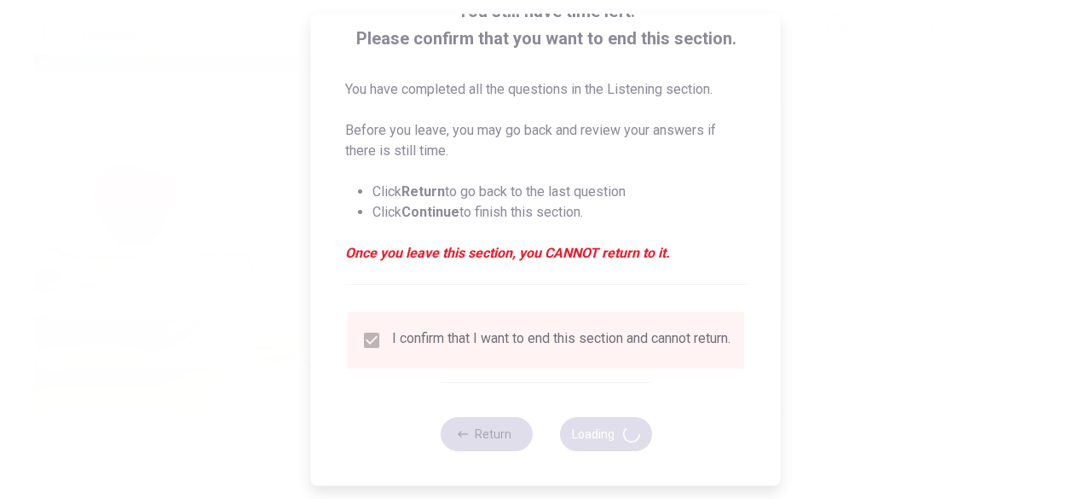
type input "53"
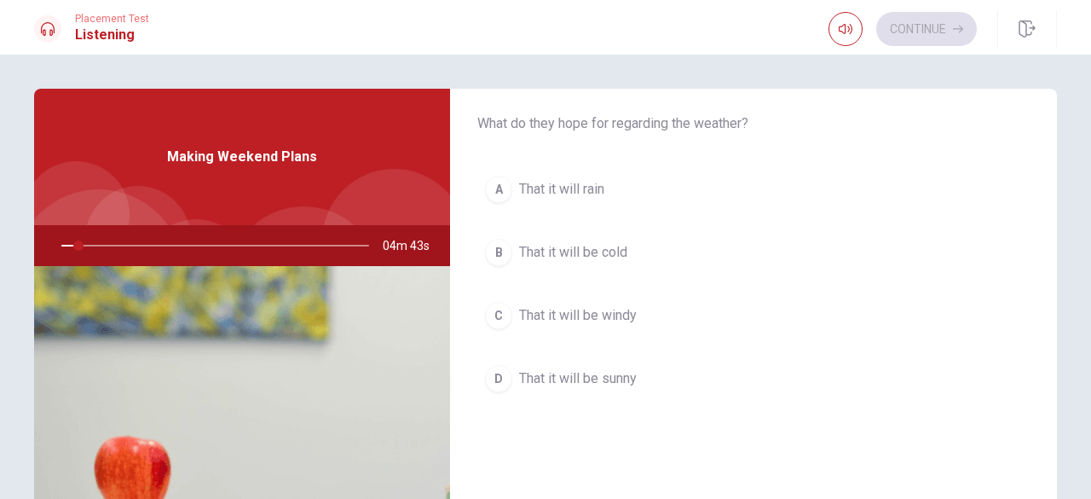
scroll to position [931, 0]
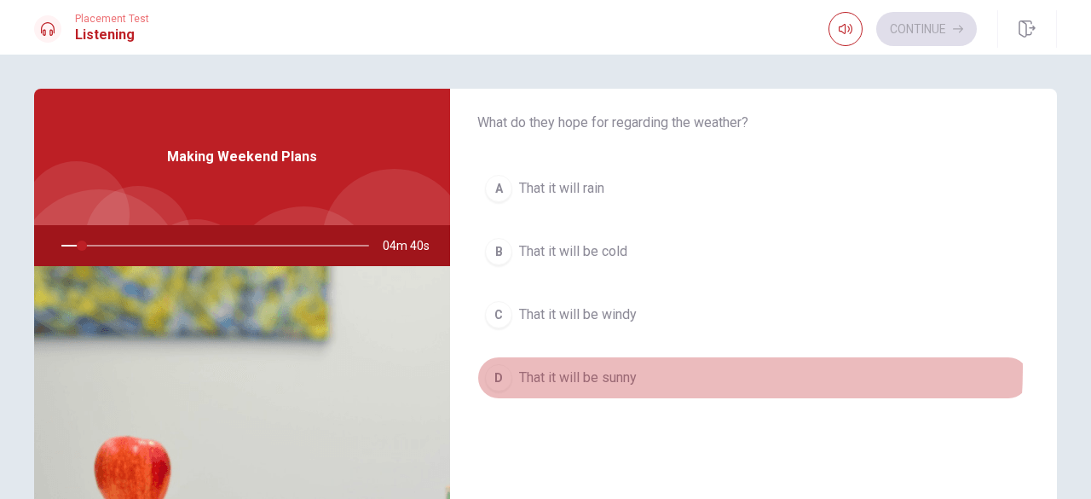
click at [584, 367] on span "That it will be sunny" at bounding box center [578, 377] width 118 height 20
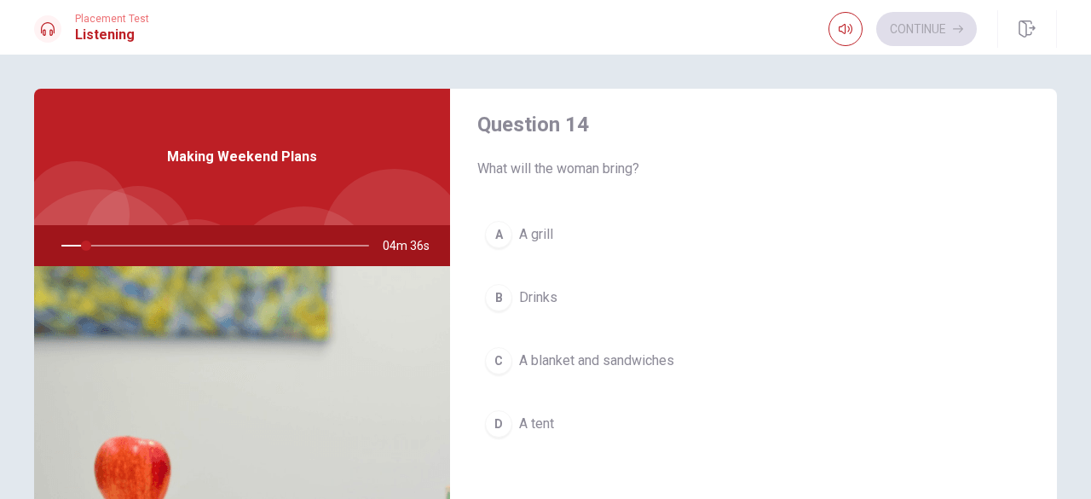
scroll to position [1322, 0]
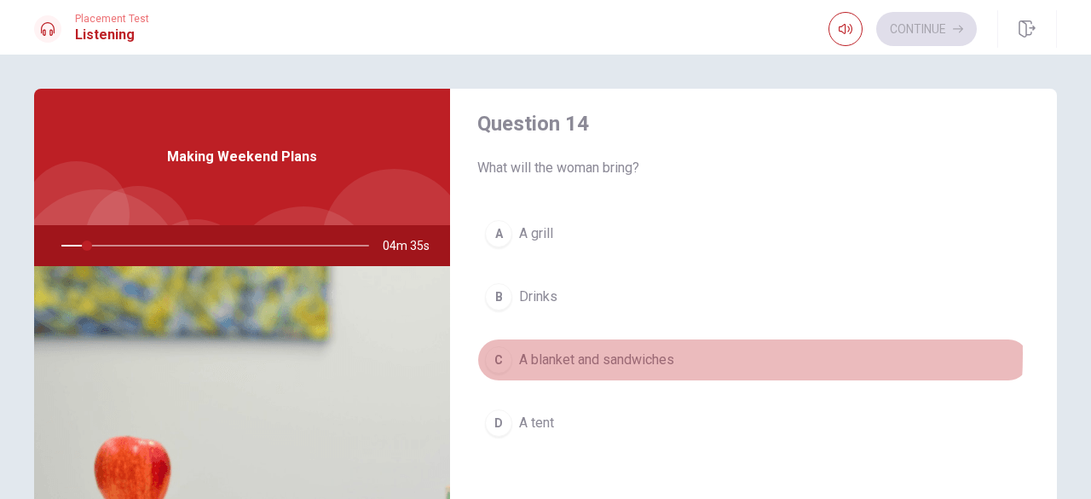
click at [605, 350] on span "A blanket and sandwiches" at bounding box center [596, 360] width 155 height 20
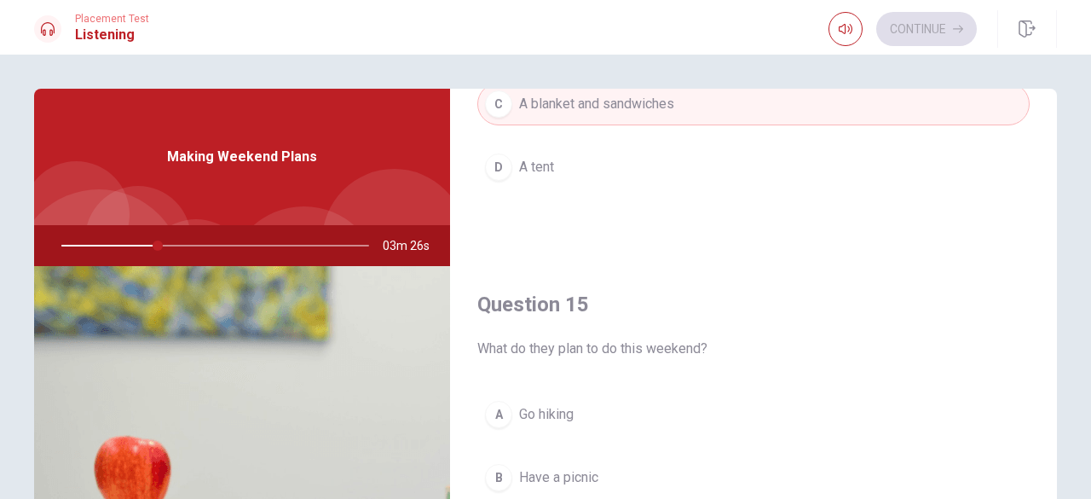
scroll to position [271, 0]
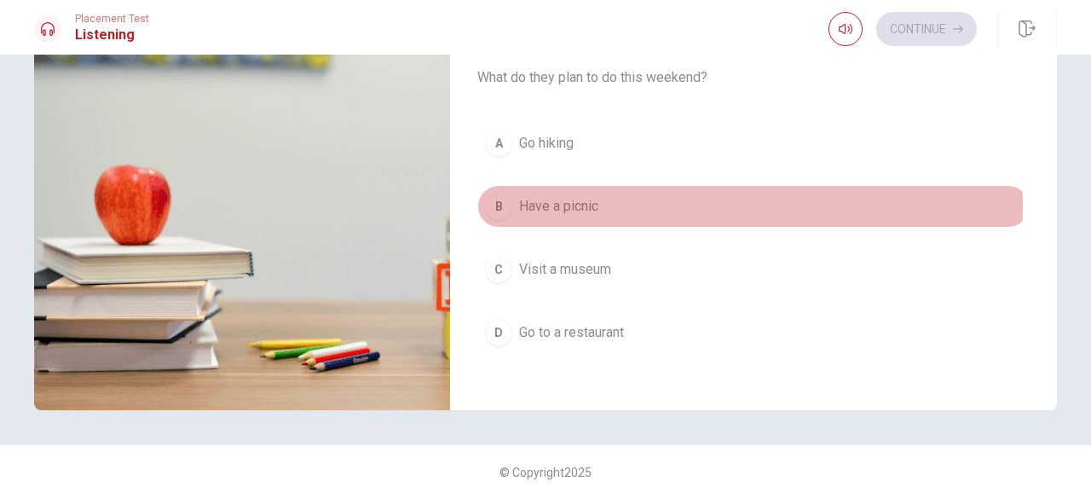
click at [564, 196] on span "Have a picnic" at bounding box center [558, 206] width 79 height 20
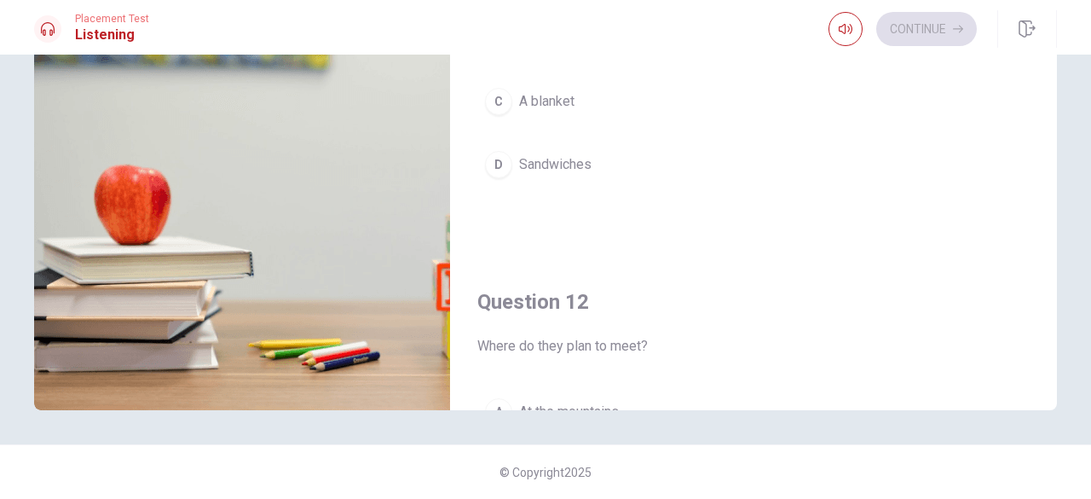
scroll to position [0, 0]
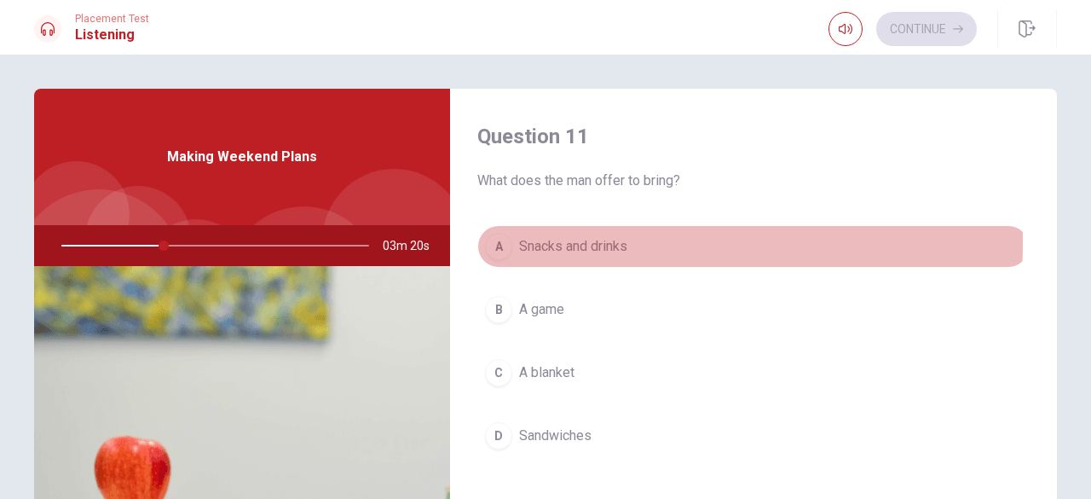
click at [571, 243] on span "Snacks and drinks" at bounding box center [573, 246] width 108 height 20
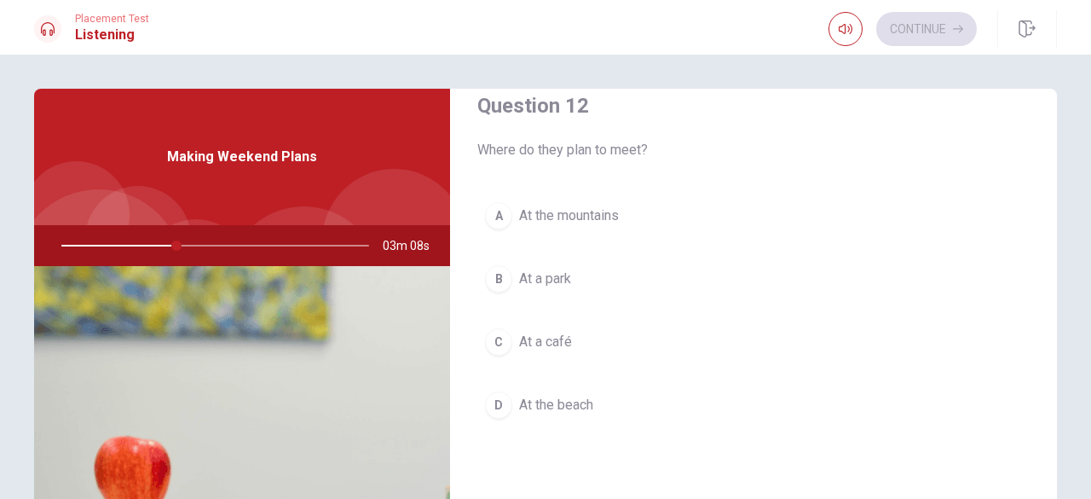
scroll to position [466, 0]
click at [549, 272] on span "At a park" at bounding box center [545, 279] width 52 height 20
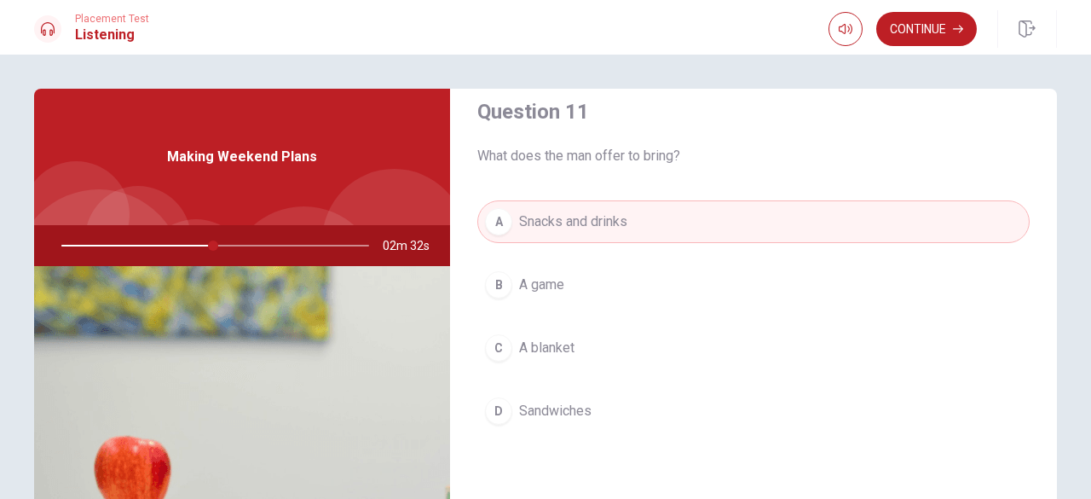
scroll to position [0, 0]
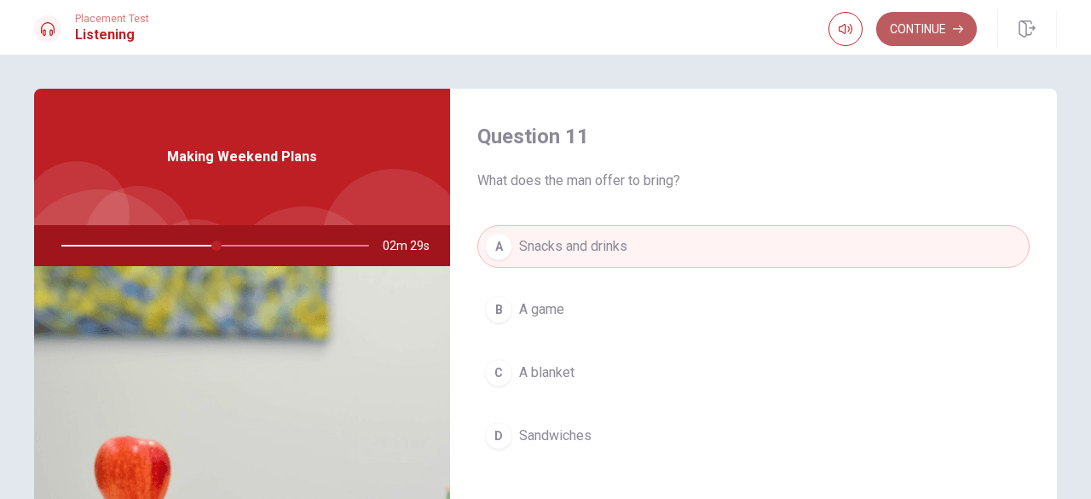
click at [910, 22] on button "Continue" at bounding box center [926, 29] width 101 height 34
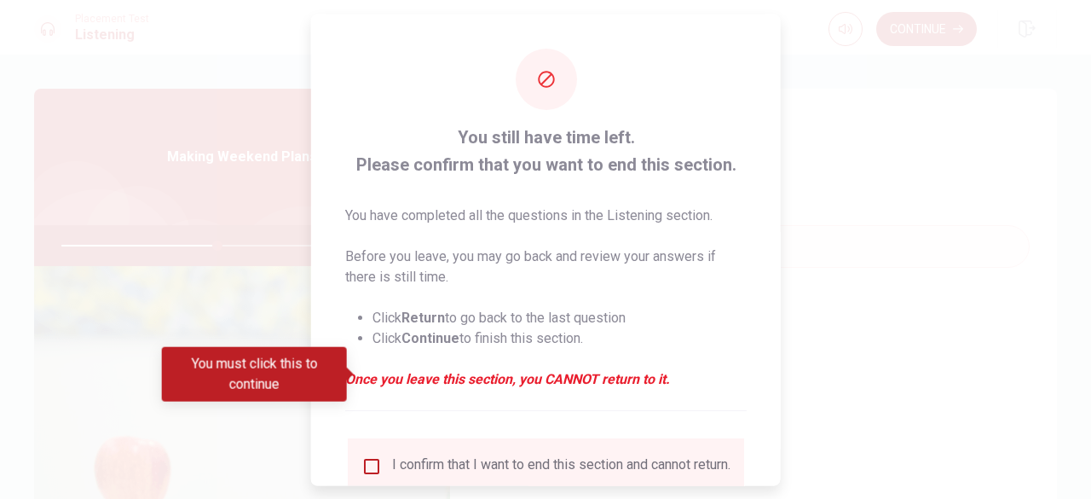
scroll to position [135, 0]
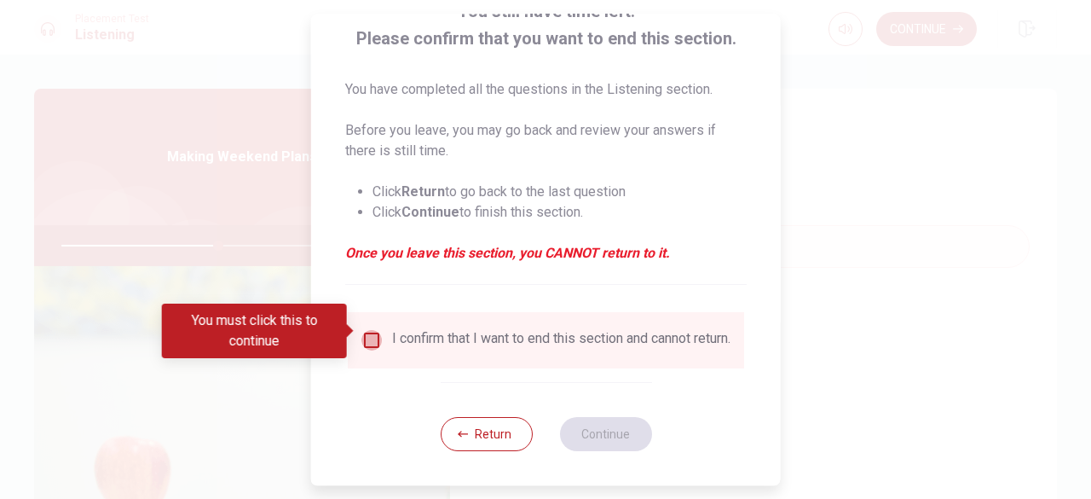
click at [367, 336] on input "You must click this to continue" at bounding box center [371, 340] width 20 height 20
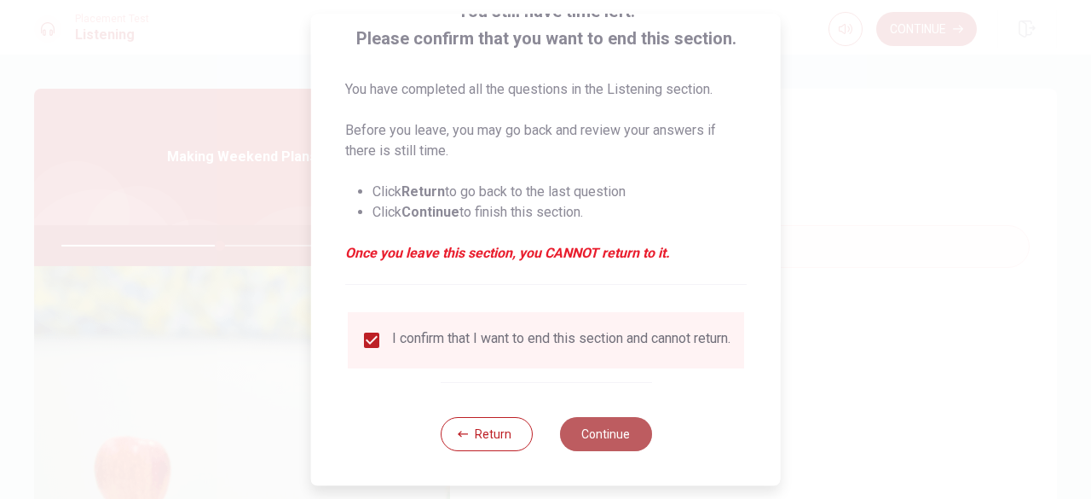
click at [590, 424] on button "Continue" at bounding box center [605, 434] width 92 height 34
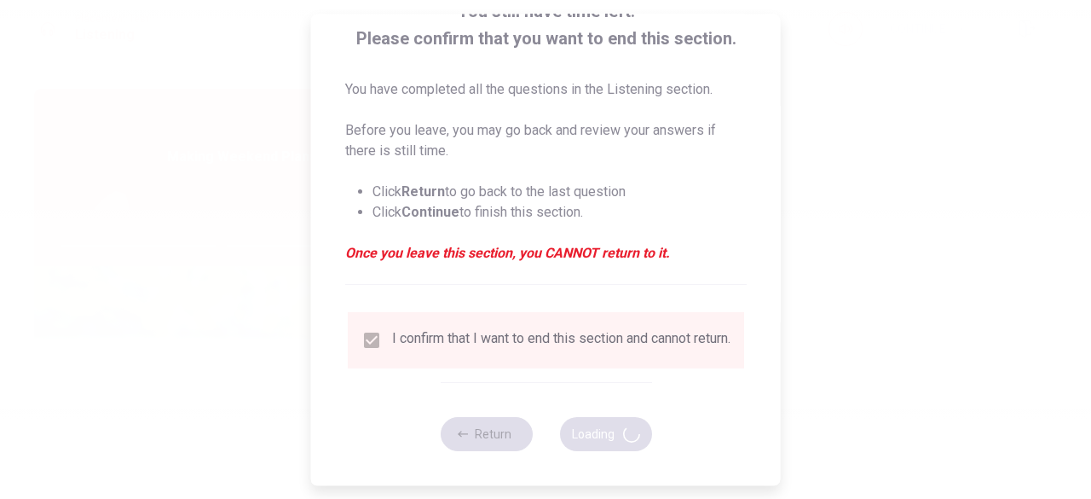
type input "52"
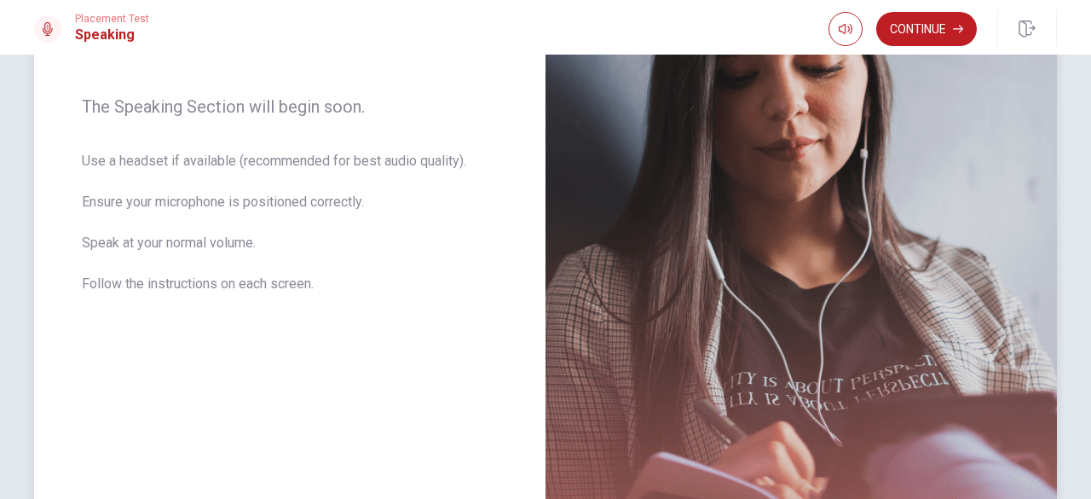
scroll to position [232, 0]
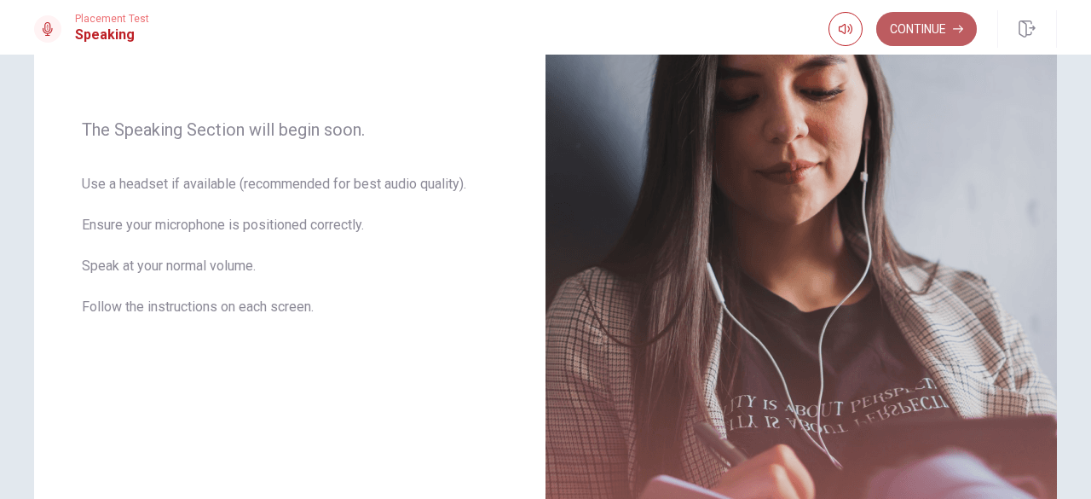
click at [931, 32] on button "Continue" at bounding box center [926, 29] width 101 height 34
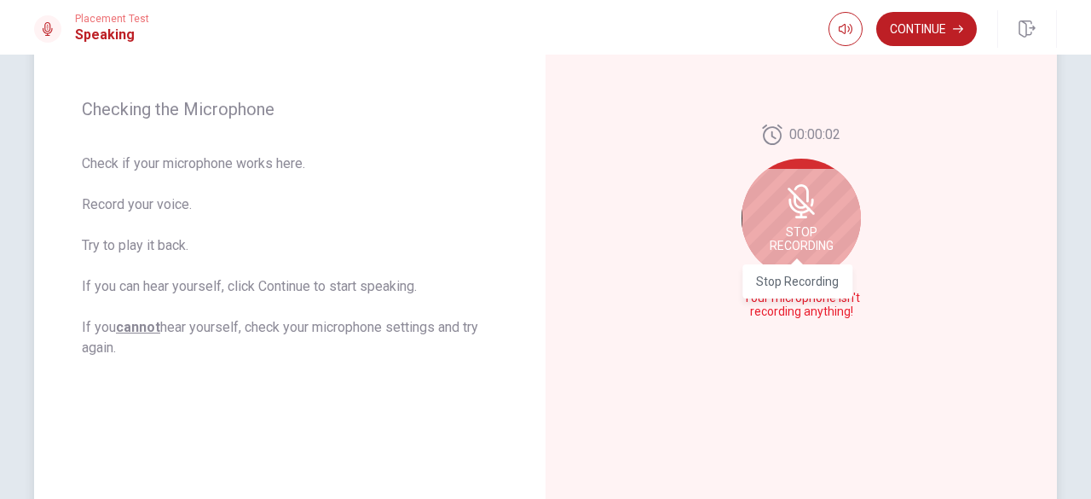
click at [808, 225] on span "Stop Recording" at bounding box center [802, 238] width 64 height 27
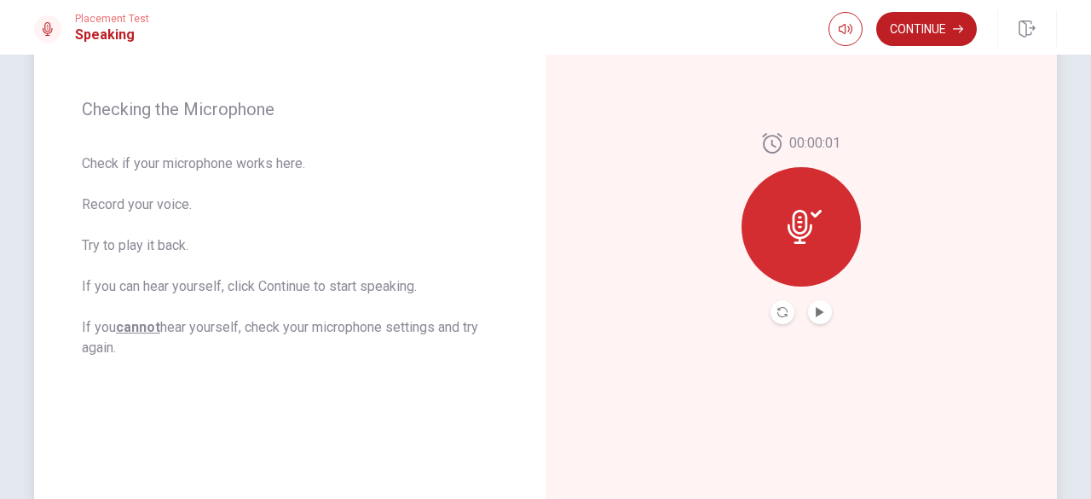
click at [811, 257] on div at bounding box center [801, 226] width 119 height 119
click at [815, 312] on icon "Play Audio" at bounding box center [820, 312] width 10 height 10
click at [791, 224] on icon at bounding box center [805, 227] width 34 height 34
click at [908, 16] on button "Continue" at bounding box center [926, 29] width 101 height 34
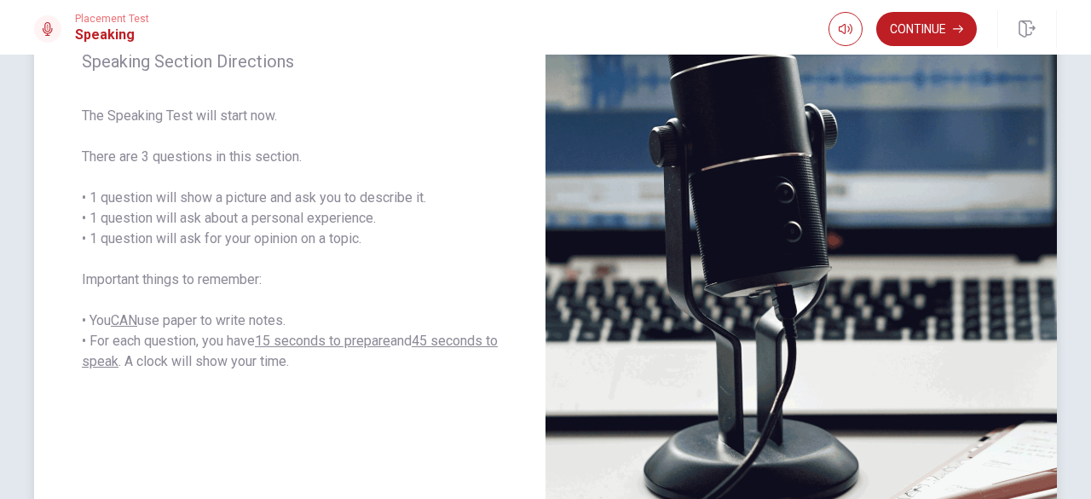
scroll to position [248, 0]
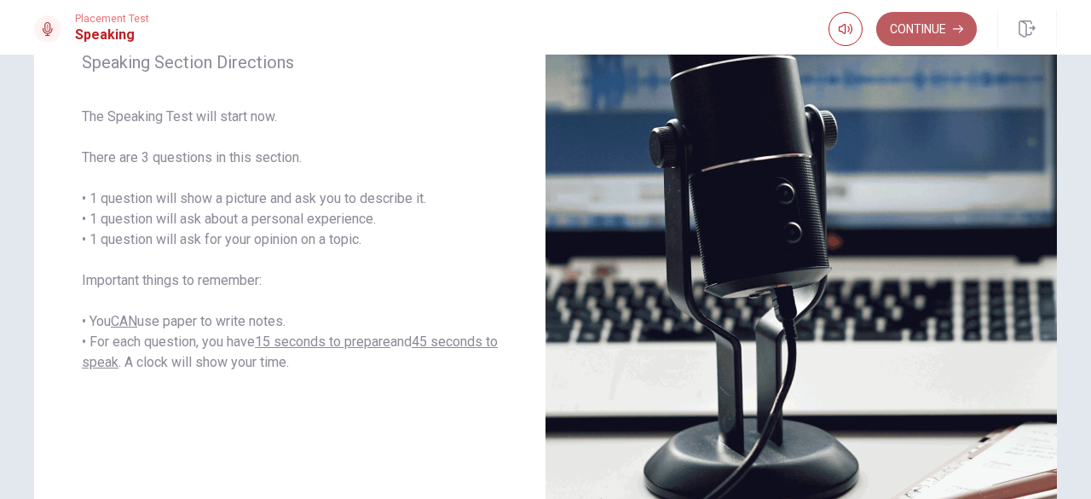
click at [912, 32] on button "Continue" at bounding box center [926, 29] width 101 height 34
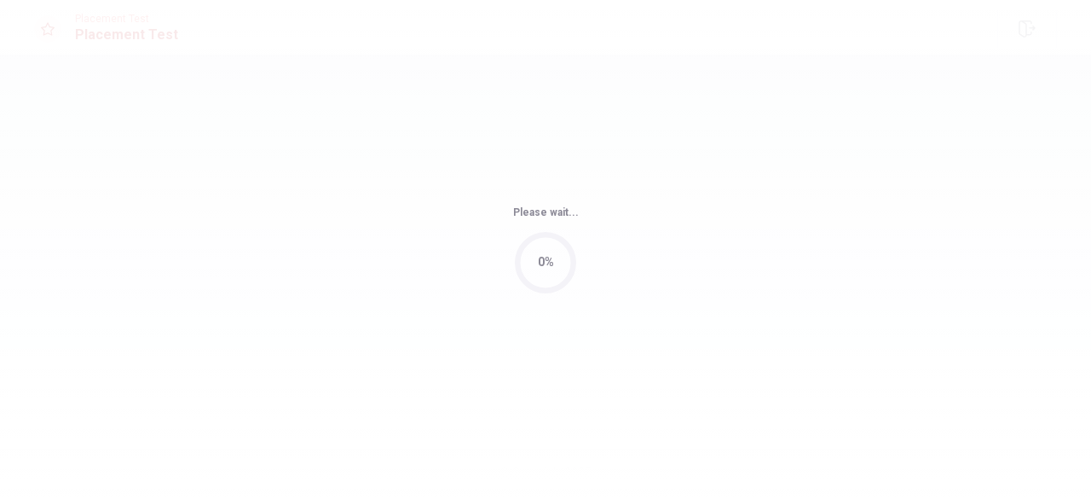
scroll to position [0, 0]
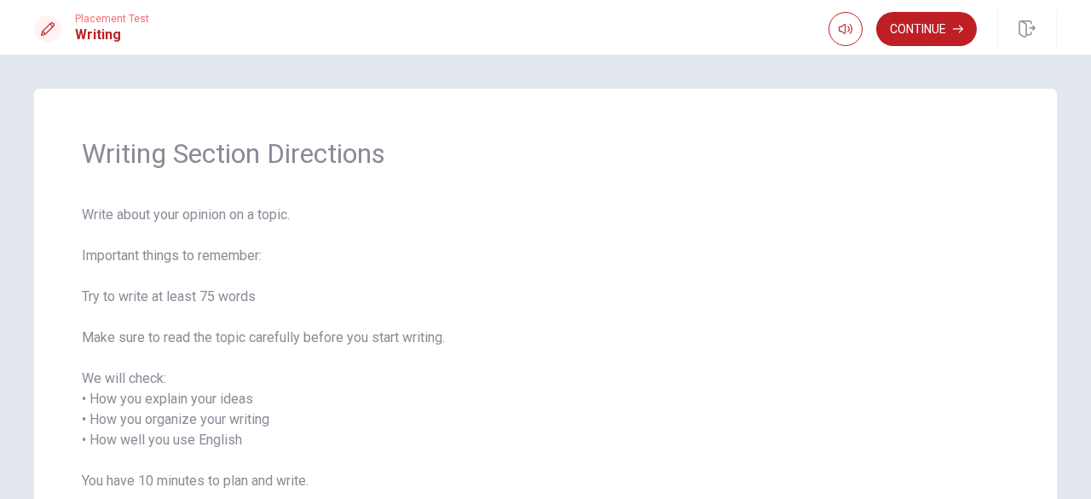
click at [523, 220] on span "Write about your opinion on a topic. Important things to remember: Try to write…" at bounding box center [545, 379] width 927 height 348
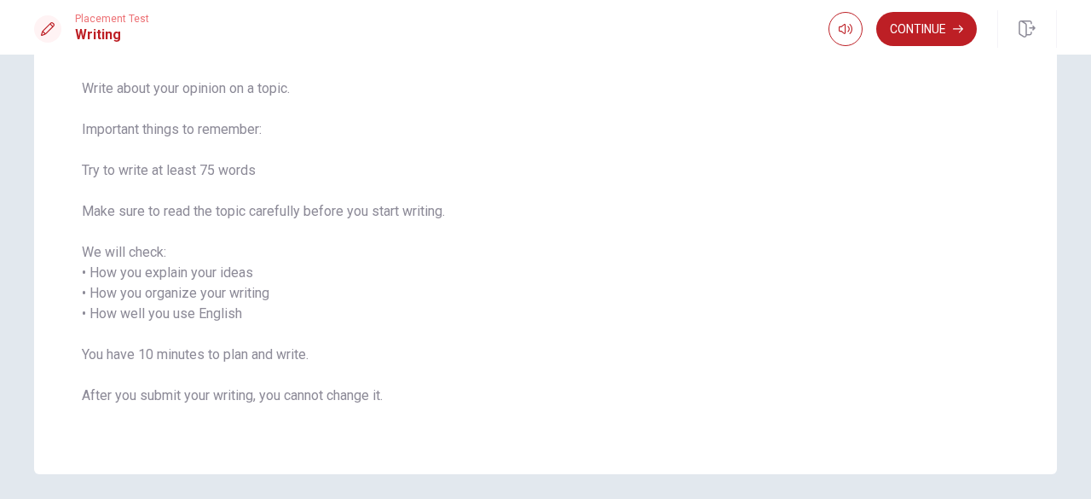
scroll to position [146, 0]
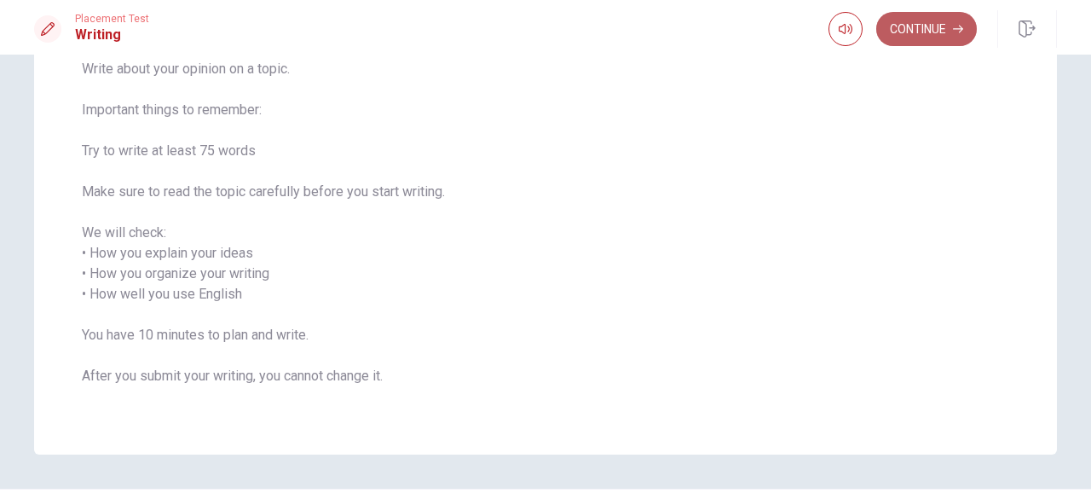
click at [931, 33] on button "Continue" at bounding box center [926, 29] width 101 height 34
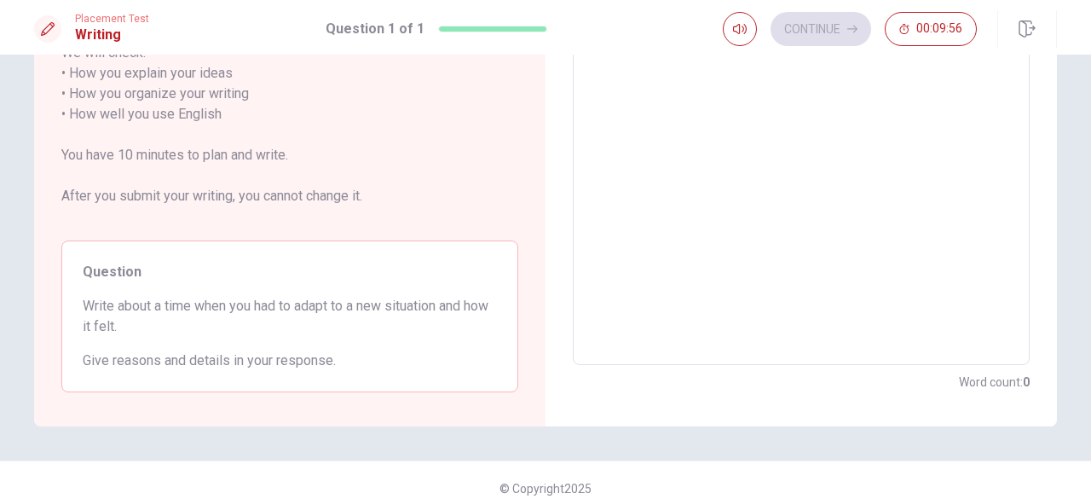
scroll to position [292, 0]
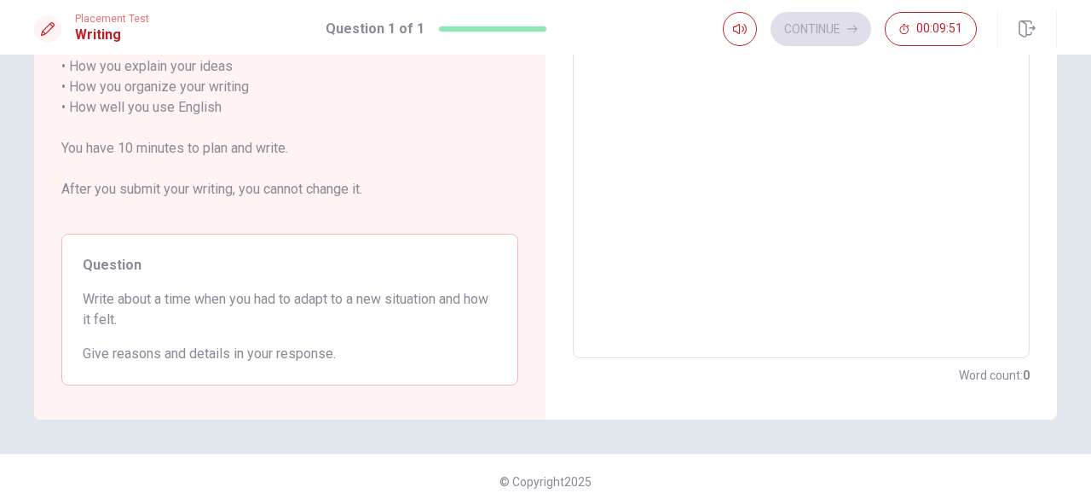
click at [703, 254] on textarea at bounding box center [801, 107] width 433 height 473
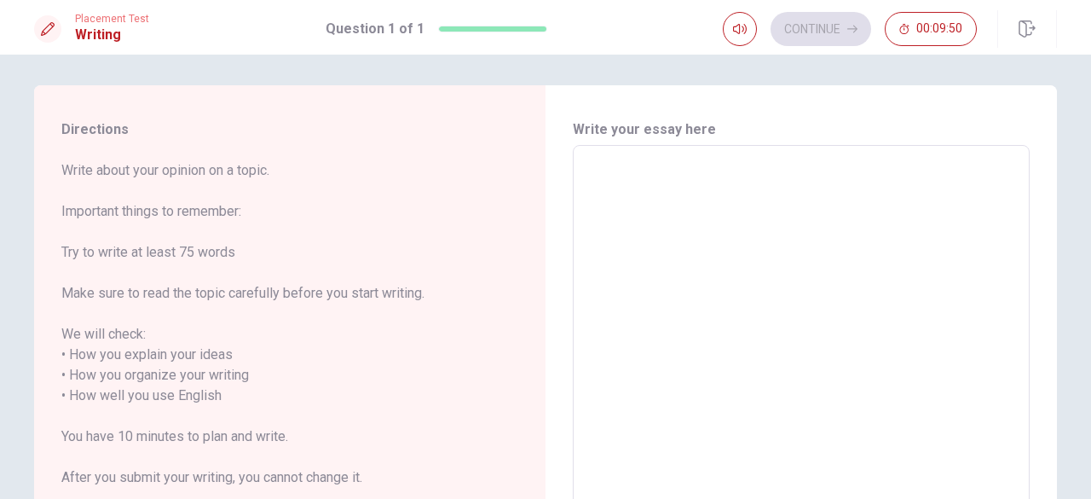
scroll to position [0, 0]
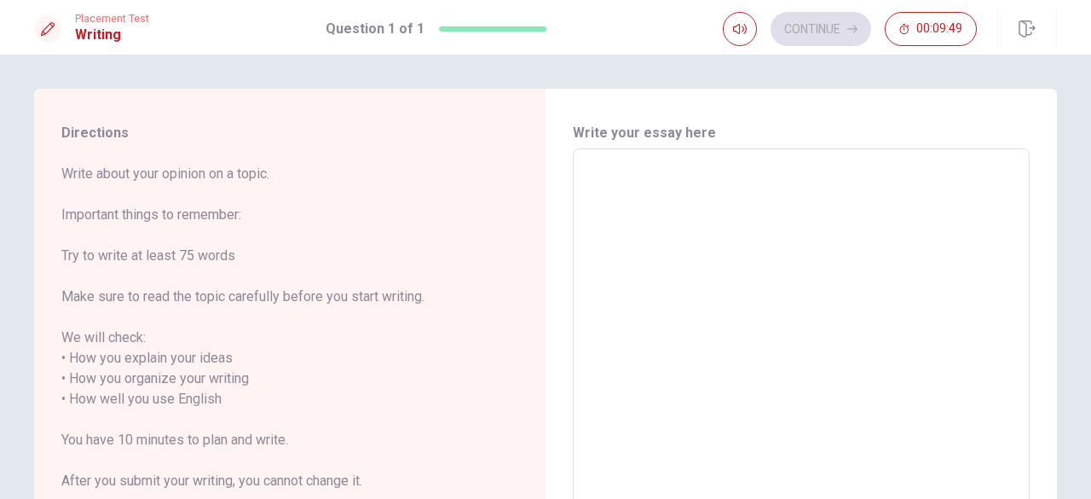
click at [703, 254] on textarea at bounding box center [801, 399] width 433 height 473
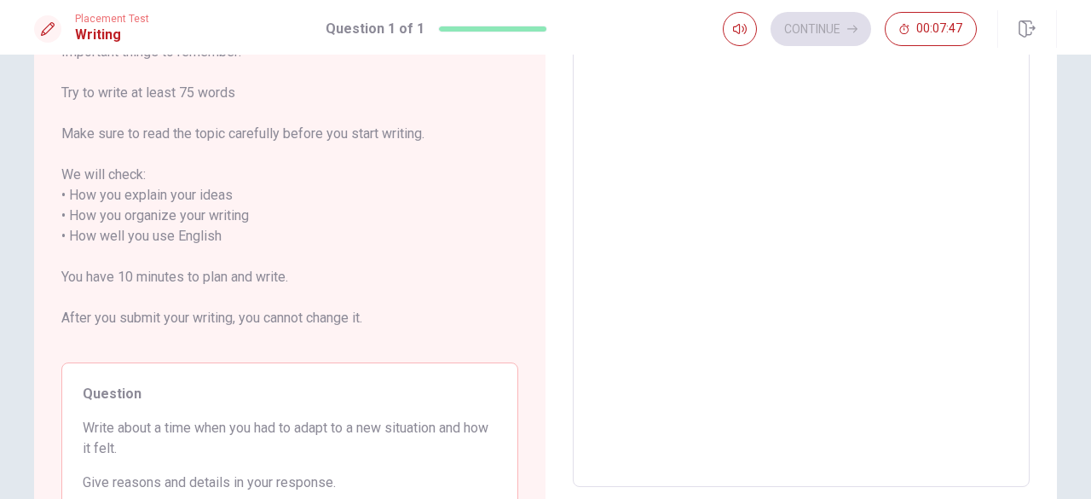
scroll to position [152, 0]
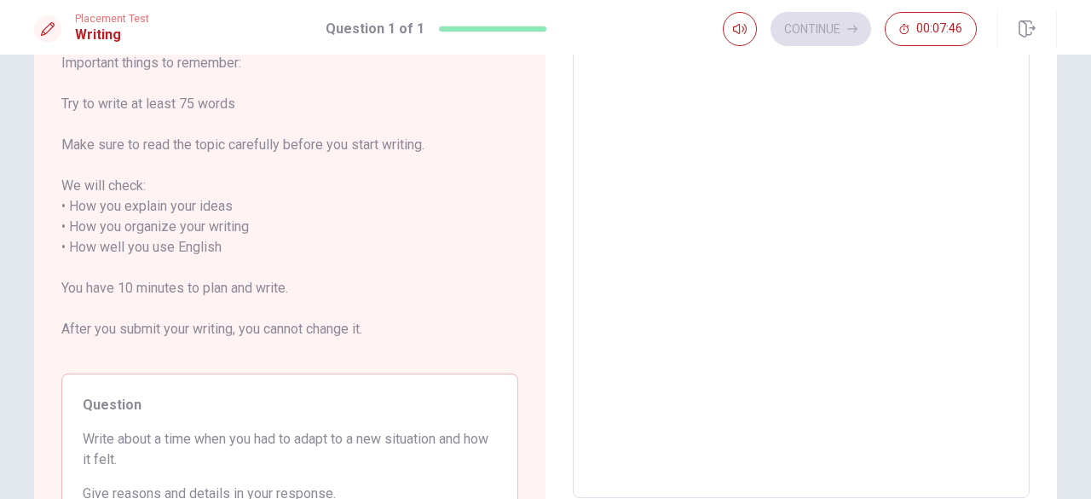
click at [733, 242] on textarea at bounding box center [801, 247] width 433 height 473
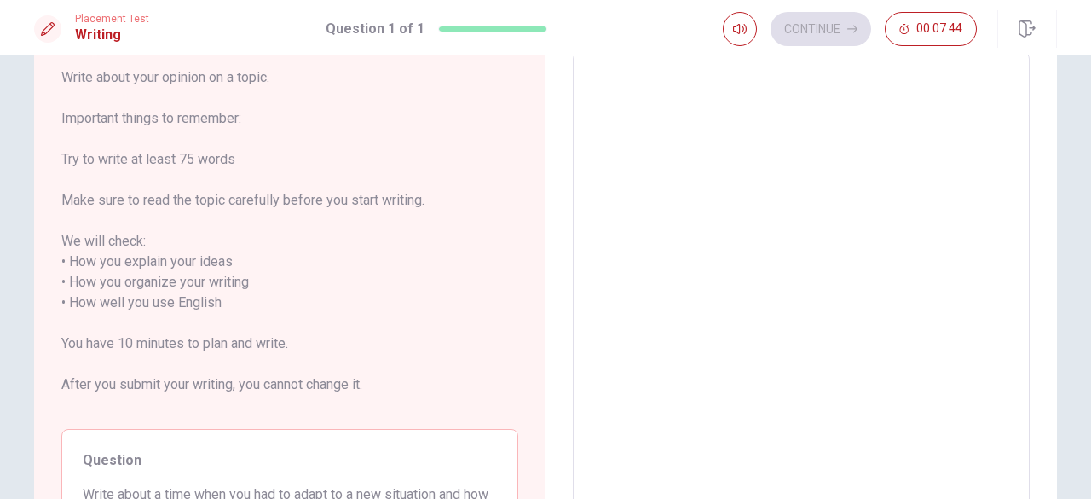
scroll to position [89, 0]
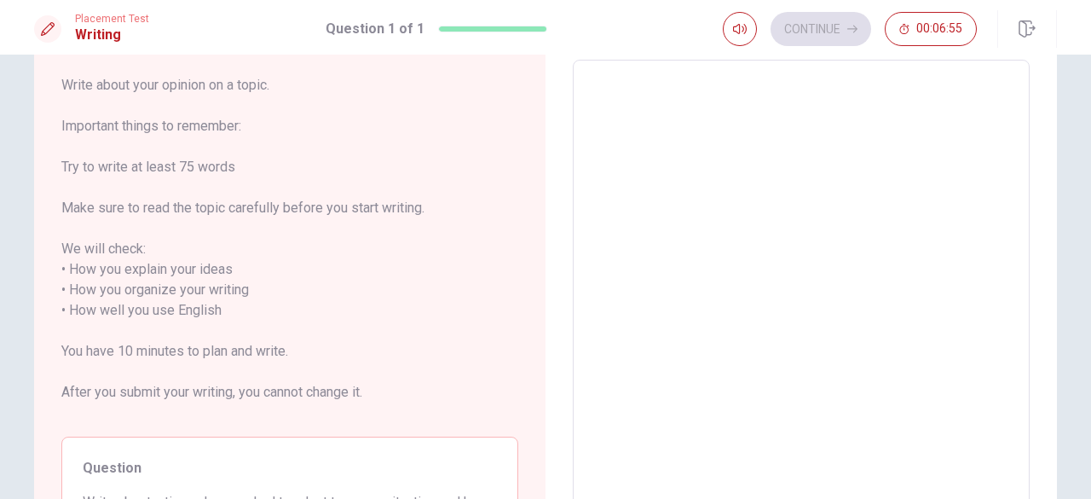
type textarea "o"
type textarea "x"
type textarea "on"
type textarea "x"
type textarea "o"
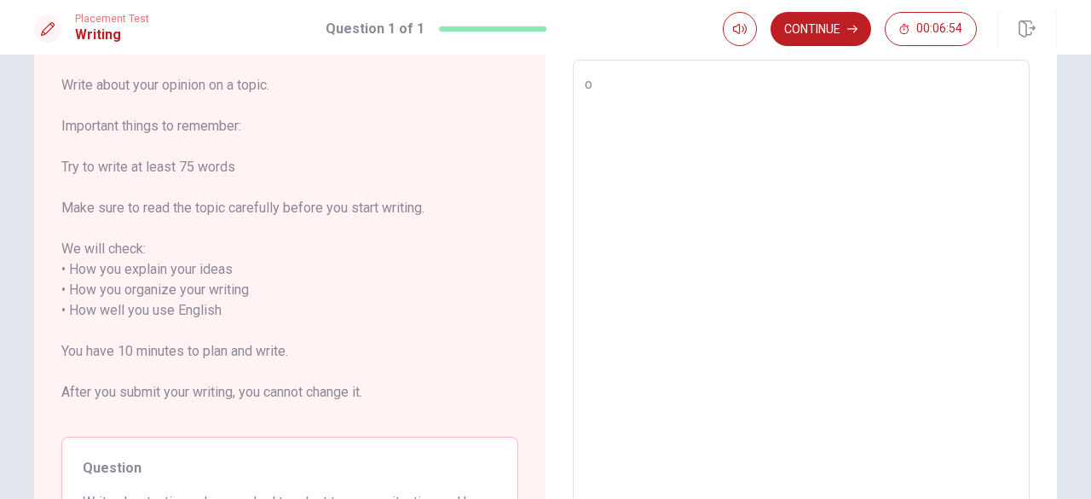
type textarea "x"
type textarea "O"
type textarea "x"
type textarea "On"
type textarea "x"
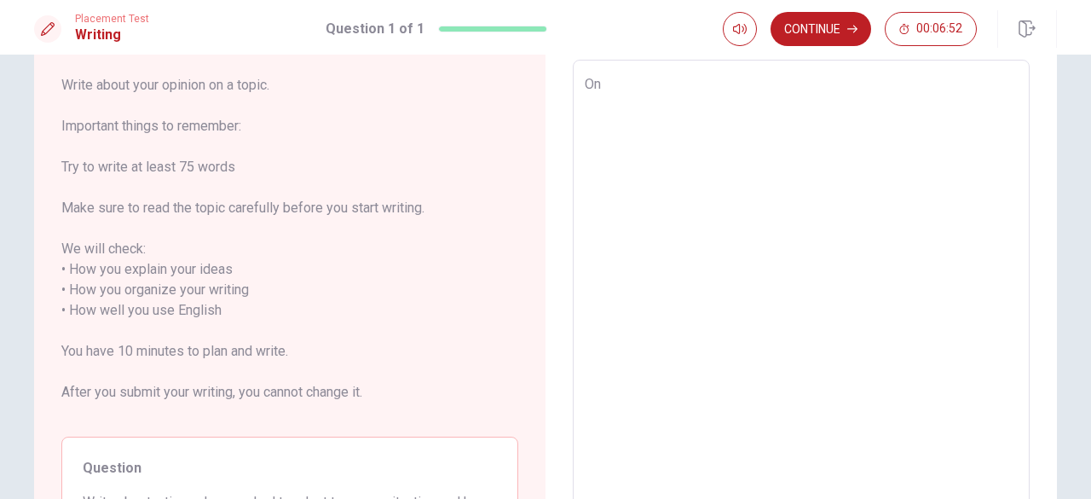
type textarea "One"
type textarea "x"
type textarea "One"
type textarea "x"
type textarea "One t"
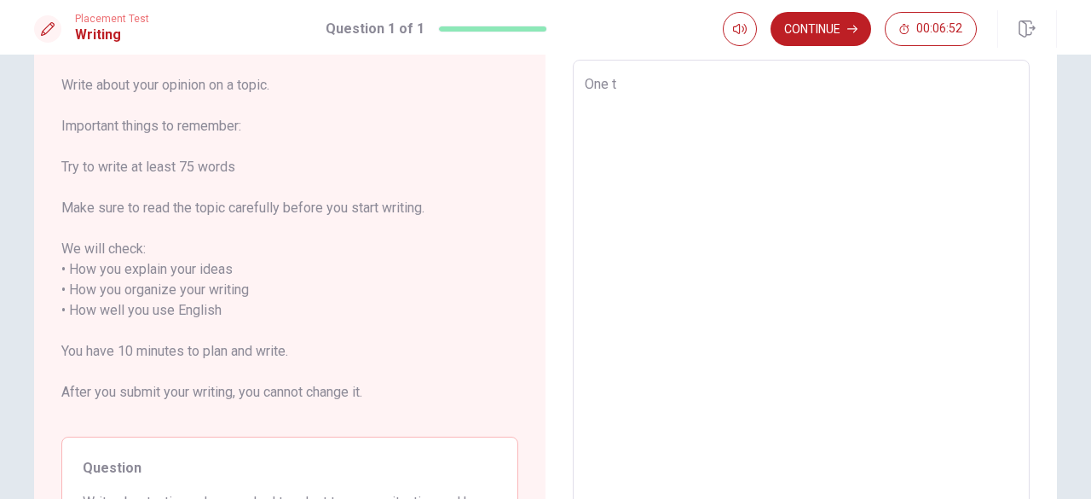
type textarea "x"
type textarea "One ti"
type textarea "x"
type textarea "One [PERSON_NAME]"
type textarea "x"
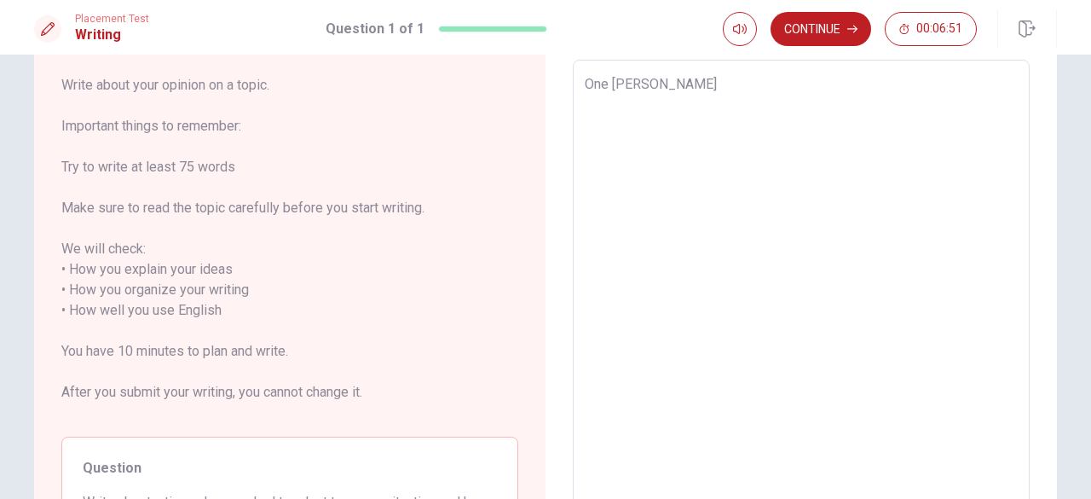
type textarea "One time"
type textarea "x"
type textarea "One time"
type textarea "x"
type textarea "One time I"
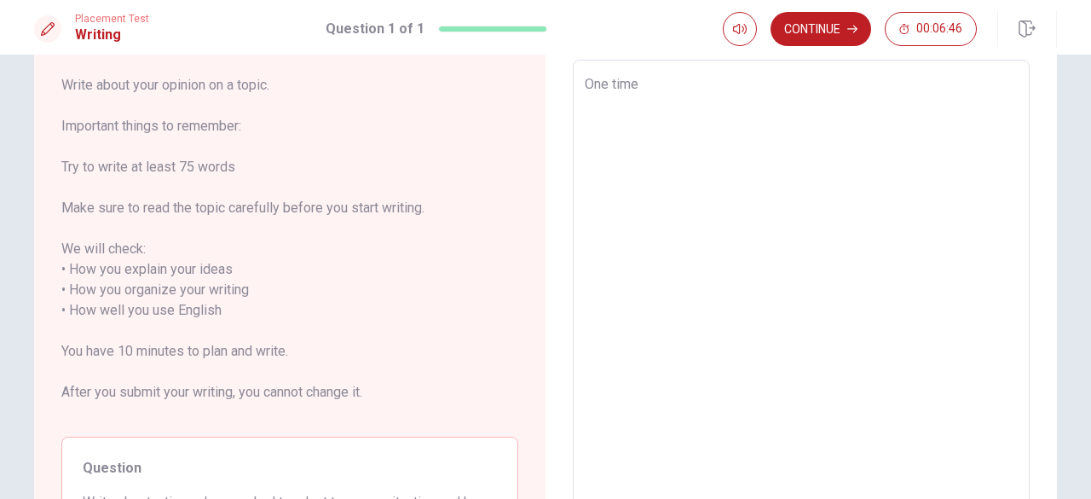
type textarea "x"
type textarea "One time I"
type textarea "x"
type textarea "One time I h"
type textarea "x"
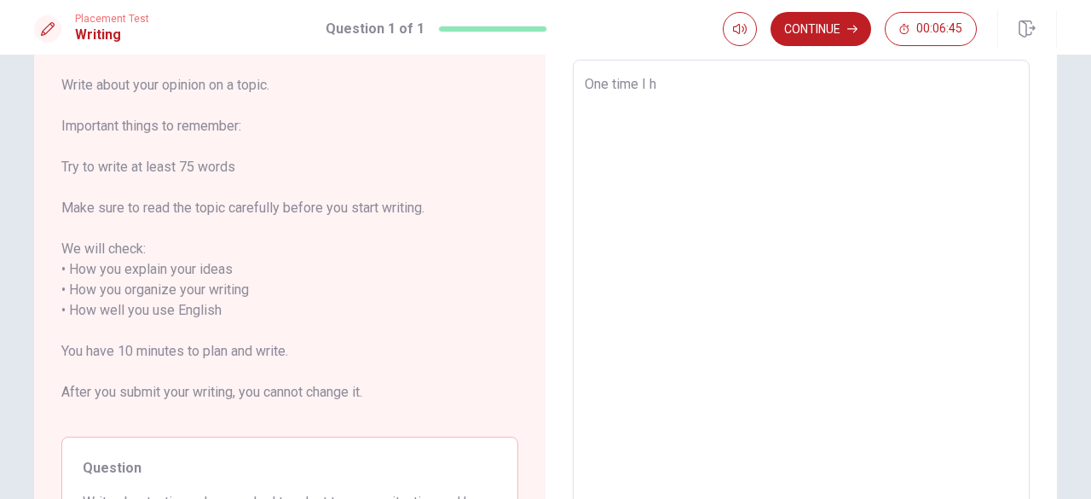
type textarea "One time I ha"
type textarea "x"
type textarea "One time I had"
type textarea "x"
type textarea "One time I had"
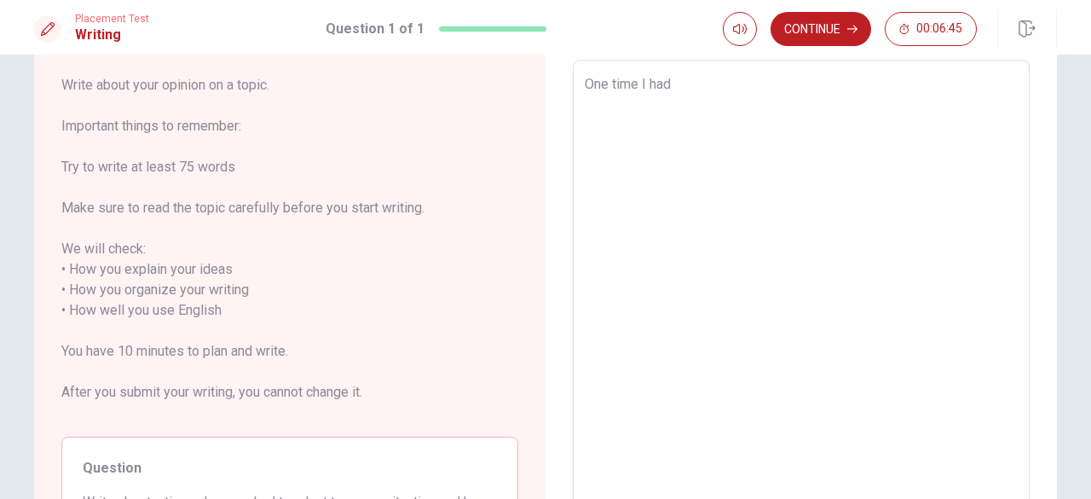
type textarea "x"
type textarea "One time I had t"
type textarea "x"
type textarea "One time I had to"
type textarea "x"
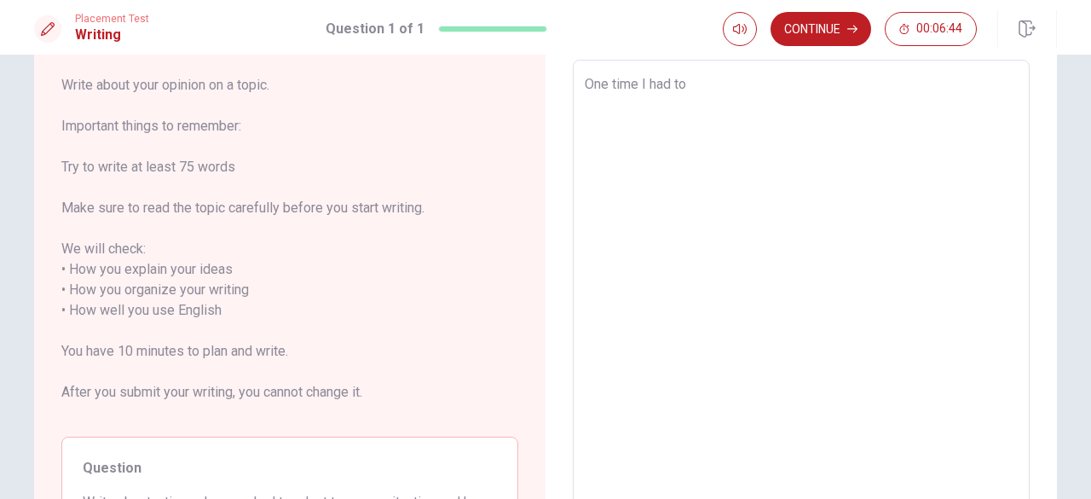
type textarea "One time I had to"
type textarea "x"
type textarea "One time I had to a"
type textarea "x"
type textarea "One time I had to ad"
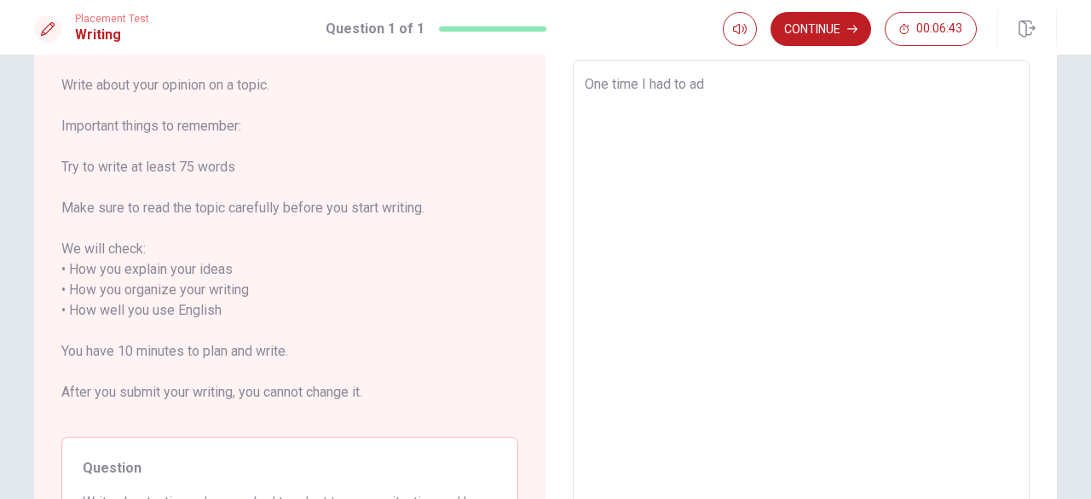
type textarea "x"
type textarea "One time I had to ada"
type textarea "x"
type textarea "One time I had to adap"
type textarea "x"
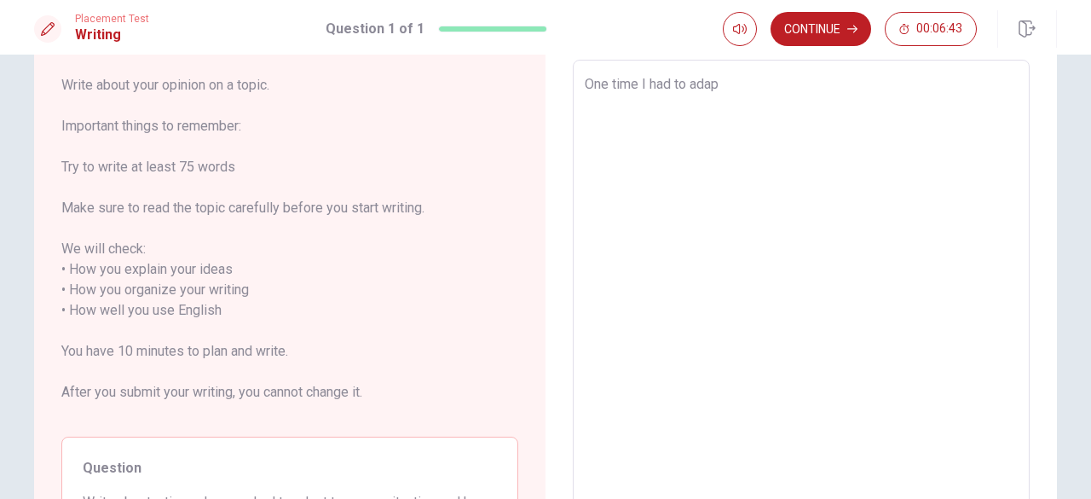
type textarea "One time I had to adapt"
type textarea "x"
type textarea "One time I had to adapt"
type textarea "x"
type textarea "One time I had to adapt t"
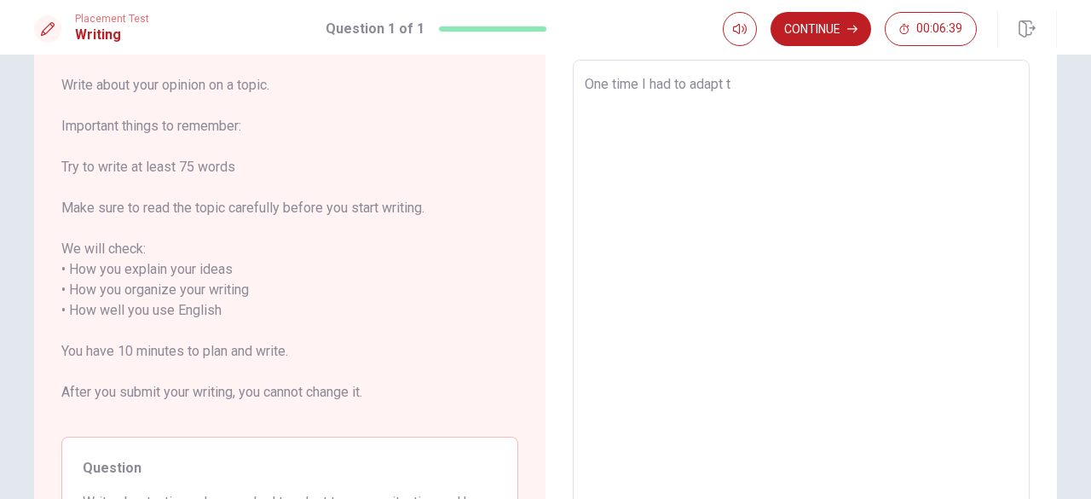
type textarea "x"
type textarea "One time I had to adapt to"
type textarea "x"
type textarea "One time I had to adapt to"
type textarea "x"
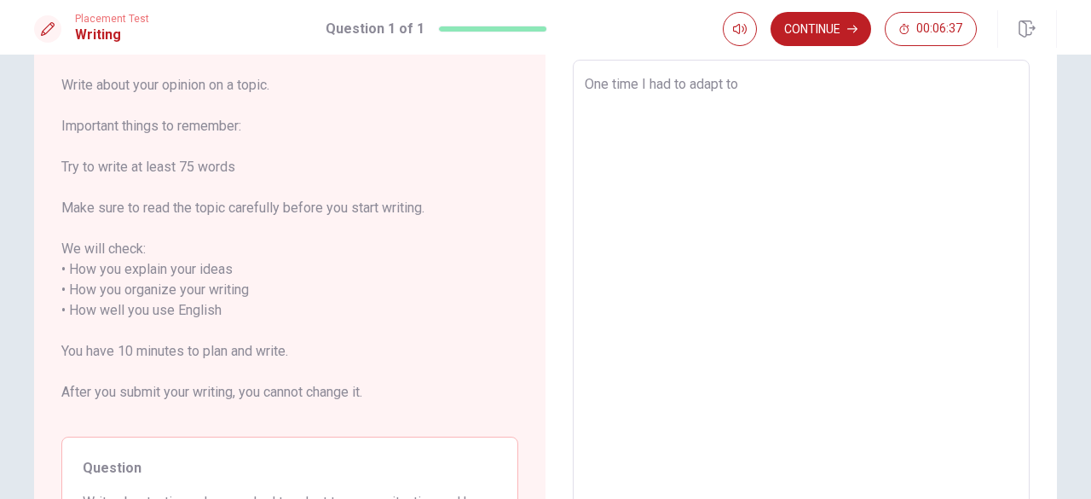
type textarea "One time I had to adapt to n"
type textarea "x"
type textarea "One time I had to adapt to ne"
type textarea "x"
type textarea "One time I had to adapt to new"
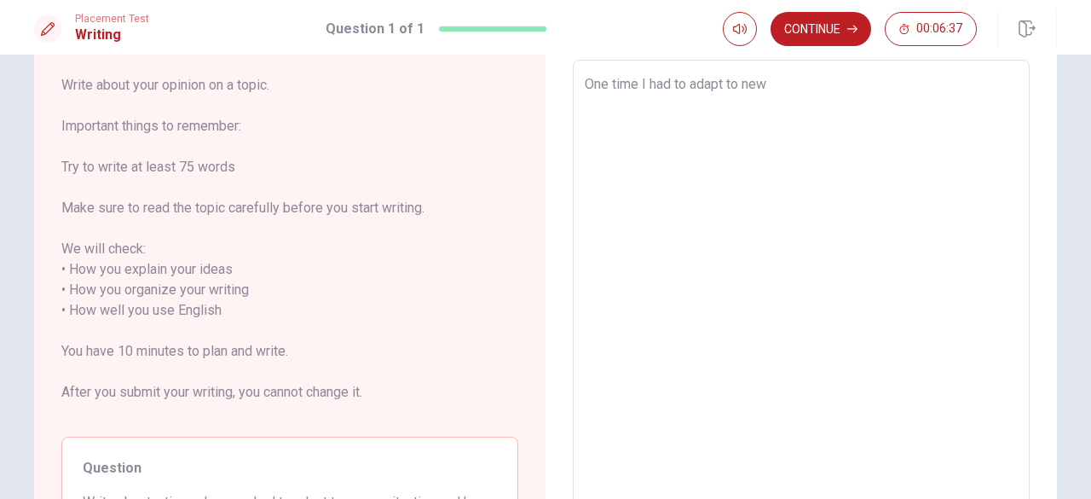
type textarea "x"
type textarea "One time I had to adapt to new"
type textarea "x"
type textarea "One time I had to adapt to new s"
type textarea "x"
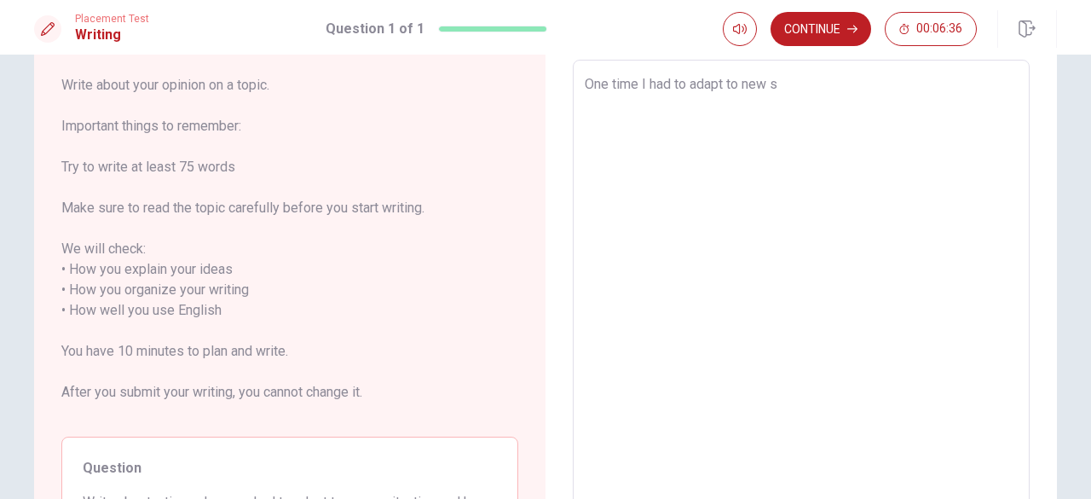
type textarea "One time I had to adapt to new si"
type textarea "x"
type textarea "One time I had to adapt to new sit"
type textarea "x"
type textarea "One time I had to adapt to new situ"
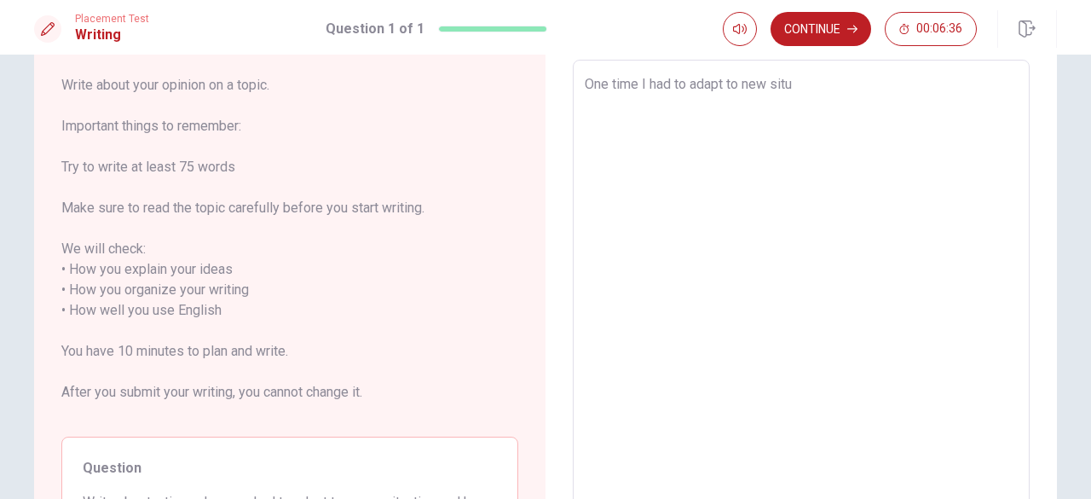
type textarea "x"
type textarea "One time I had to adapt to new situa"
type textarea "x"
type textarea "One time I had to adapt to new situat"
type textarea "x"
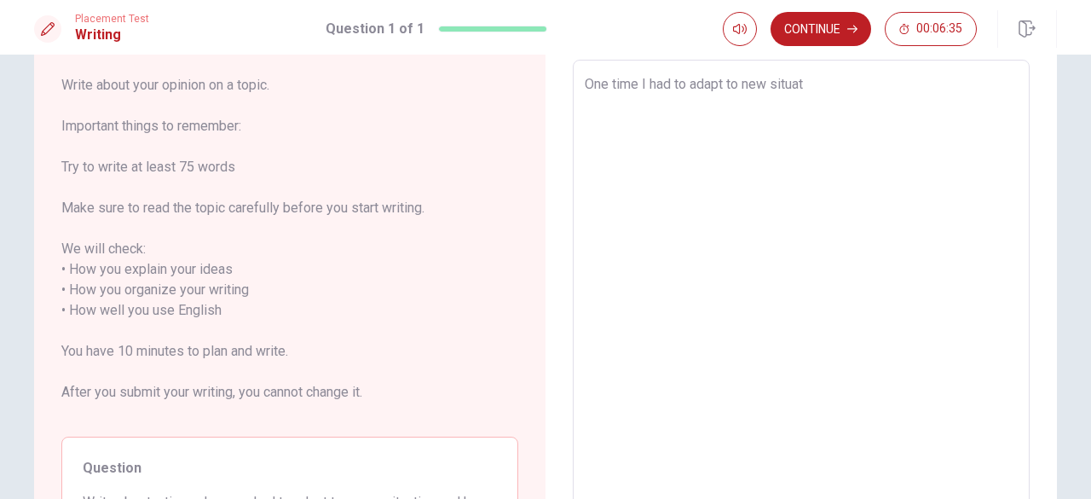
type textarea "One time I had to adapt to new situati"
type textarea "x"
type textarea "One time I had to adapt to new situatio"
type textarea "x"
type textarea "One time I had to adapt to new situation"
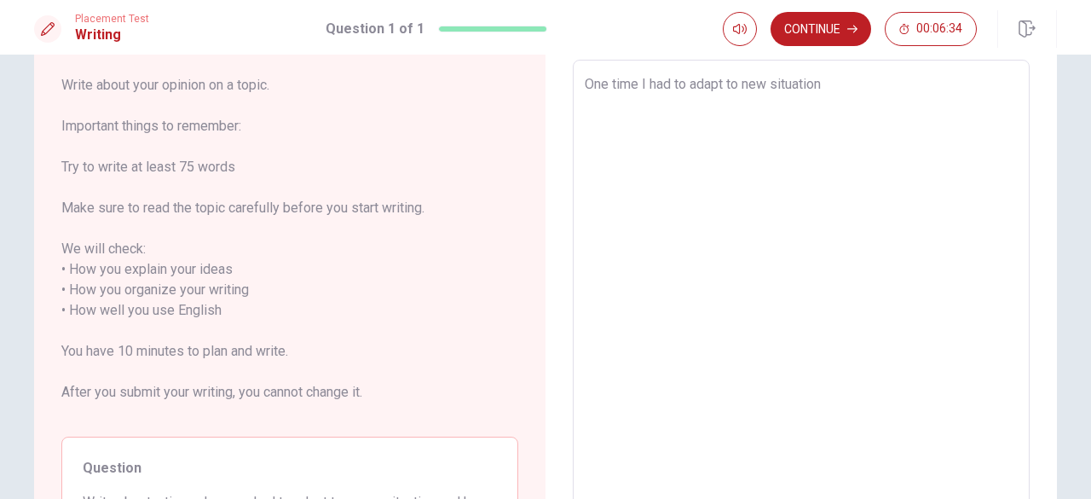
type textarea "x"
type textarea "One time I had to adapt to new situation"
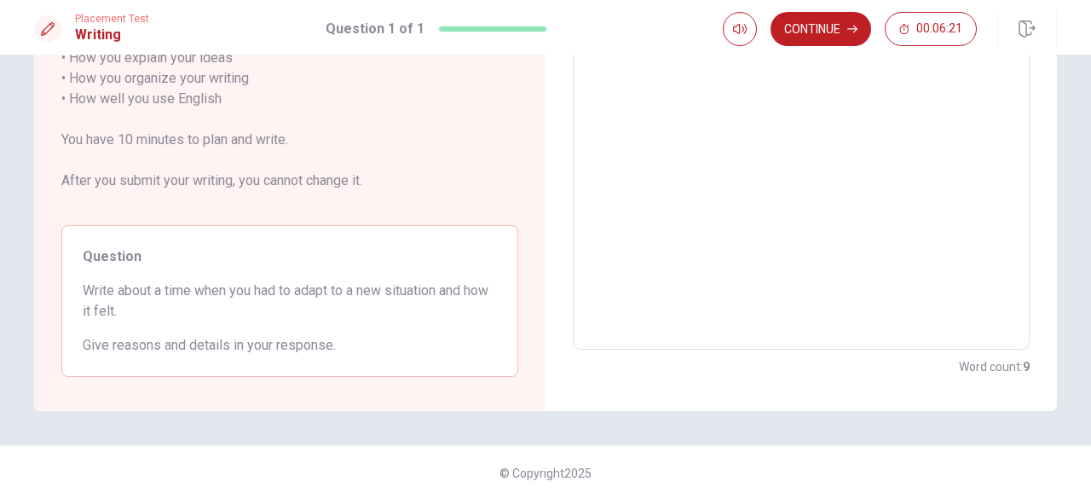
scroll to position [0, 0]
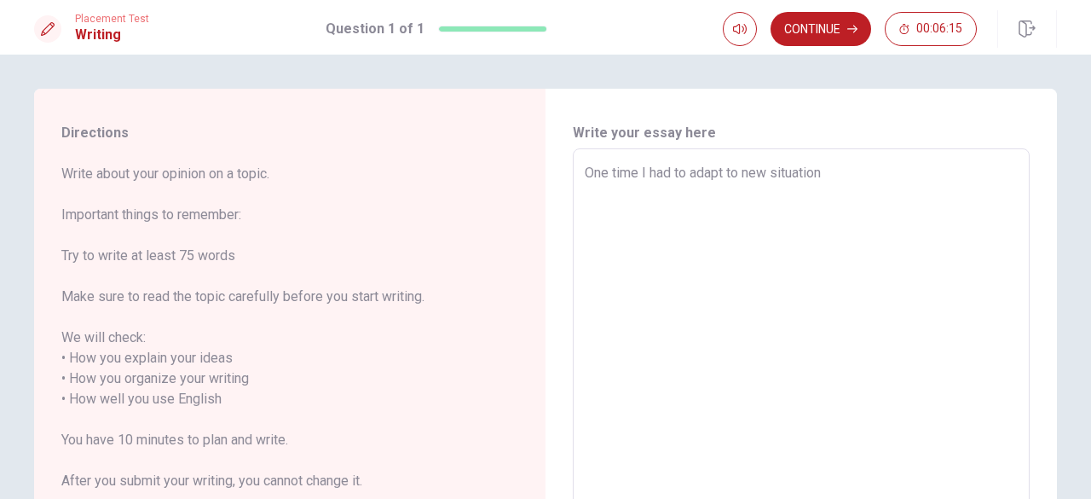
type textarea "x"
type textarea "One time I had to adapt to new situation w"
type textarea "x"
type textarea "One time I had to adapt to new situation wa"
type textarea "x"
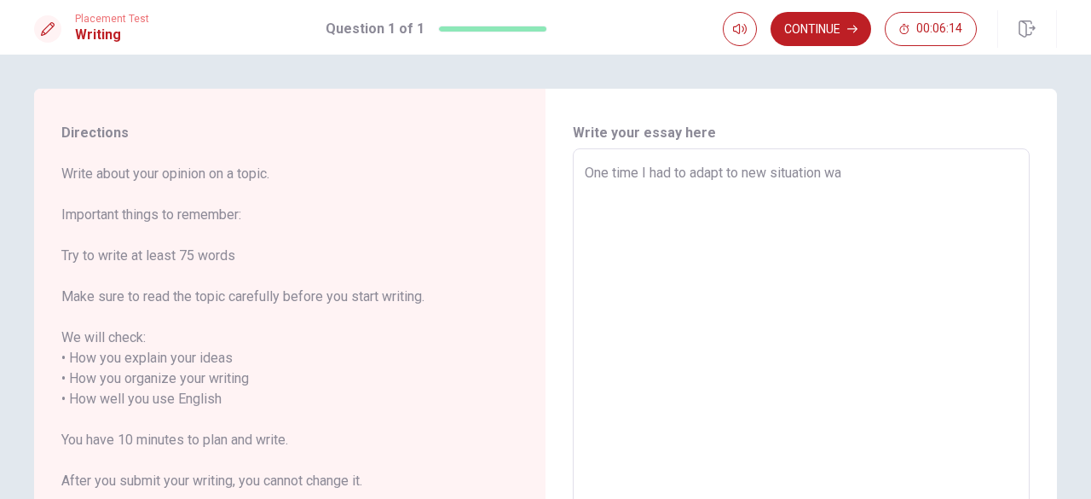
type textarea "One time I had to adapt to new situation was"
type textarea "x"
type textarea "One time I had to adapt to new situation was"
type textarea "x"
type textarea "One time I had to adapt to new situation was w"
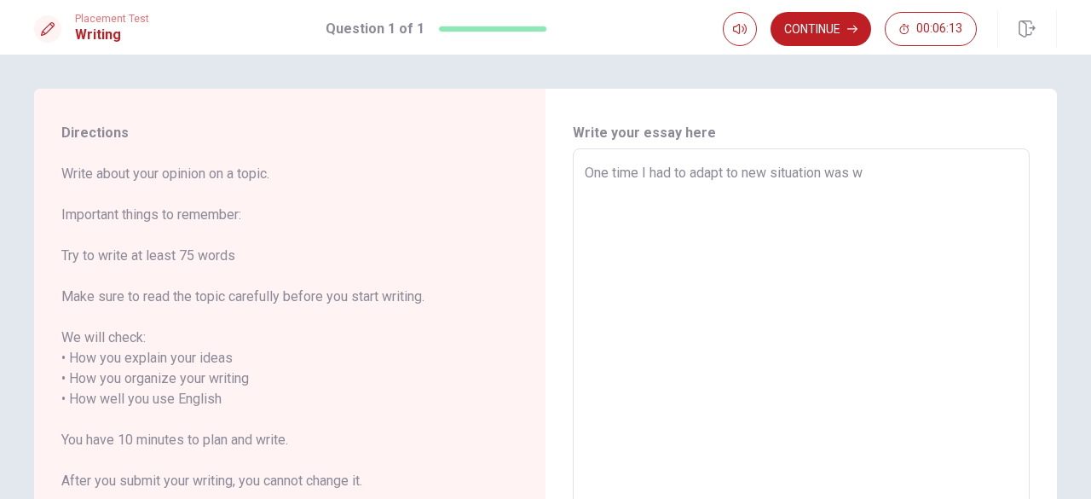
type textarea "x"
type textarea "One time I had to adapt to new situation was wh"
type textarea "x"
type textarea "One time I had to adapt to new situation was whr"
type textarea "x"
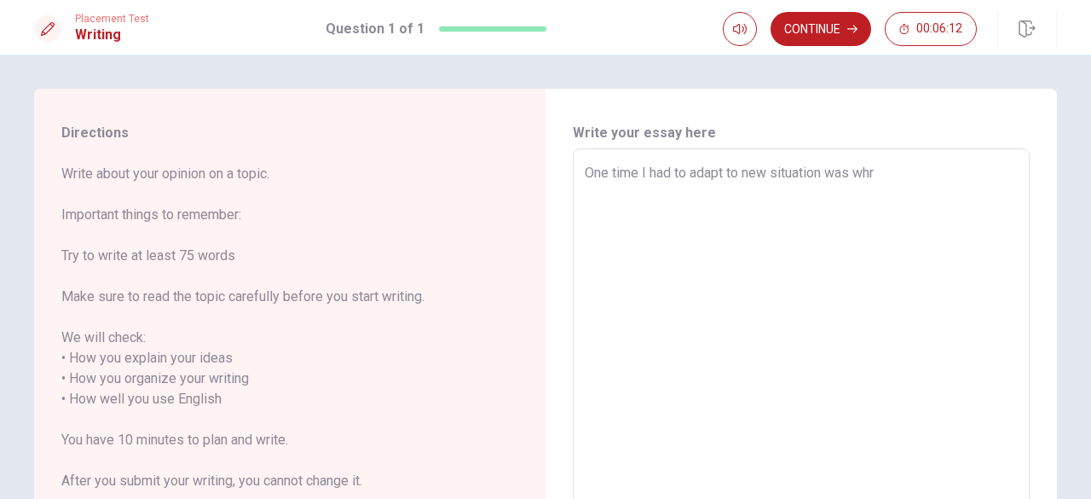
type textarea "One time I had to adapt to new situation was wh"
type textarea "x"
type textarea "One time I had to adapt to new situation was whe"
type textarea "x"
type textarea "One time I had to adapt to new situation was when"
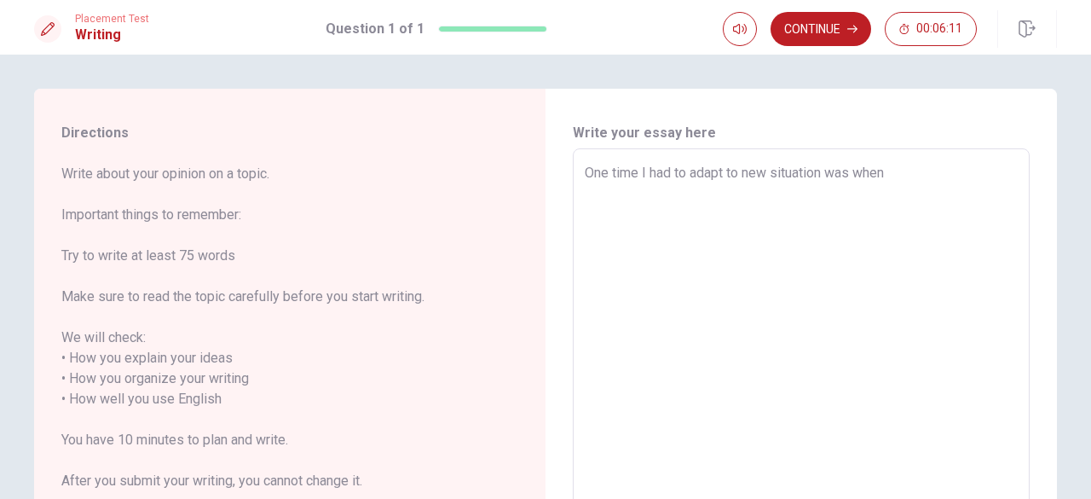
type textarea "x"
type textarea "One time I had to adapt to new situation was when"
type textarea "x"
type textarea "One time I had to adapt to new situation was when I"
type textarea "x"
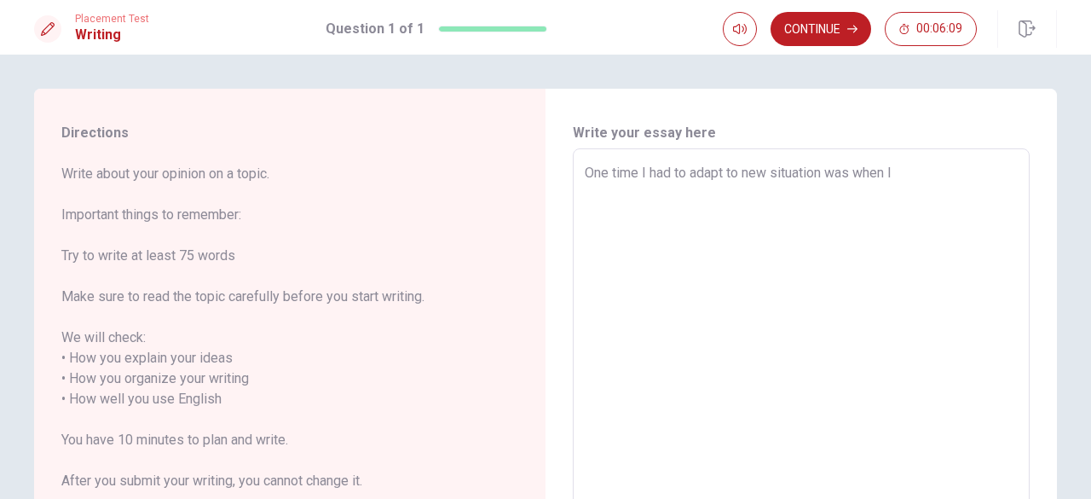
type textarea "One time I had to adapt to new situation was when I"
type textarea "x"
type textarea "One time I had to adapt to new situation was when I m"
type textarea "x"
type textarea "One time I had to adapt to new situation was when I mo"
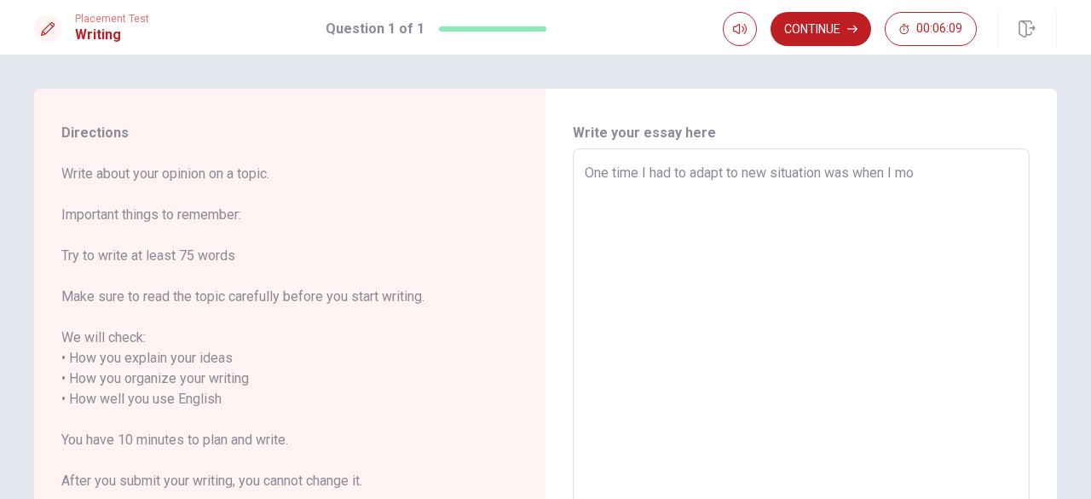
type textarea "x"
type textarea "One time I had to adapt to new situation was when I mov"
type textarea "x"
type textarea "One time I had to adapt to new situation was when I move"
type textarea "x"
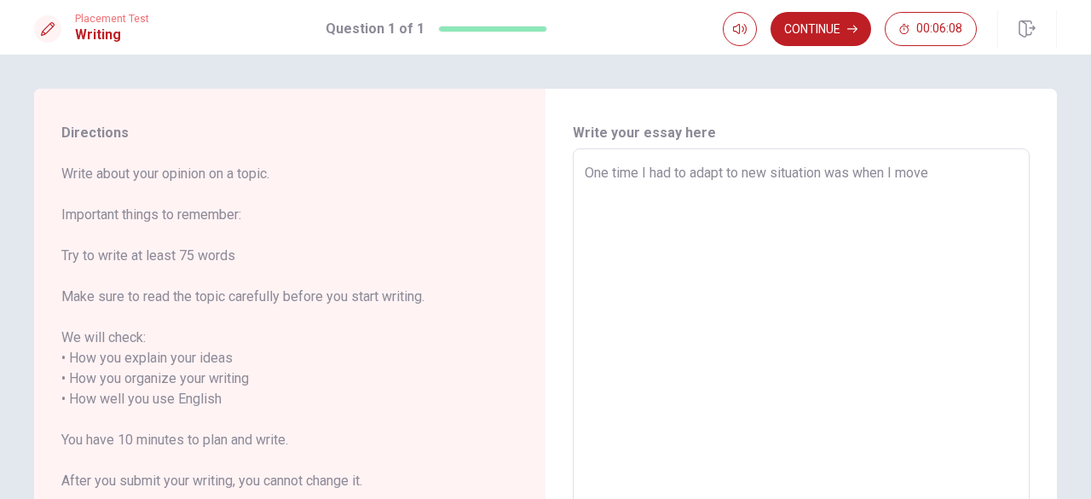
type textarea "One time I had to adapt to new situation was when I moved"
type textarea "x"
type textarea "One time I had to adapt to new situation was when I moved"
type textarea "x"
type textarea "One time I had to adapt to new situation was when I moved a"
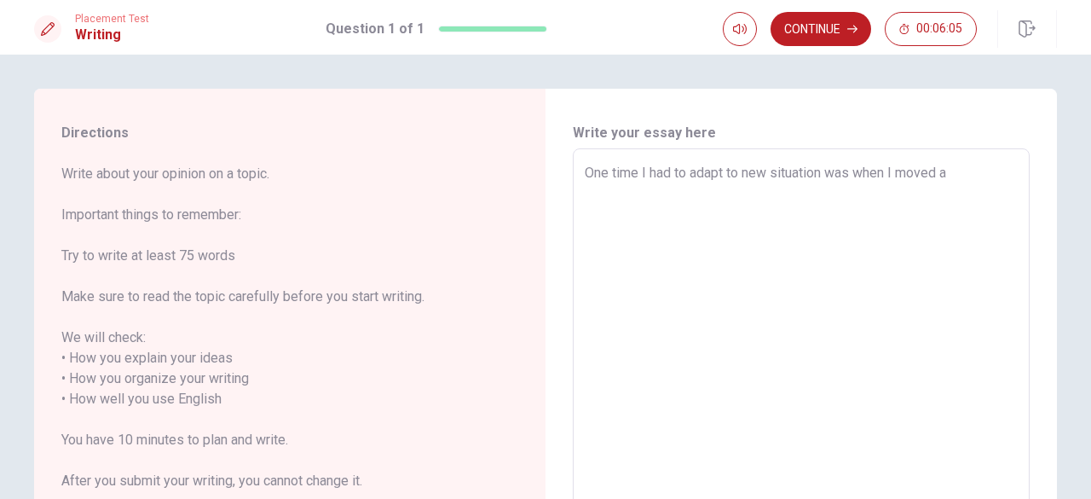
type textarea "x"
type textarea "One time I had to adapt to new situation was when I moved a"
type textarea "x"
type textarea "One time I had to adapt to new situation was when I moved a n"
type textarea "x"
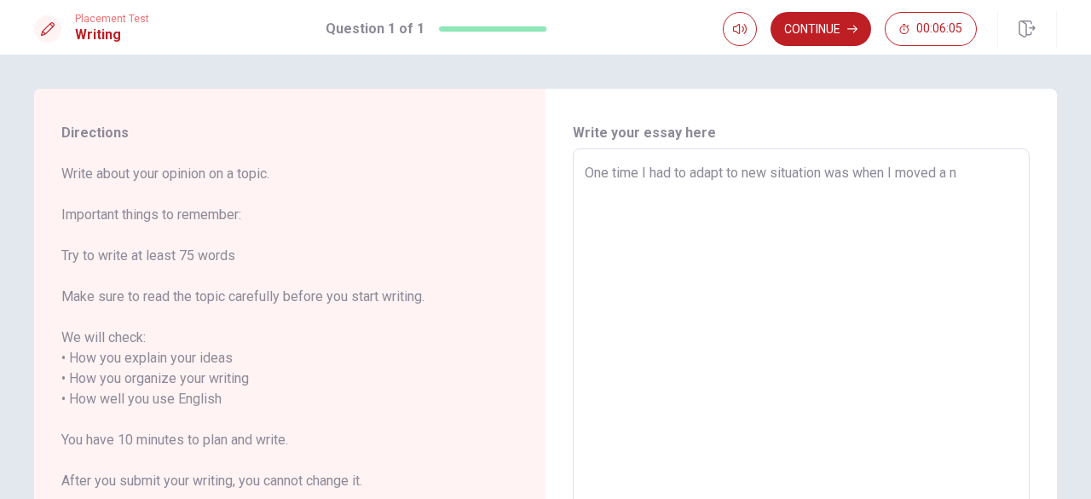
type textarea "One time I had to adapt to new situation was when I moved a ne"
type textarea "x"
type textarea "One time I had to adapt to new situation was when I moved a new"
type textarea "x"
type textarea "One time I had to adapt to new situation was when I moved a new"
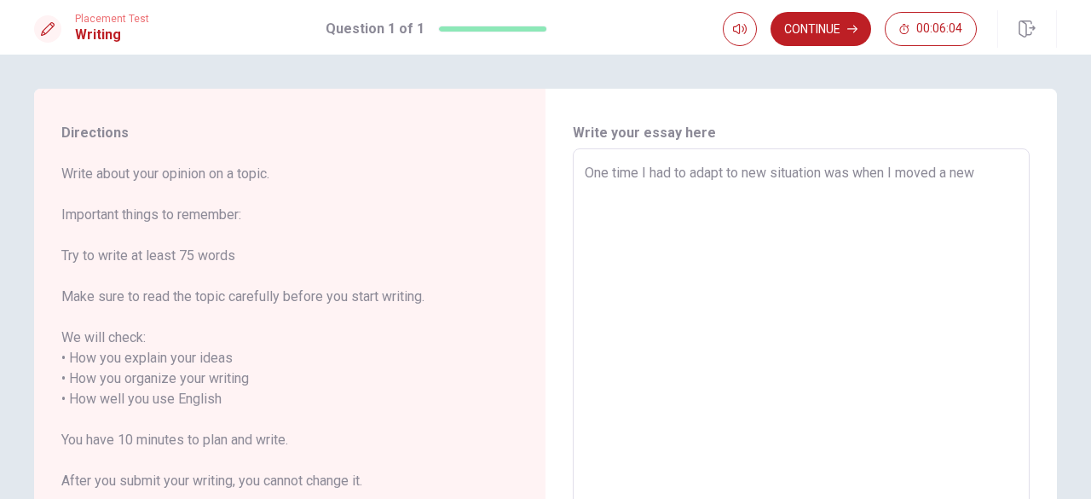
type textarea "x"
type textarea "One time I had to adapt to new situation was when I moved a new s"
type textarea "x"
type textarea "One time I had to adapt to new situation was when I moved a new sc"
type textarea "x"
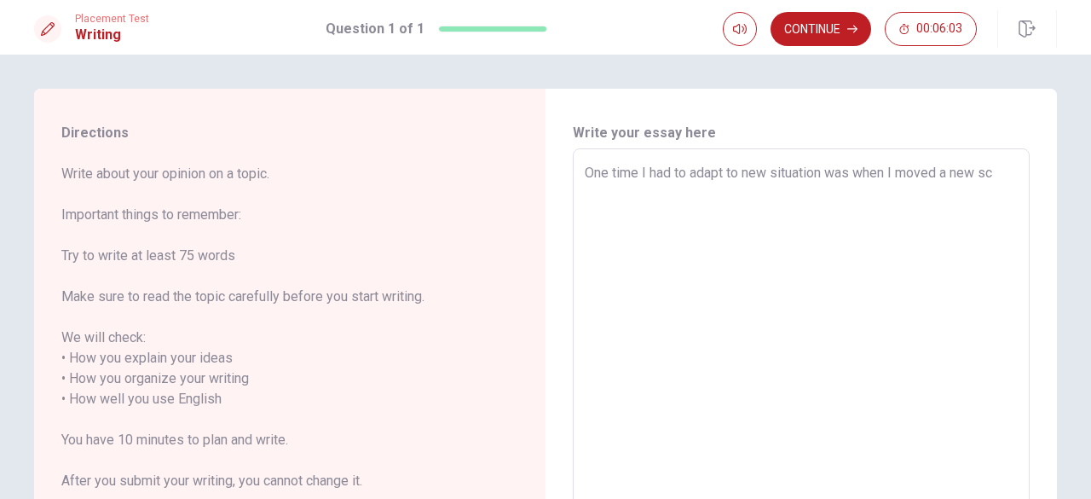
type textarea "One time I had to adapt to new situation was when I moved a new sch"
type textarea "x"
type textarea "One time I had to adapt to new situation was when I moved a new scho"
type textarea "x"
type textarea "One time I had to adapt to new situation was when I moved a new schoo"
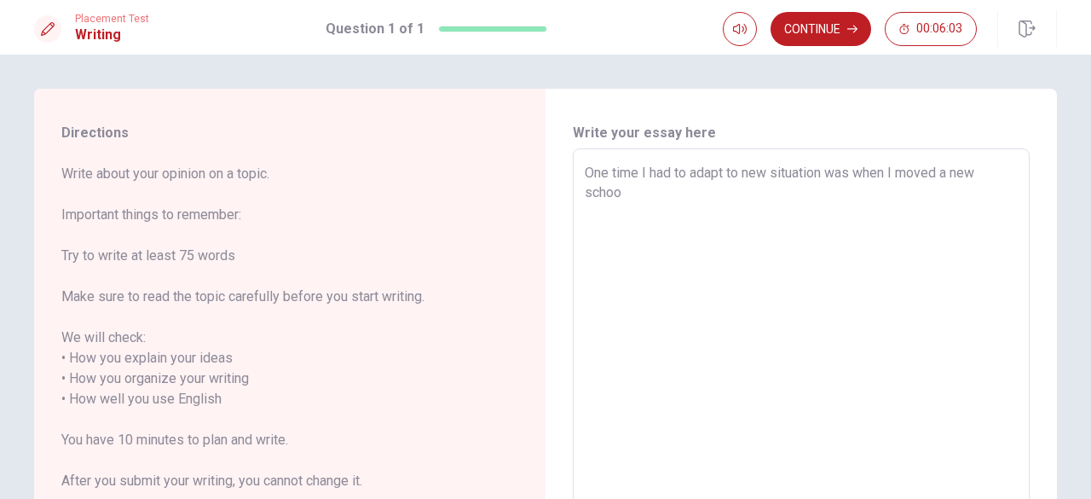
type textarea "x"
type textarea "One time I had to adapt to new situation was when I moved a new school"
type textarea "x"
type textarea "One time I had to adapt to new situation was when I moved a new school"
type textarea "x"
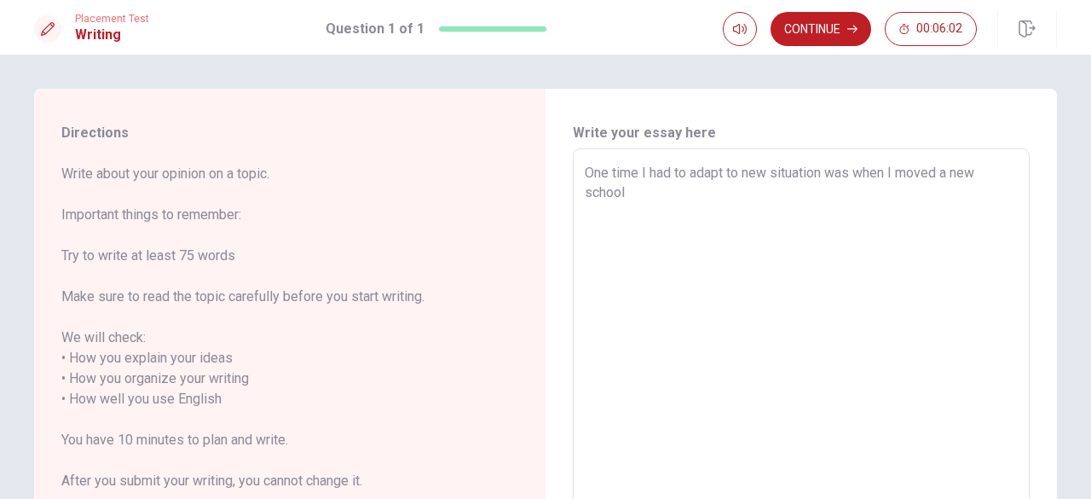
type textarea "One time I had to adapt to new situation was when I moved a new school"
type textarea "x"
type textarea "One time I had to adapt to new situation was when I moved a new school."
type textarea "x"
type textarea "One time I had to adapt to new situation was when I moved a new school."
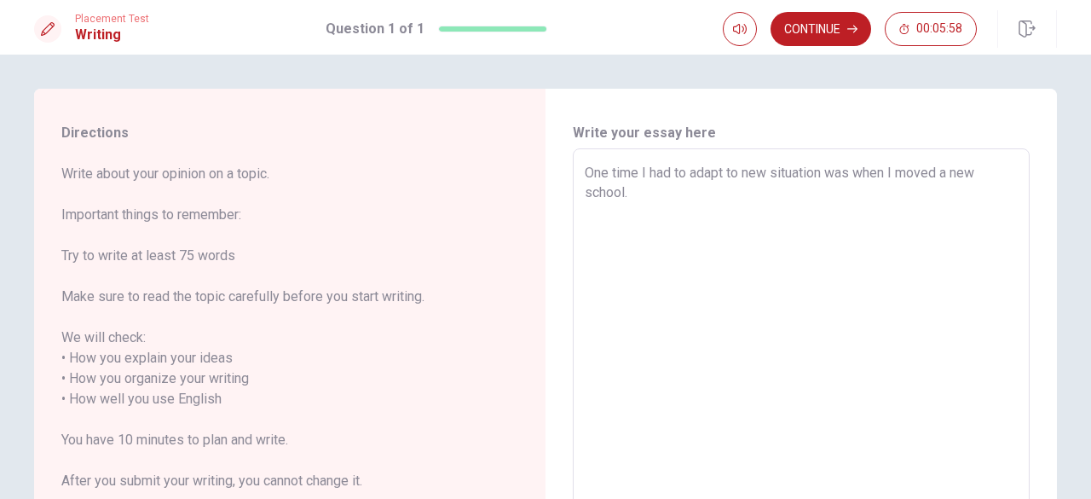
type textarea "x"
type textarea "One time I had to adapt to new situation was when I moved a new school. A"
type textarea "x"
type textarea "One time I had to adapt to new situation was when I moved a new school. AT"
type textarea "x"
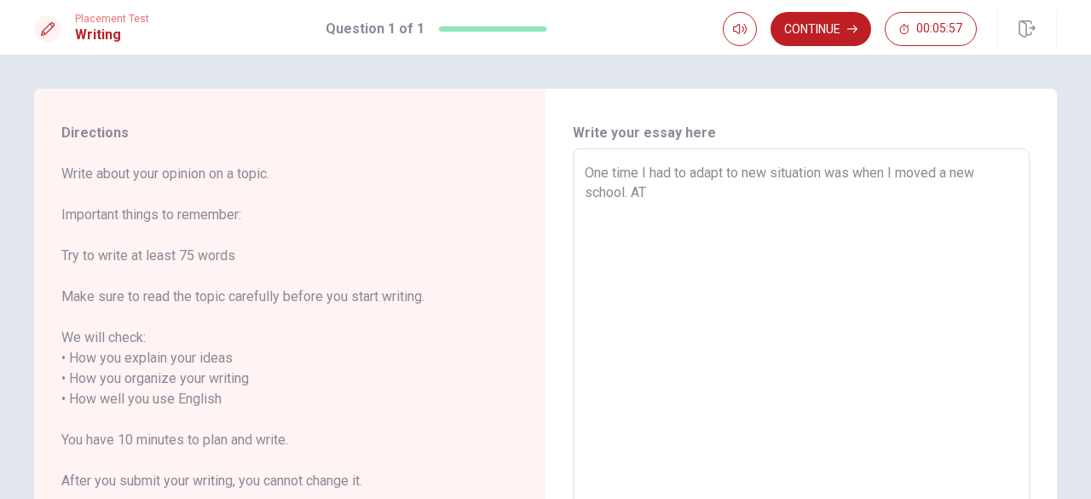
type textarea "One time I had to adapt to new situation was when I moved a new school. AT"
type textarea "x"
type textarea "One time I had to adapt to new situation was when I moved a new school. AT"
type textarea "x"
type textarea "One time I had to adapt to new situation was when I moved a new school. A"
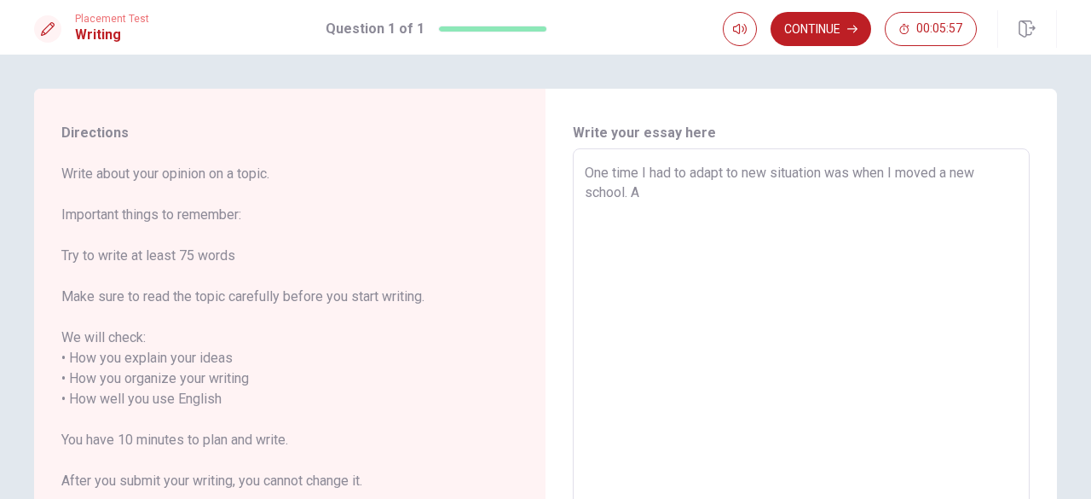
type textarea "x"
type textarea "One time I had to adapt to new situation was when I moved a new school. At"
type textarea "x"
type textarea "One time I had to adapt to new situation was when I moved a new school. At"
type textarea "x"
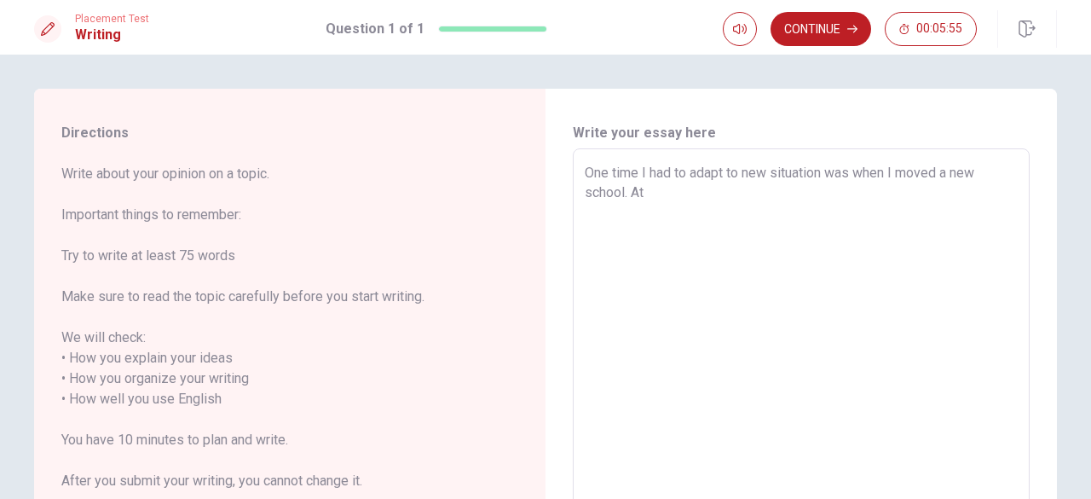
type textarea "One time I had to adapt to new situation was when I moved a new school. At f"
type textarea "x"
type textarea "One time I had to adapt to new situation was when I moved a new school. At fi"
type textarea "x"
type textarea "One time I had to adapt to new situation was when I moved a new school. At fir"
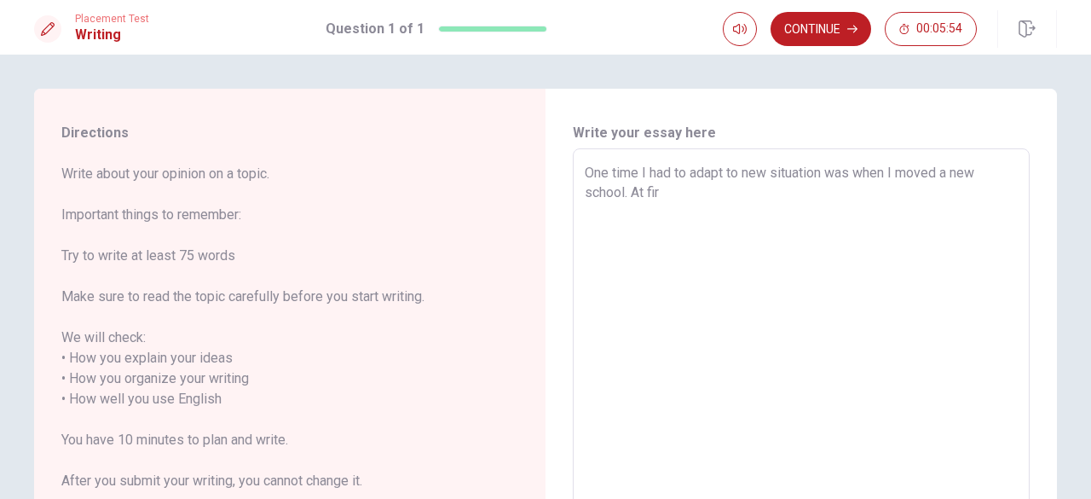
type textarea "x"
type textarea "One time I had to adapt to new situation was when I moved a new school. At firs"
type textarea "x"
type textarea "One time I had to adapt to new situation was when I moved a new school. At first"
type textarea "x"
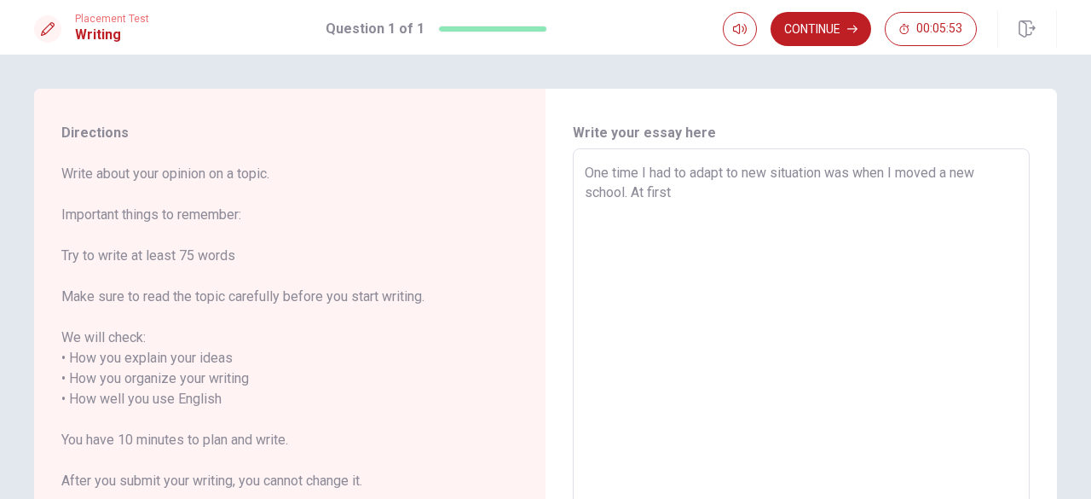
type textarea "One time I had to adapt to new situation was when I moved a new school. At first"
type textarea "x"
type textarea "One time I had to adapt to new situation was when I moved a new school. At firs…"
type textarea "x"
type textarea "One time I had to adapt to new situation was when I moved a new school. At firs…"
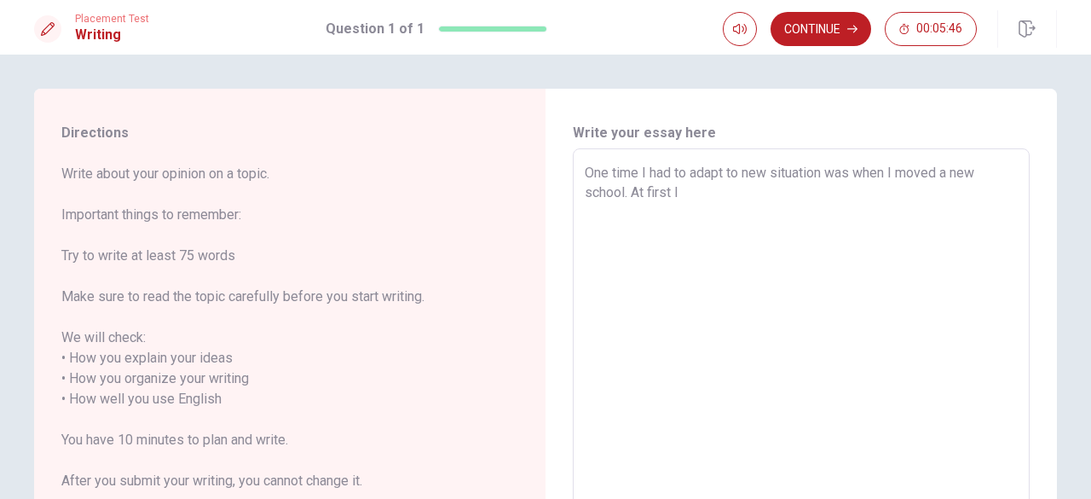
type textarea "x"
type textarea "One time I had to adapt to new situation was when I moved a new school. At firs…"
type textarea "x"
type textarea "One time I had to adapt to new situation was when I moved a new school. At firs…"
type textarea "x"
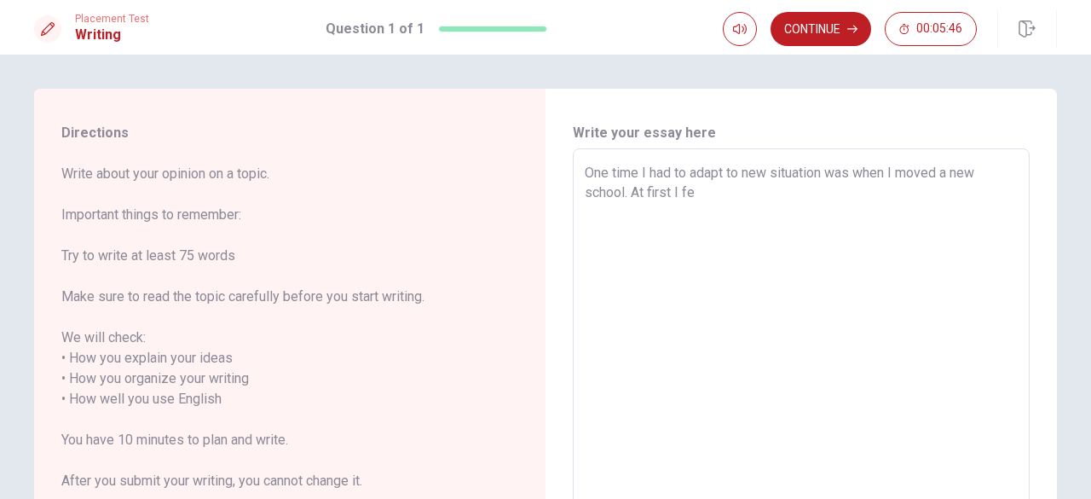
type textarea "One time I had to adapt to new situation was when I moved a new school. At firs…"
type textarea "x"
type textarea "One time I had to adapt to new situation was when I moved a new school. At firs…"
type textarea "x"
type textarea "One time I had to adapt to new situation was when I moved a new school. At firs…"
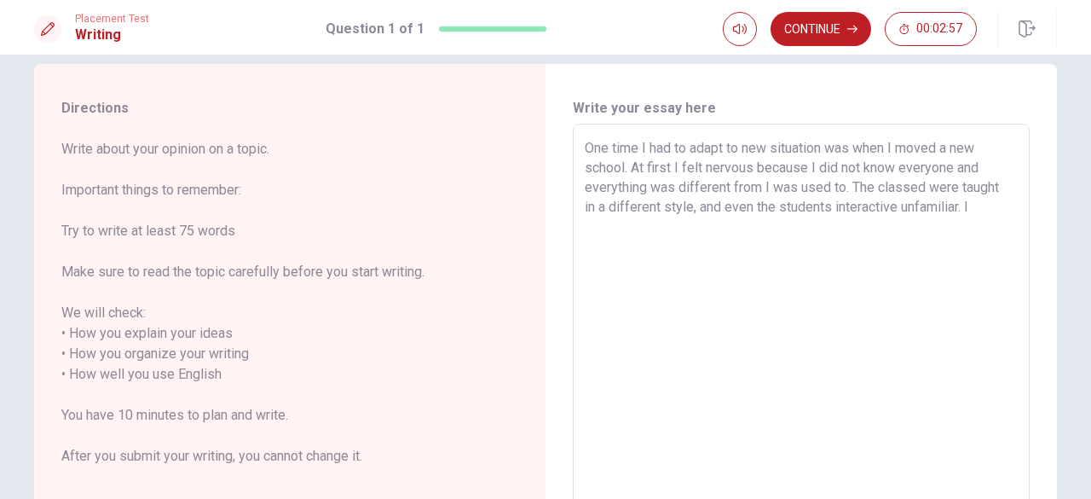
scroll to position [16, 0]
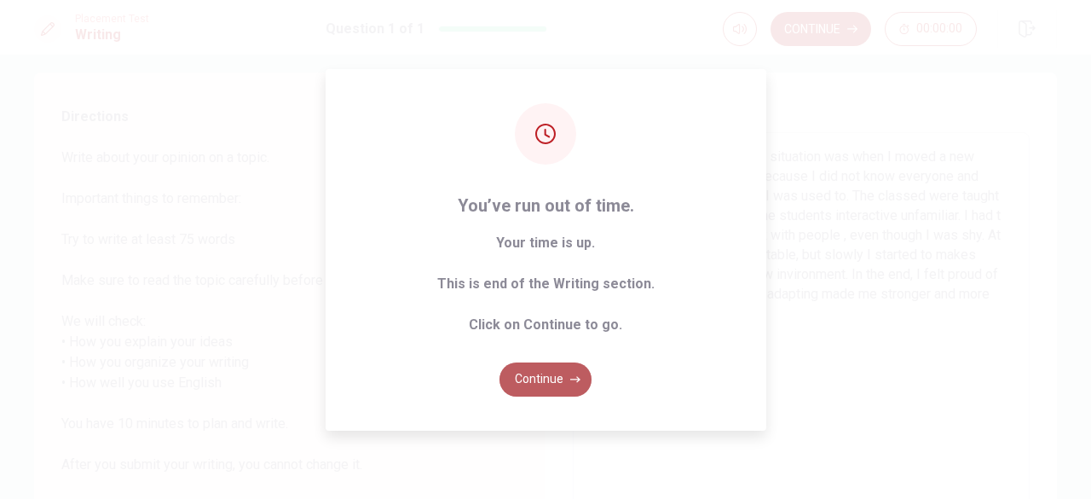
click at [529, 373] on button "Continue" at bounding box center [546, 379] width 92 height 34
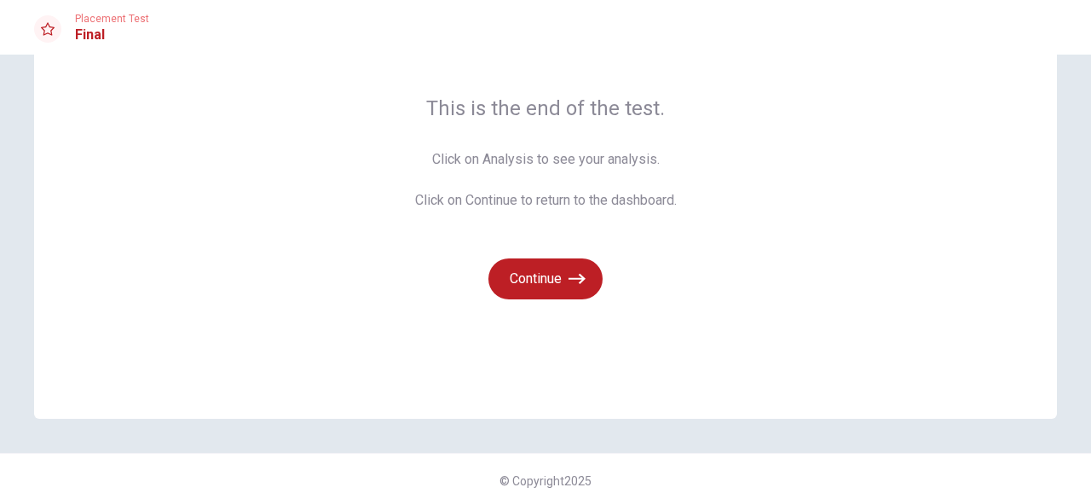
scroll to position [121, 0]
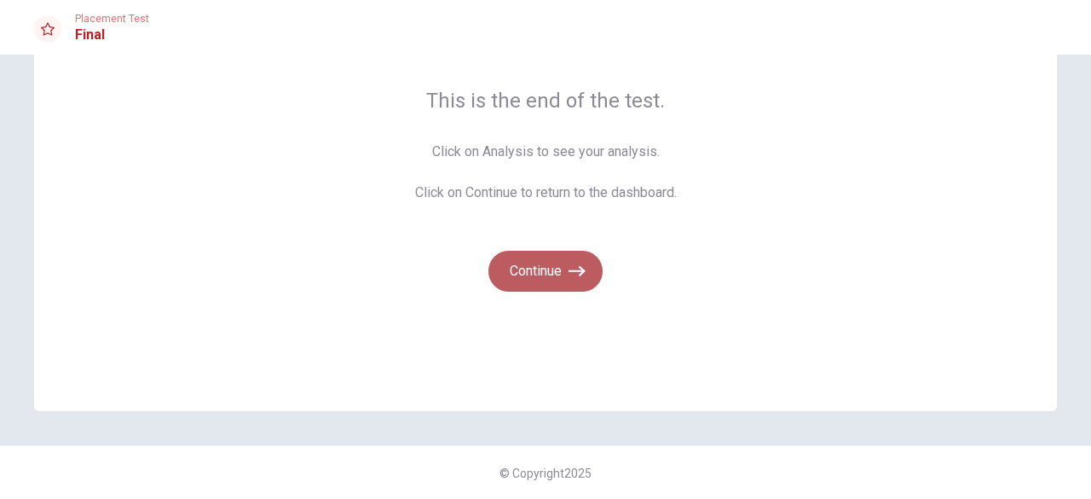
click at [549, 270] on button "Continue" at bounding box center [545, 271] width 114 height 41
